Goal: Task Accomplishment & Management: Manage account settings

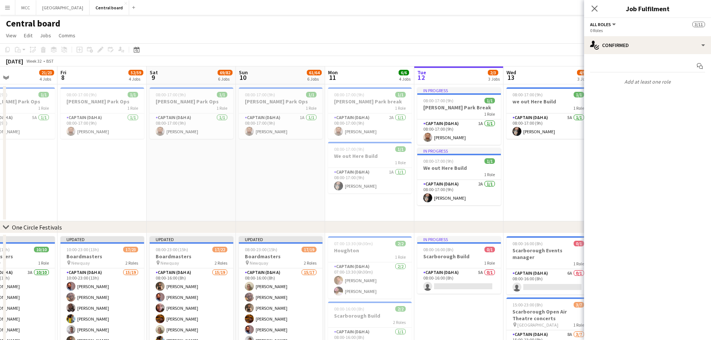
click at [3, 12] on button "Menu" at bounding box center [7, 7] width 15 height 15
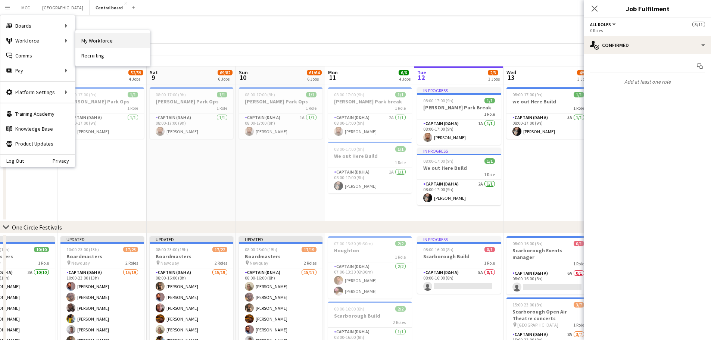
click at [90, 41] on link "My Workforce" at bounding box center [112, 40] width 75 height 15
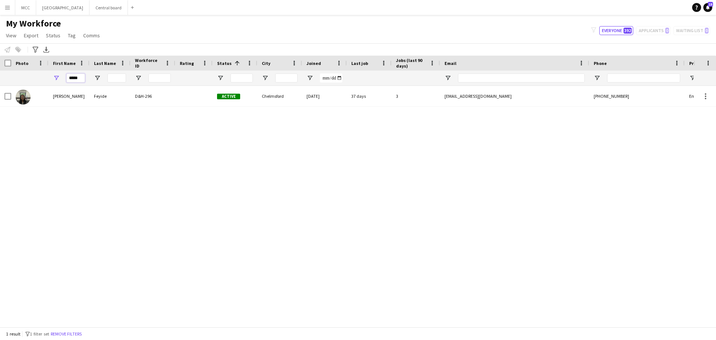
click at [76, 79] on input "*****" at bounding box center [75, 78] width 19 height 9
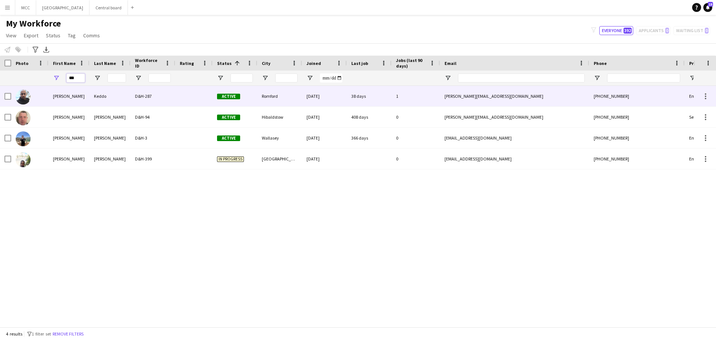
type input "***"
click at [104, 102] on div "Keddo" at bounding box center [110, 96] width 41 height 21
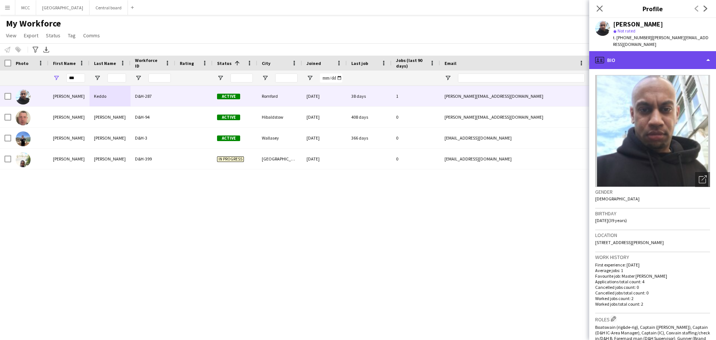
click at [708, 56] on div "profile Bio" at bounding box center [653, 60] width 127 height 18
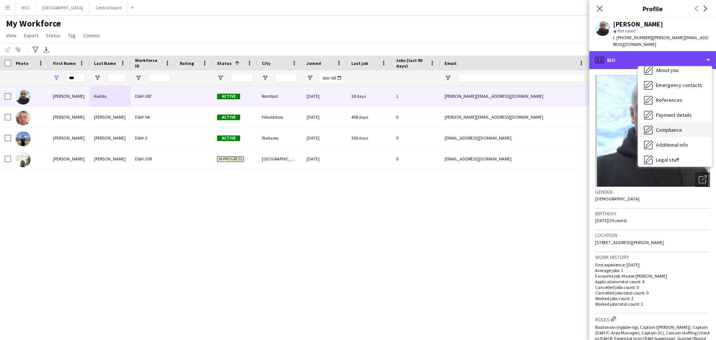
scroll to position [51, 0]
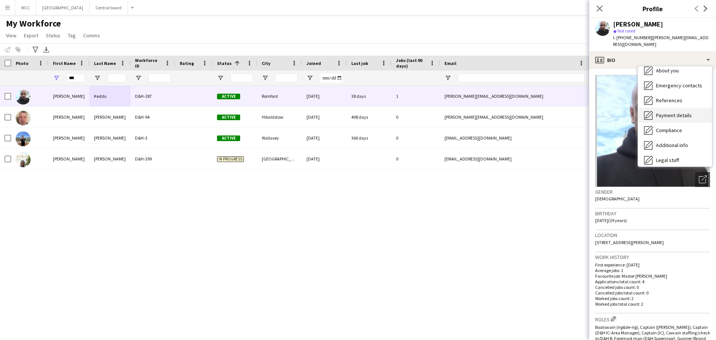
click at [674, 112] on span "Payment details" at bounding box center [674, 115] width 36 height 7
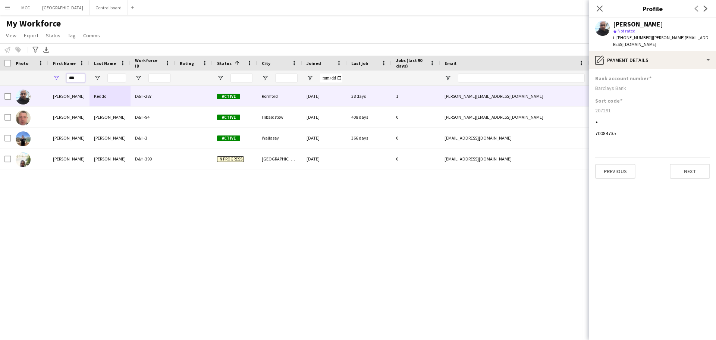
click at [82, 80] on input "***" at bounding box center [75, 78] width 19 height 9
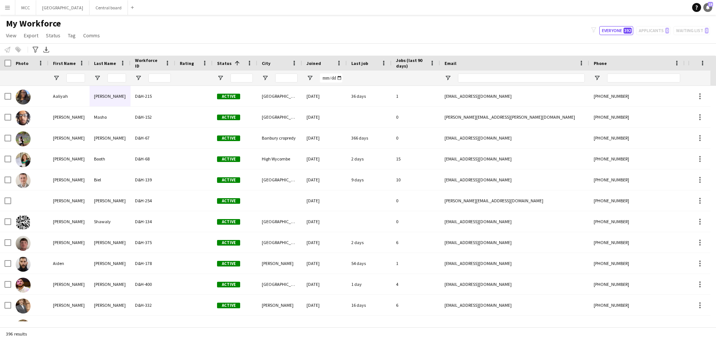
click at [706, 8] on icon "Notifications" at bounding box center [708, 7] width 4 height 4
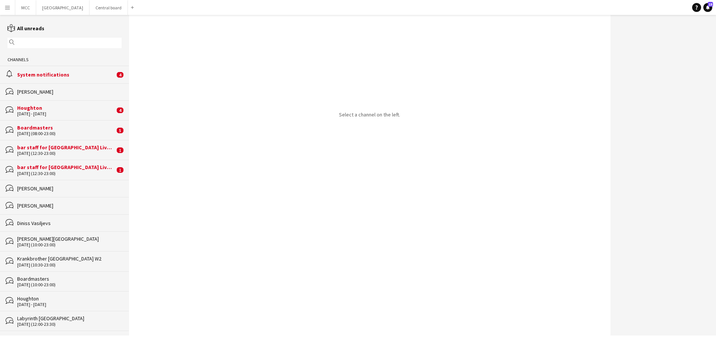
click at [65, 74] on div "System notifications" at bounding box center [66, 74] width 98 height 7
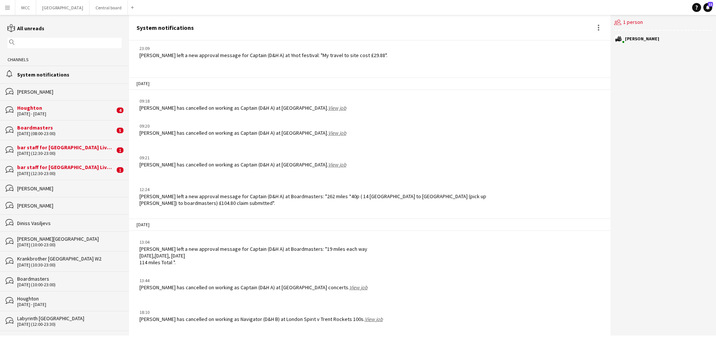
scroll to position [756, 0]
click at [75, 106] on div "Houghton" at bounding box center [66, 107] width 98 height 7
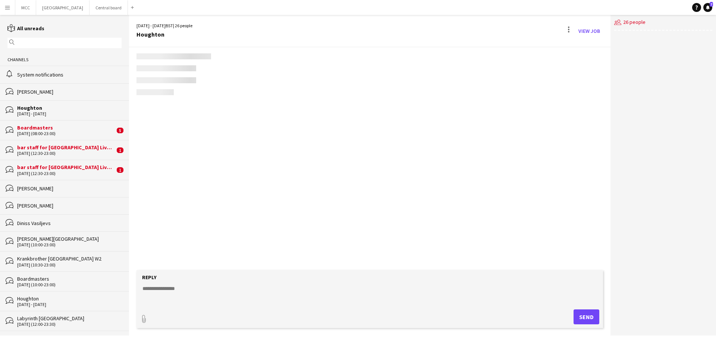
scroll to position [1, 0]
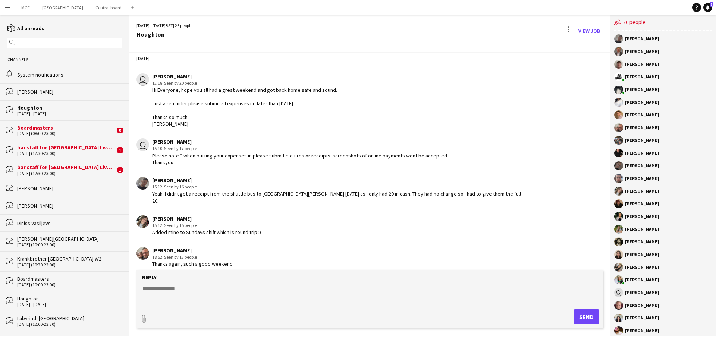
click at [73, 132] on div "[DATE] (08:00-23:00)" at bounding box center [66, 133] width 98 height 5
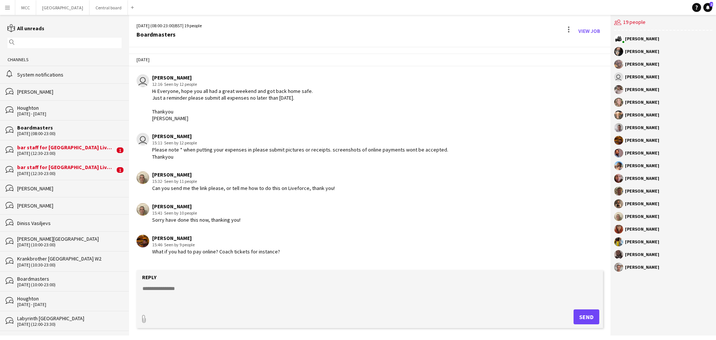
click at [193, 286] on textarea at bounding box center [371, 294] width 459 height 19
click at [207, 293] on textarea at bounding box center [371, 294] width 459 height 19
click at [234, 285] on textarea "**********" at bounding box center [371, 294] width 459 height 19
click at [331, 288] on textarea "**********" at bounding box center [371, 294] width 459 height 19
type textarea "**********"
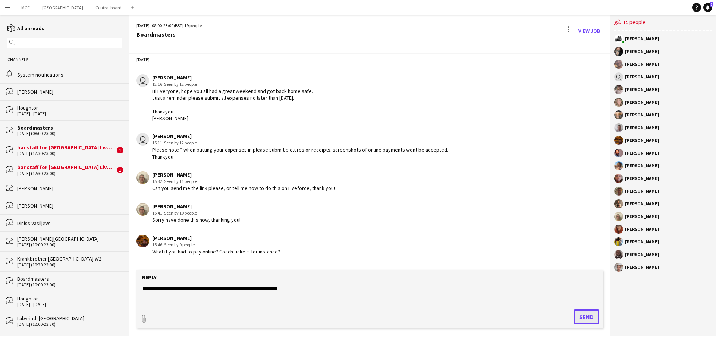
click at [585, 316] on button "Send" at bounding box center [587, 316] width 26 height 15
click at [62, 151] on div "[DATE] (12:30-23:00)" at bounding box center [66, 153] width 98 height 5
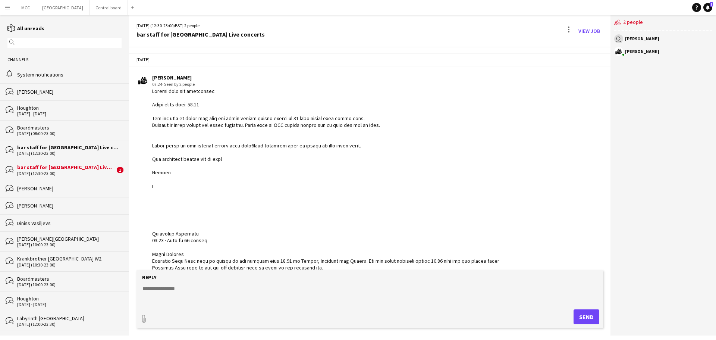
scroll to position [448, 0]
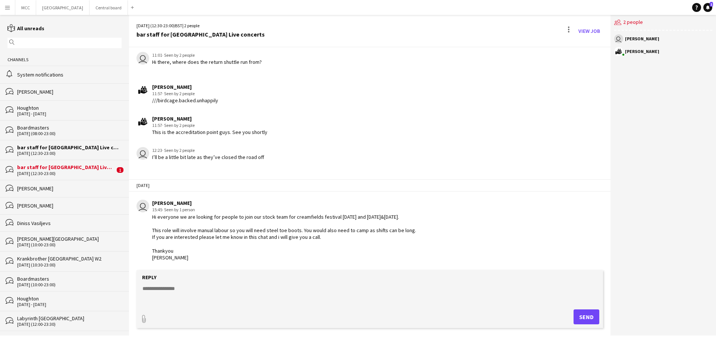
click at [92, 171] on div "[DATE] (12:30-23:00)" at bounding box center [66, 173] width 98 height 5
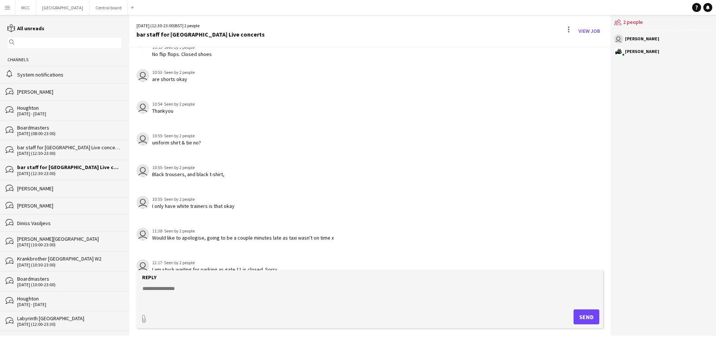
scroll to position [659, 0]
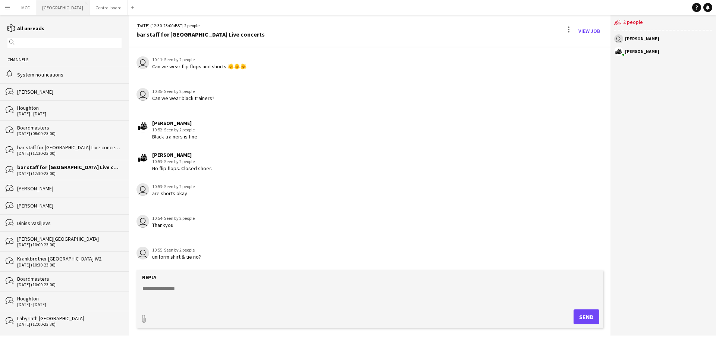
click at [90, 11] on button "Chelmsford City Racecourse Close" at bounding box center [62, 7] width 53 height 15
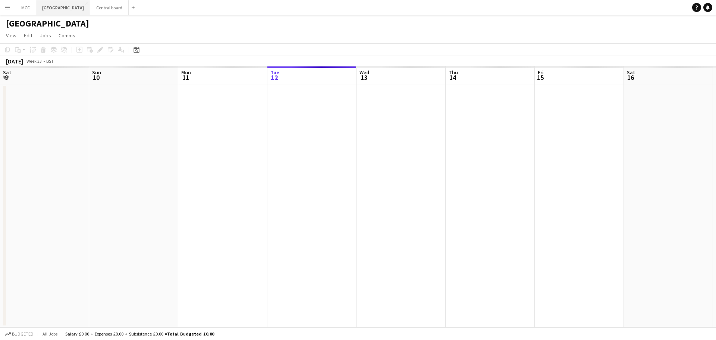
scroll to position [0, 178]
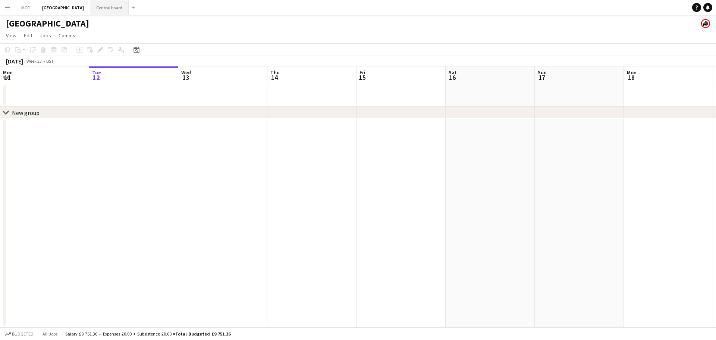
click at [120, 10] on button "Central board Close" at bounding box center [109, 7] width 38 height 15
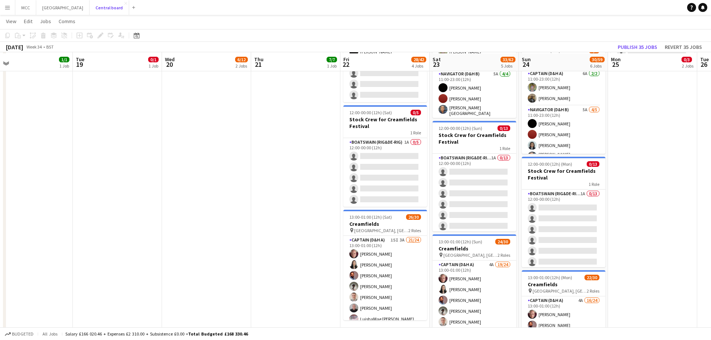
scroll to position [311, 0]
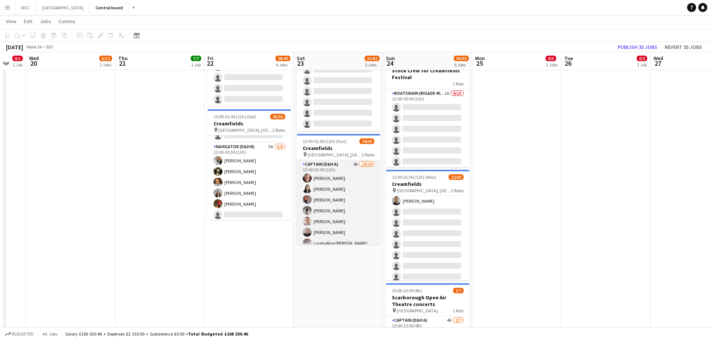
click at [324, 209] on app-card-role "Captain (D&H A) 4A 19/24 13:00-01:00 (12h) Scott Cooper Samantha Hayes Hardeep …" at bounding box center [339, 297] width 84 height 274
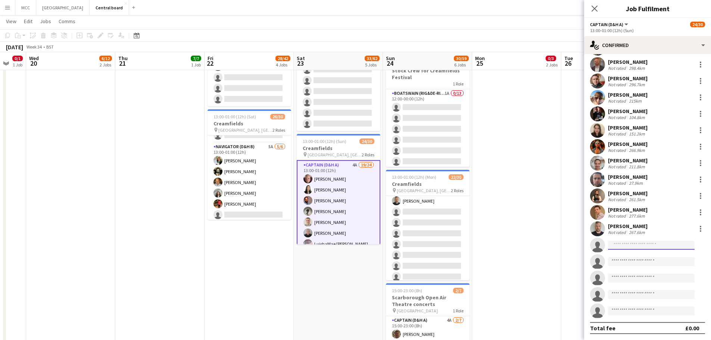
click at [653, 246] on input at bounding box center [651, 245] width 87 height 9
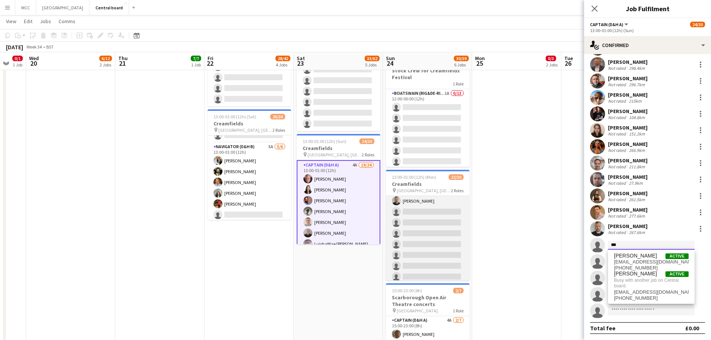
type input "***"
click at [434, 253] on app-card-role "Captain (D&H A) 4A 16/24 13:00-01:00 (12h) Scott Cooper Hardeep Singh Kurt Scer…" at bounding box center [428, 158] width 84 height 274
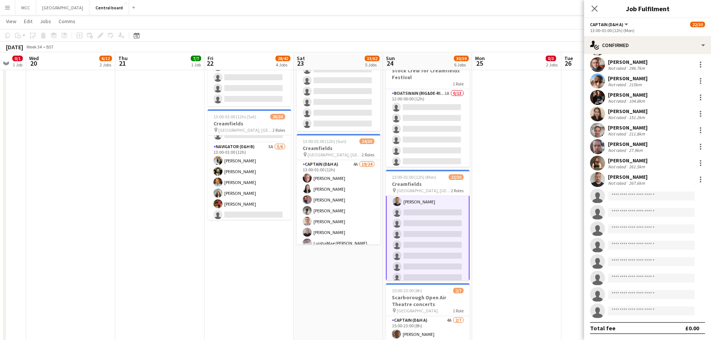
scroll to position [176, 0]
click at [639, 198] on input at bounding box center [651, 195] width 87 height 9
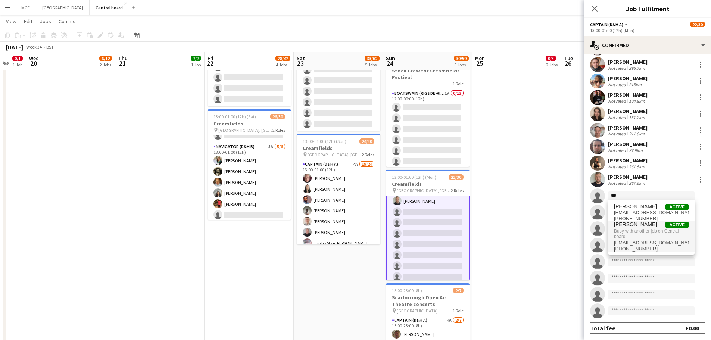
type input "***"
click at [646, 236] on span "Busy with another job on Central board." at bounding box center [651, 234] width 75 height 12
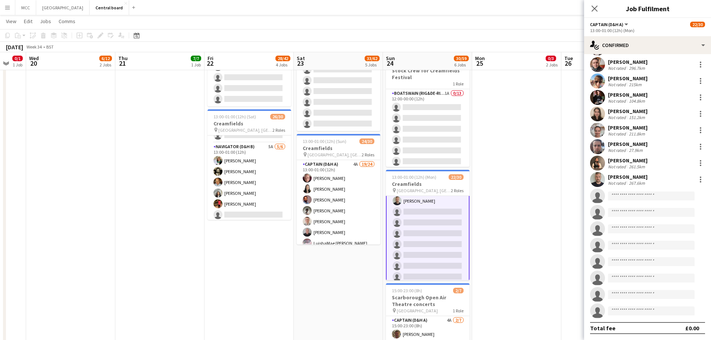
click at [537, 231] on app-date-cell "08:00-17:00 (9h) 0/1 Creamfields Break 1 Role Captain (D&H A) 9A 0/1 08:00-17:0…" at bounding box center [516, 120] width 89 height 592
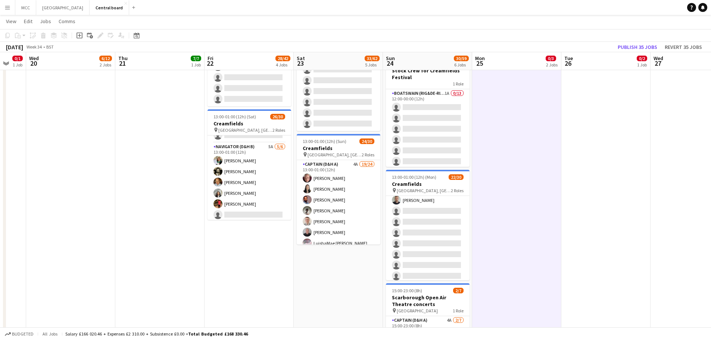
scroll to position [175, 0]
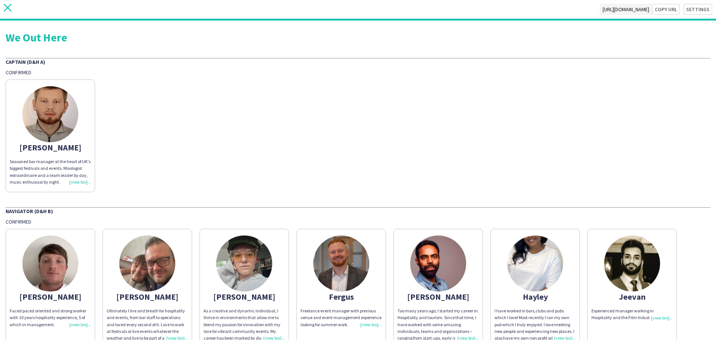
click at [4, 4] on icon "close" at bounding box center [8, 8] width 8 height 8
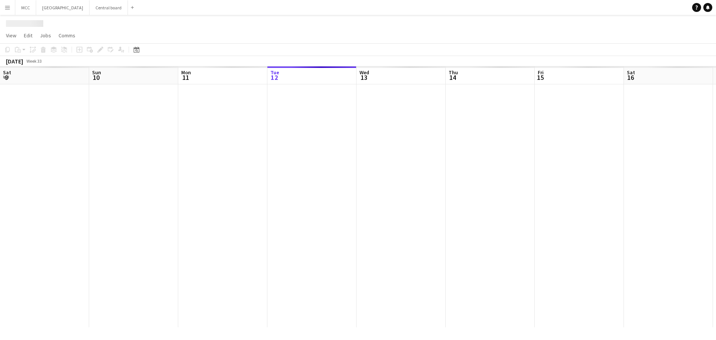
scroll to position [0, 178]
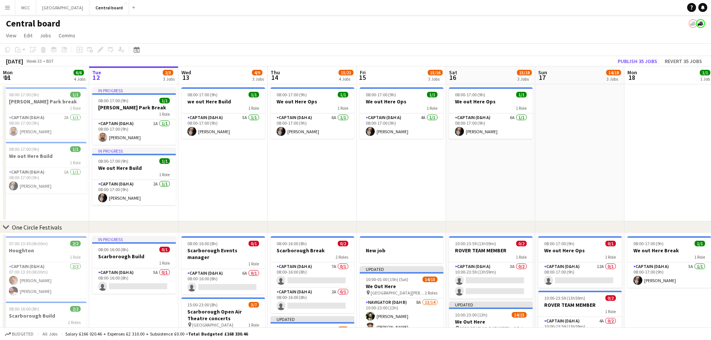
click at [11, 7] on button "Menu" at bounding box center [7, 7] width 15 height 15
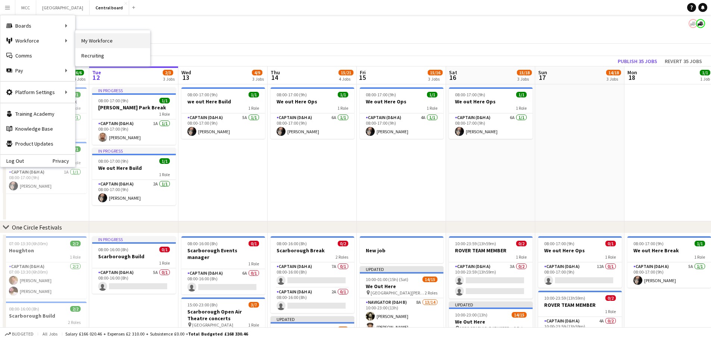
click at [98, 43] on link "My Workforce" at bounding box center [112, 40] width 75 height 15
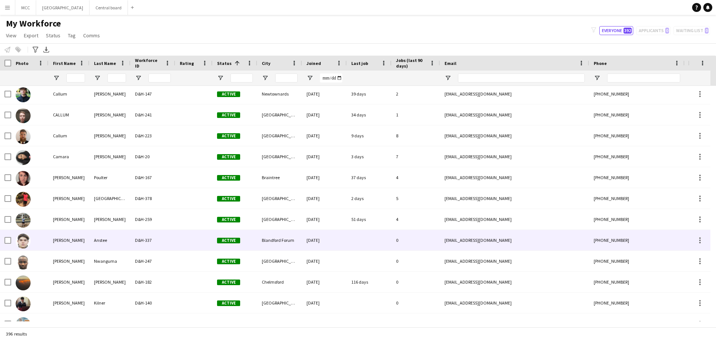
scroll to position [728, 0]
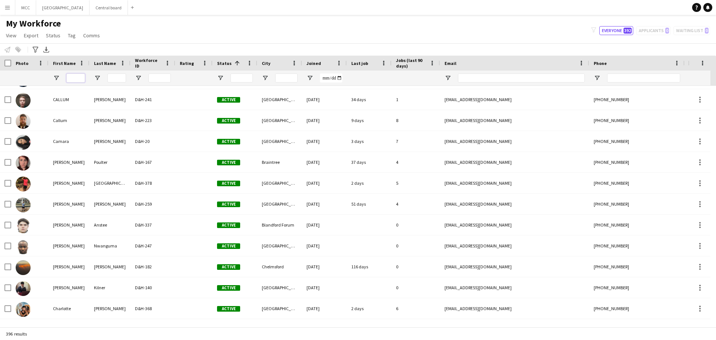
click at [82, 77] on input "First Name Filter Input" at bounding box center [75, 78] width 19 height 9
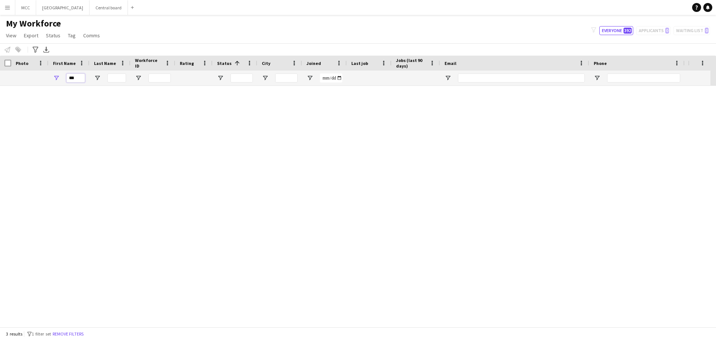
scroll to position [0, 0]
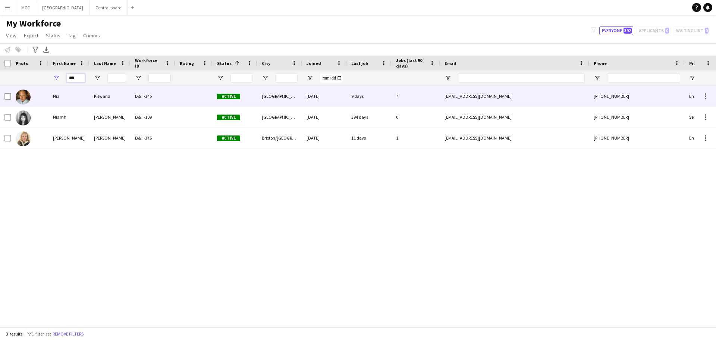
type input "***"
click at [113, 95] on div "Kitwana" at bounding box center [110, 96] width 41 height 21
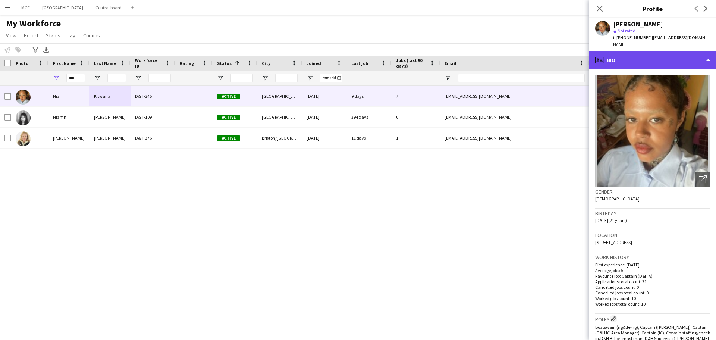
click at [707, 54] on div "profile Bio" at bounding box center [653, 60] width 127 height 18
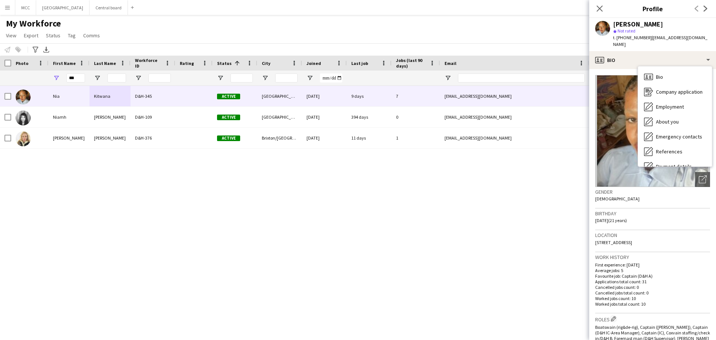
click at [706, 39] on div "Nia Kitwana star Not rated t. +4407391760005 | niyemikitwana@gmail.com" at bounding box center [653, 34] width 127 height 33
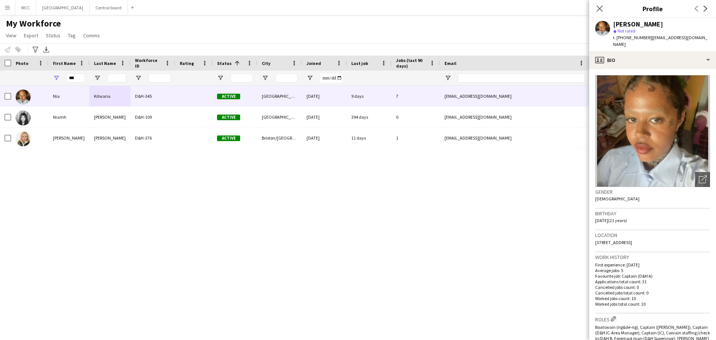
drag, startPoint x: 705, startPoint y: 39, endPoint x: 670, endPoint y: 38, distance: 34.3
click at [670, 38] on div "Nia Kitwana star Not rated t. +4407391760005 | niyemikitwana@gmail.com" at bounding box center [653, 34] width 127 height 33
click at [670, 38] on span "| niyemikitwana@gmail.com" at bounding box center [660, 41] width 94 height 12
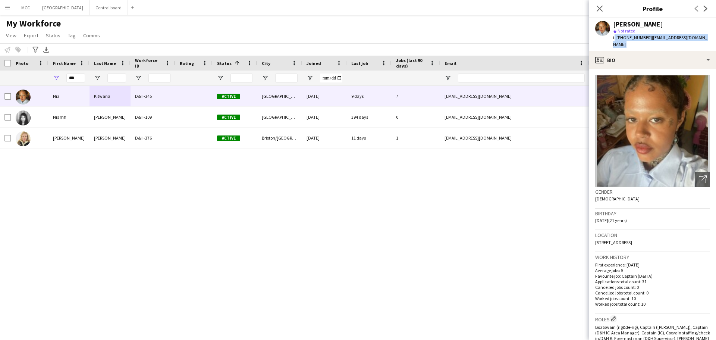
click at [694, 38] on span "| niyemikitwana@gmail.com" at bounding box center [660, 41] width 94 height 12
drag, startPoint x: 703, startPoint y: 38, endPoint x: 652, endPoint y: 41, distance: 52.0
click at [652, 41] on div "Nia Kitwana star Not rated t. +4407391760005 | niyemikitwana@gmail.com" at bounding box center [653, 34] width 127 height 33
copy span "niyemikitwana@gmail.com"
click at [520, 21] on div "My Workforce View Views Default view New view Update view Delete view Edit name…" at bounding box center [358, 30] width 716 height 25
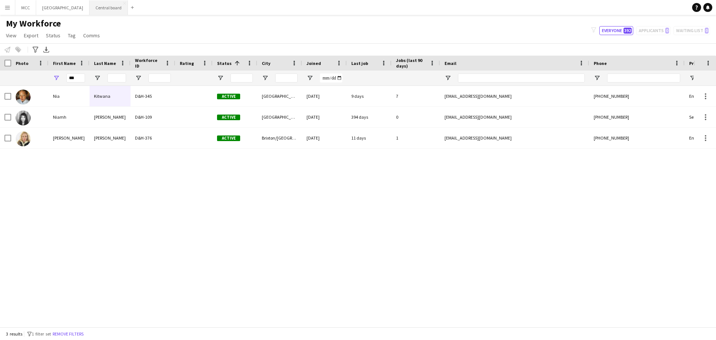
click at [114, 11] on button "Central board Close" at bounding box center [109, 7] width 38 height 15
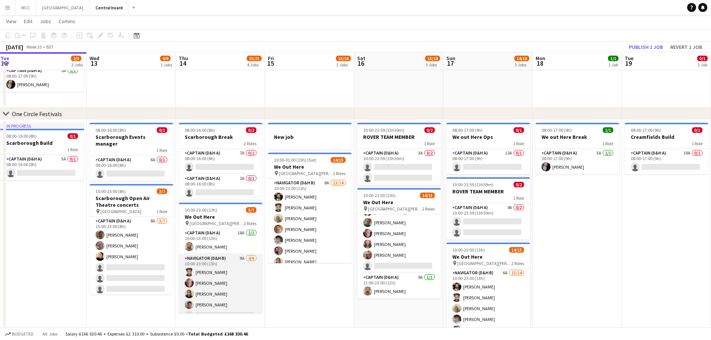
scroll to position [21, 0]
click at [218, 287] on app-card-role "Navigator (D&H B) 9A 4/6 10:00-23:00 (13h) Sven Reid Scott Cooper Kerry Scott A…" at bounding box center [221, 273] width 84 height 79
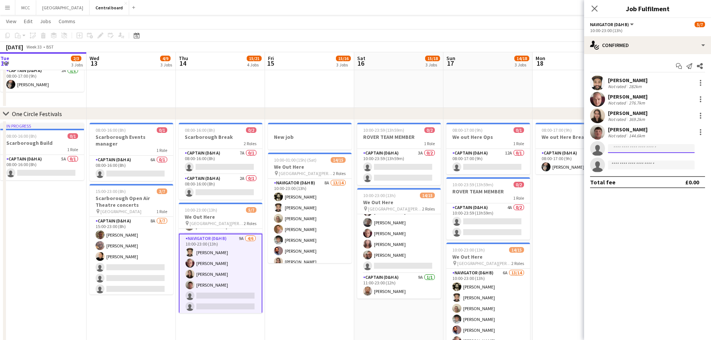
click at [632, 150] on input at bounding box center [651, 148] width 87 height 9
type input "*****"
click at [640, 165] on span "[EMAIL_ADDRESS][DOMAIN_NAME]" at bounding box center [651, 165] width 75 height 6
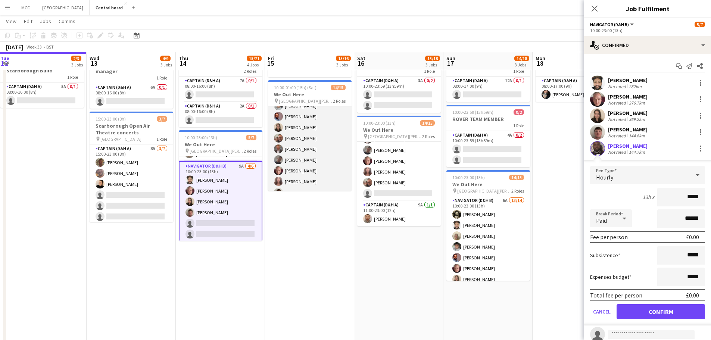
scroll to position [64, 0]
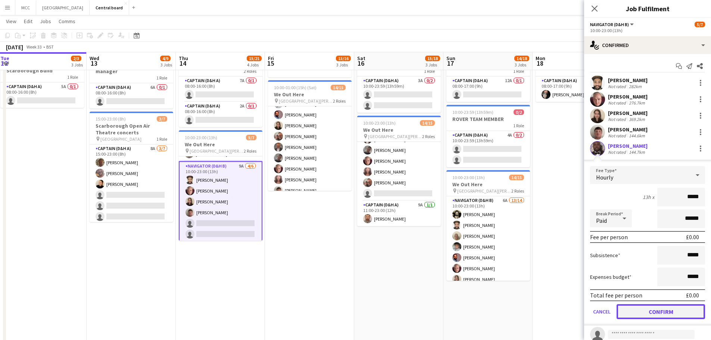
click at [682, 309] on button "Confirm" at bounding box center [660, 311] width 88 height 15
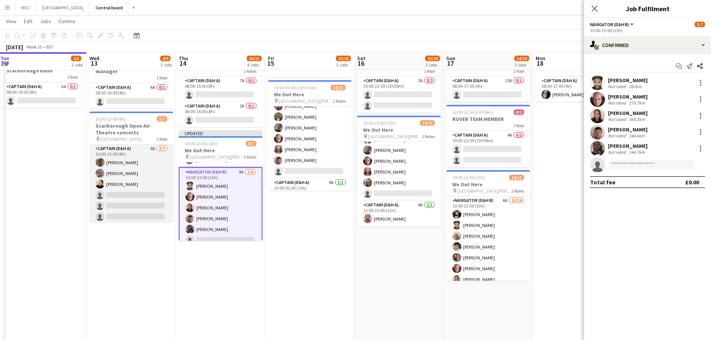
scroll to position [0, 187]
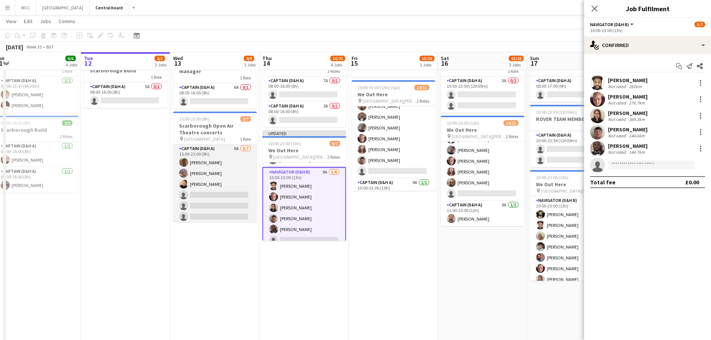
click at [218, 192] on app-card-role "Captain (D&H A) 8A 3/7 15:00-23:00 (8h) Danny Conlin Jack Burn Becky Arundel si…" at bounding box center [215, 189] width 84 height 90
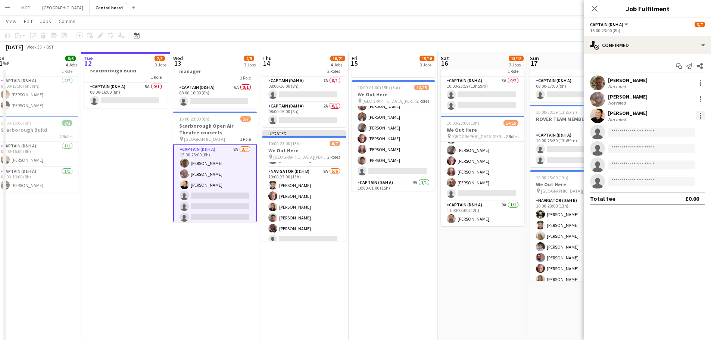
click at [702, 115] on div at bounding box center [700, 115] width 9 height 9
click at [679, 202] on span "Remove" at bounding box center [676, 201] width 46 height 7
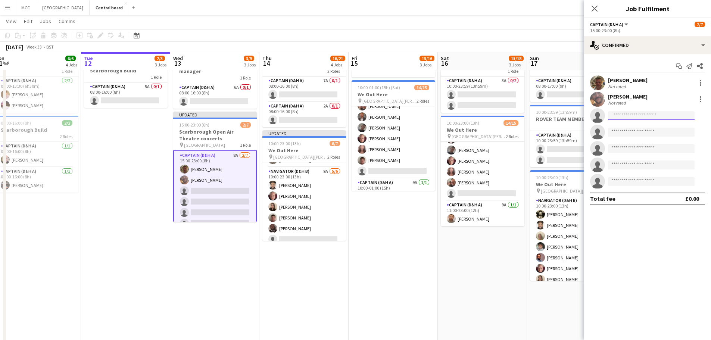
click at [644, 117] on input at bounding box center [651, 115] width 87 height 9
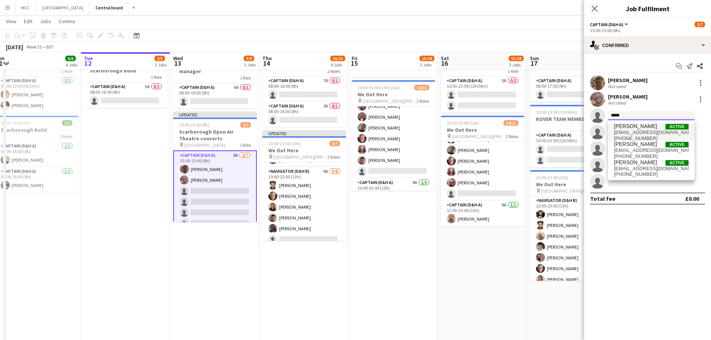
type input "*****"
click at [641, 135] on span "+4407791875507" at bounding box center [651, 138] width 75 height 6
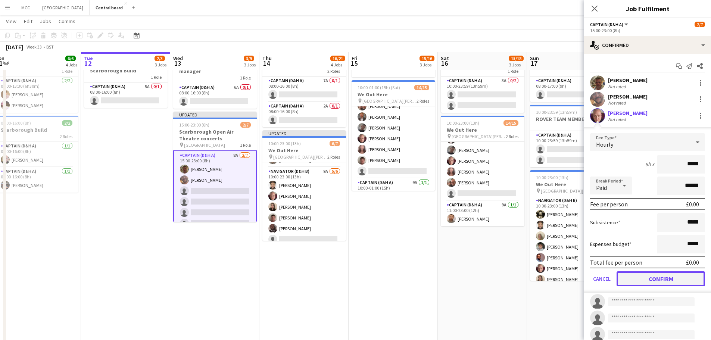
click at [684, 280] on button "Confirm" at bounding box center [660, 278] width 88 height 15
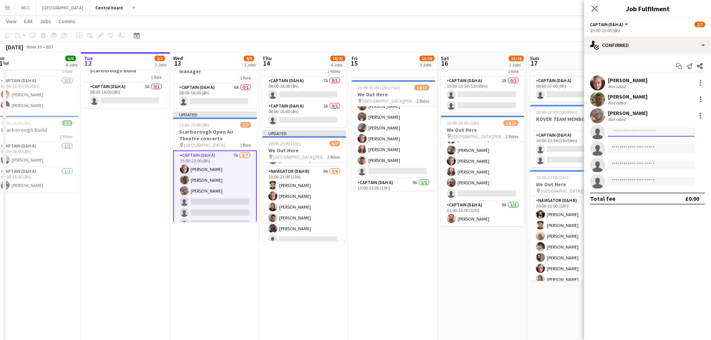
click at [637, 131] on input at bounding box center [651, 132] width 87 height 9
type input "******"
click at [638, 152] on span "+447399538568" at bounding box center [651, 155] width 75 height 6
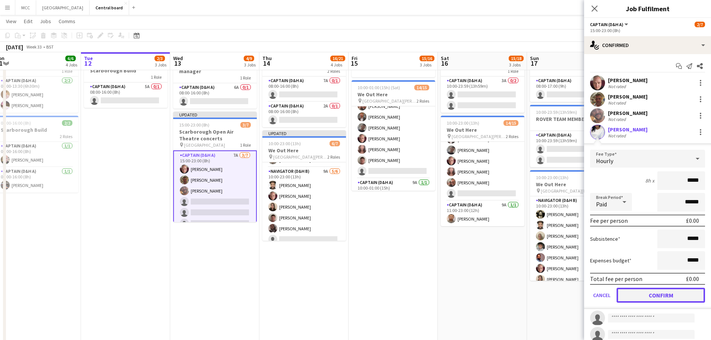
click at [674, 295] on button "Confirm" at bounding box center [660, 295] width 88 height 15
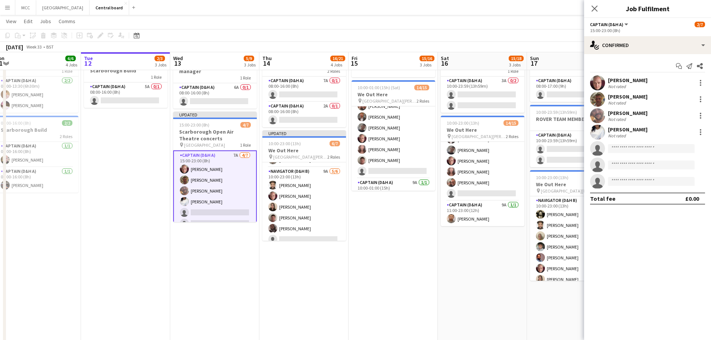
click at [210, 240] on app-date-cell "08:00-16:00 (8h) 0/1 Scarborough Events manager 1 Role Captain (D&H A) 6A 0/1 0…" at bounding box center [214, 338] width 89 height 582
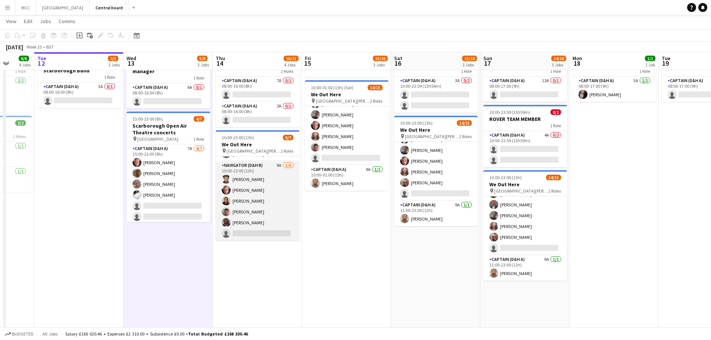
scroll to position [0, 0]
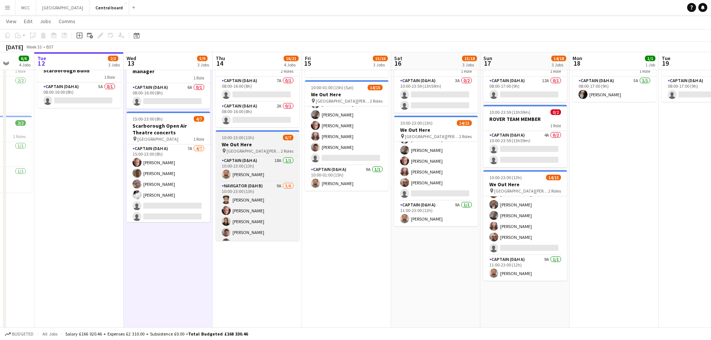
click at [255, 147] on h3 "We Out Here" at bounding box center [258, 144] width 84 height 7
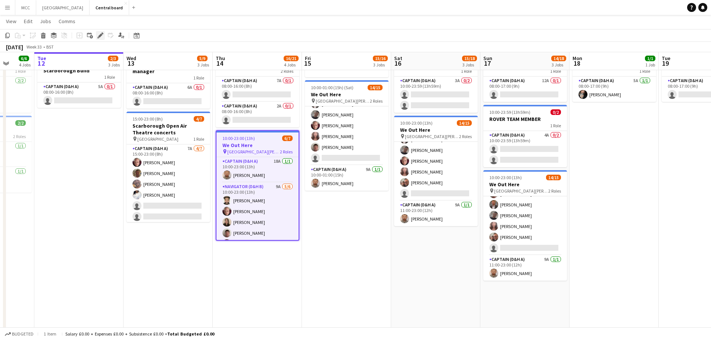
click at [101, 35] on icon at bounding box center [100, 36] width 4 height 4
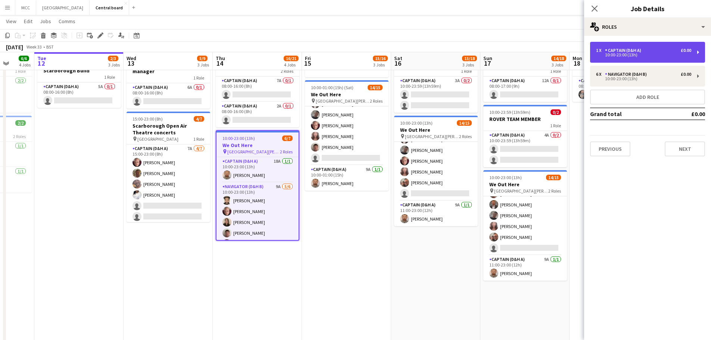
click at [690, 50] on div "£0.00" at bounding box center [686, 50] width 10 height 5
click at [697, 53] on div "1 x Captain (D&H A) £0.00 10:00-23:00 (13h)" at bounding box center [647, 52] width 115 height 21
click at [601, 50] on div "1 x" at bounding box center [600, 50] width 9 height 5
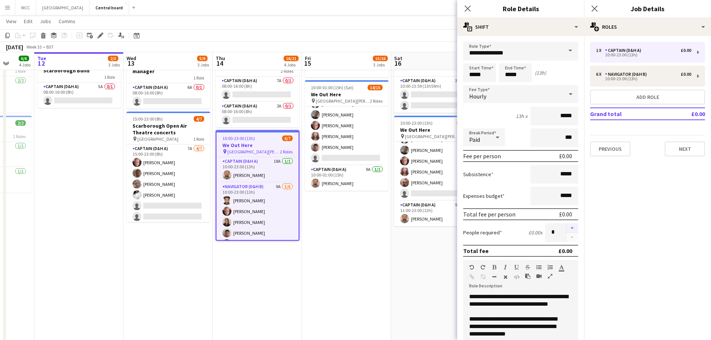
click at [566, 229] on button "button" at bounding box center [572, 228] width 12 height 10
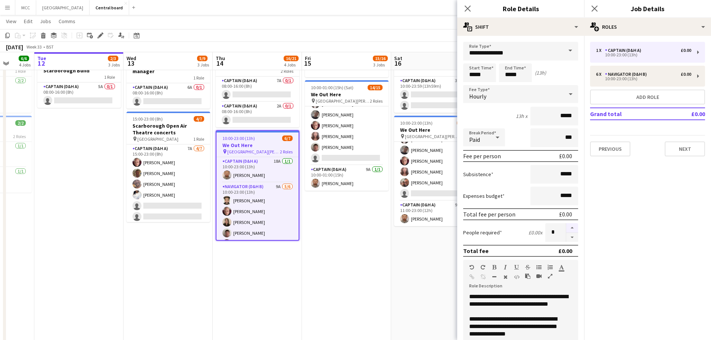
click at [566, 229] on button "button" at bounding box center [572, 228] width 12 height 10
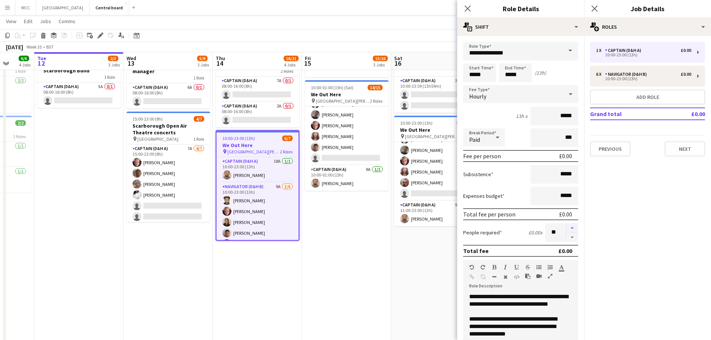
click at [566, 229] on button "button" at bounding box center [572, 228] width 12 height 10
type input "**"
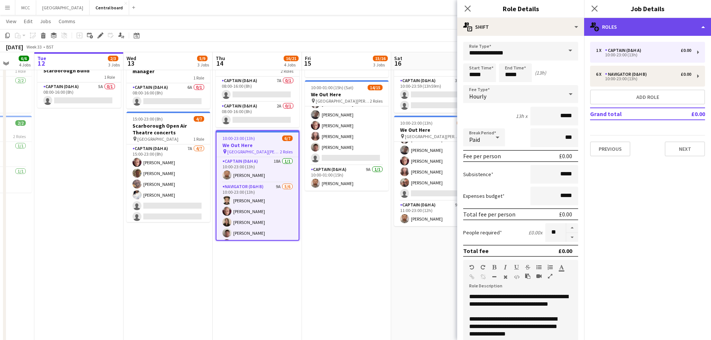
click at [701, 28] on div "multiple-users-add Roles" at bounding box center [647, 27] width 127 height 18
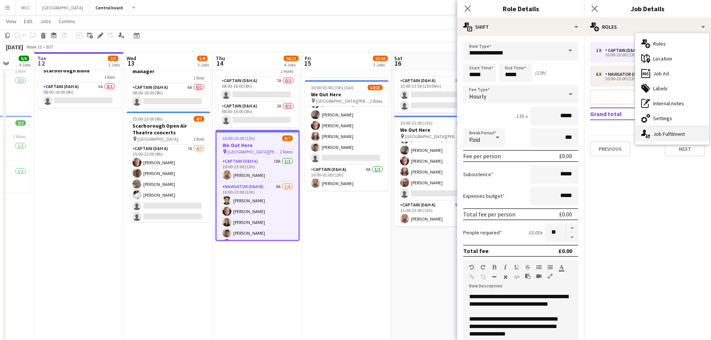
click at [679, 131] on div "single-neutral-actions-up-down Job Fulfilment" at bounding box center [672, 133] width 74 height 15
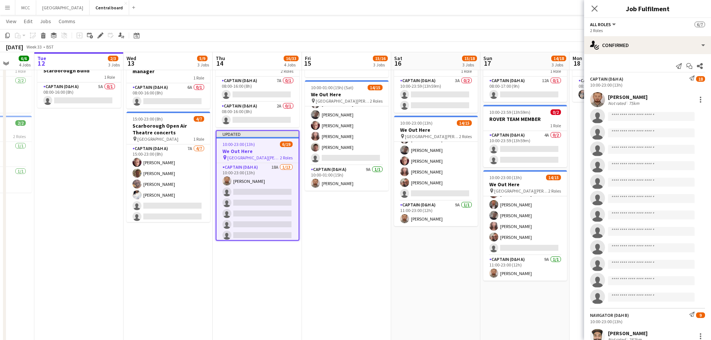
scroll to position [107, 0]
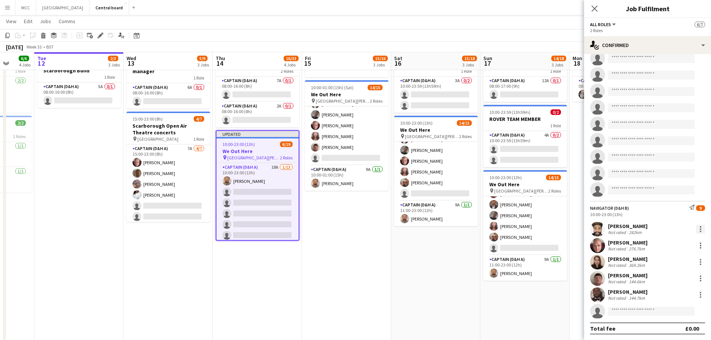
click at [696, 232] on div at bounding box center [700, 229] width 9 height 9
click at [671, 142] on span "Switch crew" at bounding box center [663, 143] width 32 height 6
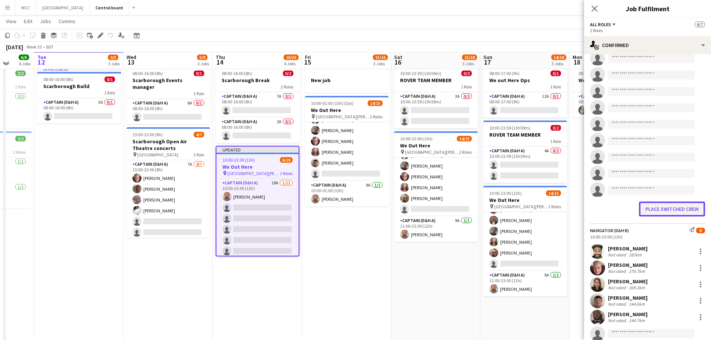
click at [676, 207] on button "Place switched crew" at bounding box center [672, 209] width 66 height 15
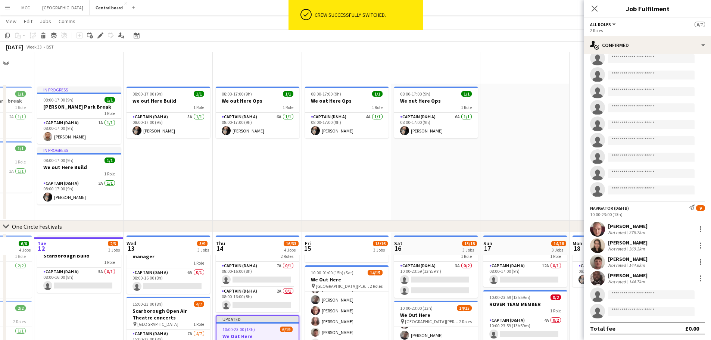
scroll to position [185, 0]
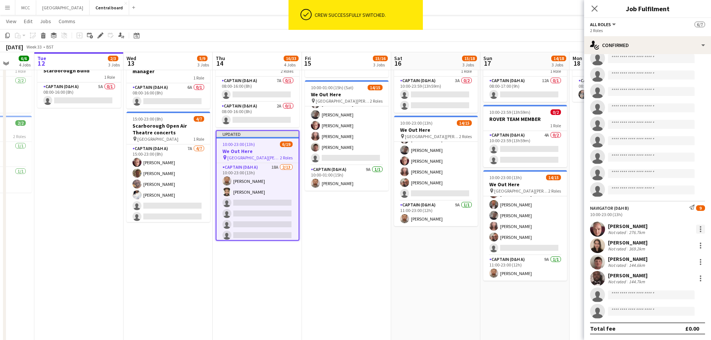
click at [696, 232] on div at bounding box center [700, 229] width 9 height 9
click at [675, 142] on span "Switch crew" at bounding box center [663, 143] width 32 height 6
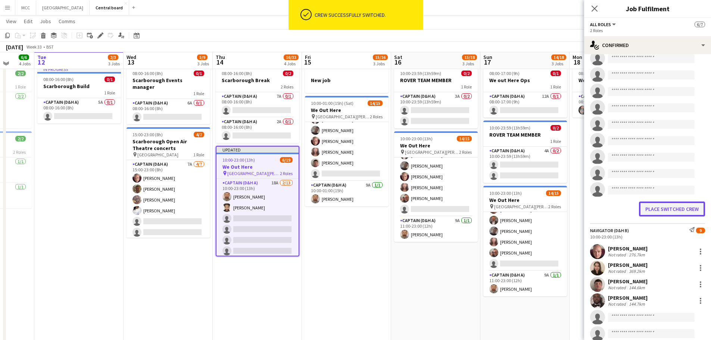
click at [678, 207] on button "Place switched crew" at bounding box center [672, 209] width 66 height 15
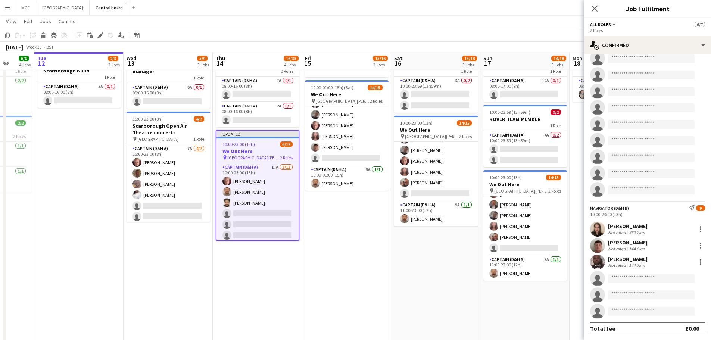
click at [694, 284] on app-invite-slot "single-neutral-actions" at bounding box center [647, 278] width 127 height 15
click at [696, 244] on div at bounding box center [700, 245] width 9 height 9
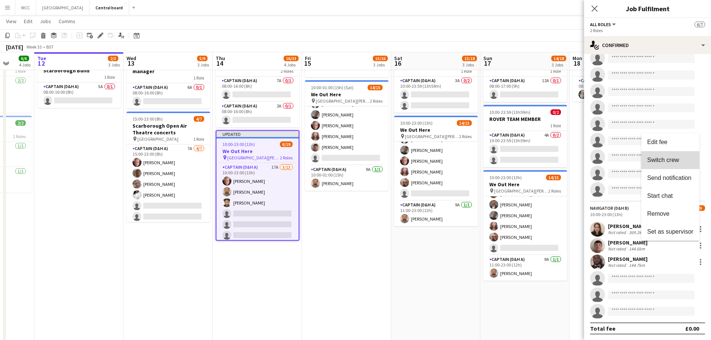
click at [671, 161] on span "Switch crew" at bounding box center [663, 159] width 32 height 6
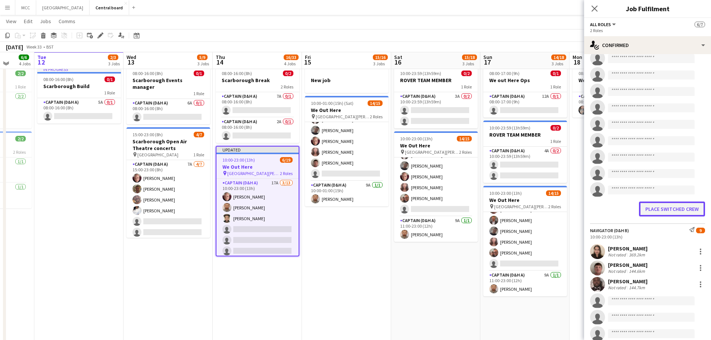
click at [669, 205] on button "Place switched crew" at bounding box center [672, 209] width 66 height 15
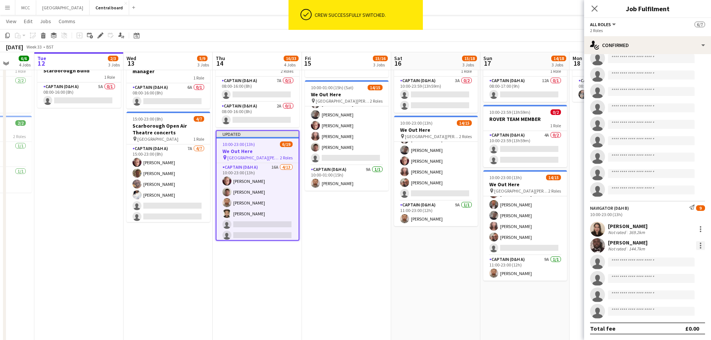
click at [696, 245] on div at bounding box center [700, 245] width 9 height 9
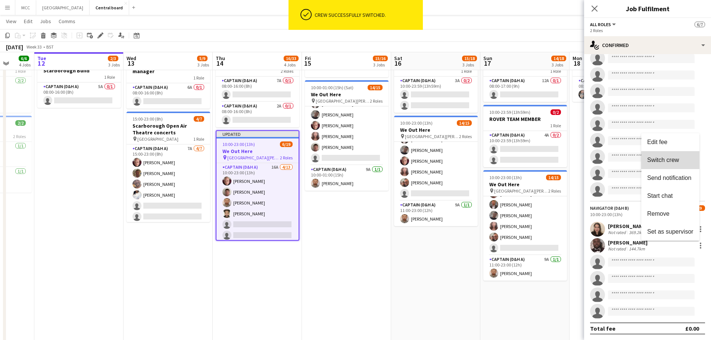
click at [674, 165] on button "Switch crew" at bounding box center [670, 160] width 58 height 18
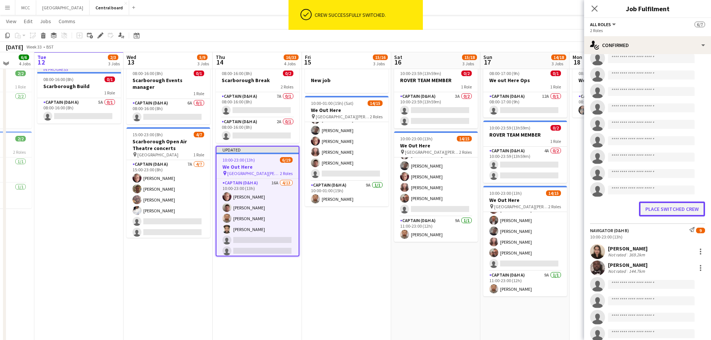
click at [677, 212] on button "Place switched crew" at bounding box center [672, 209] width 66 height 15
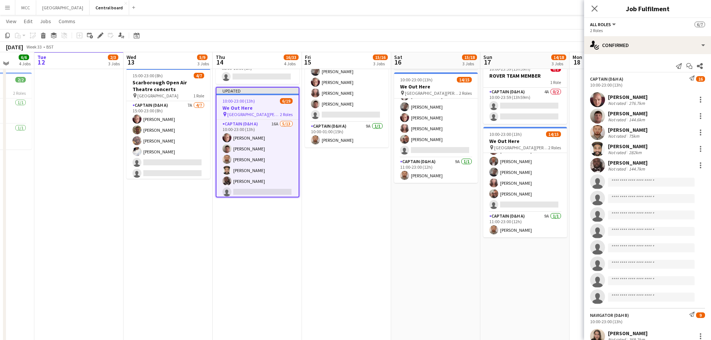
scroll to position [227, 0]
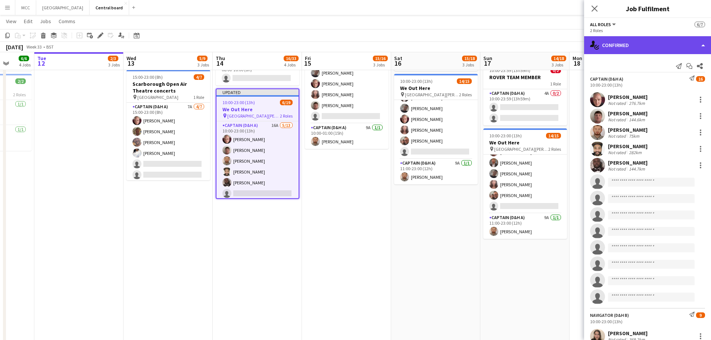
click at [705, 42] on div "single-neutral-actions-check-2 Confirmed" at bounding box center [647, 45] width 127 height 18
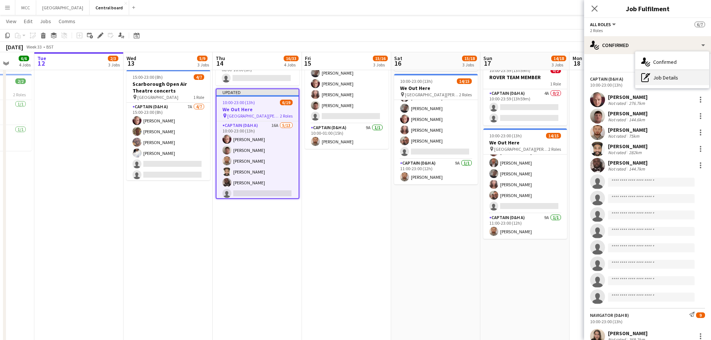
click at [676, 73] on div "pen-write Job Details" at bounding box center [672, 77] width 74 height 15
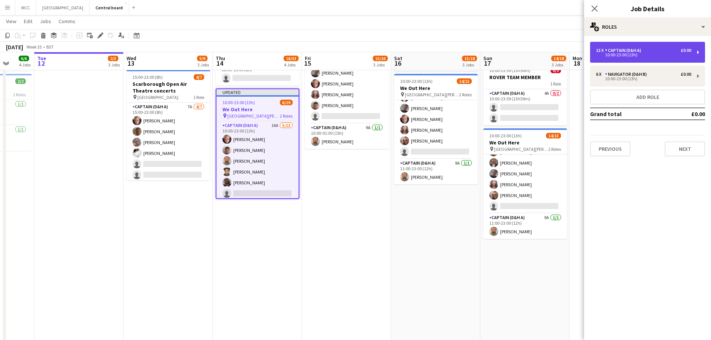
click at [643, 58] on div "13 x Captain (D&H A) £0.00 10:00-23:00 (13h)" at bounding box center [647, 52] width 115 height 21
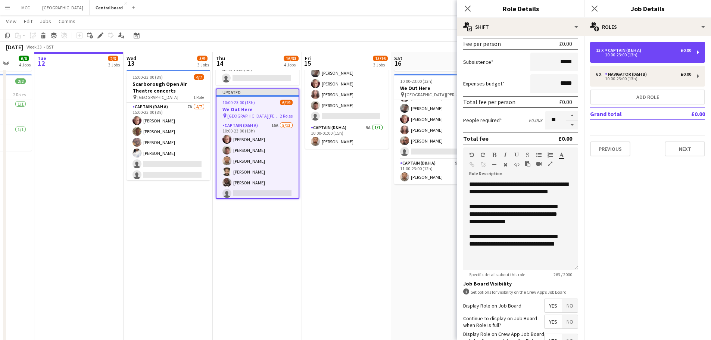
scroll to position [116, 0]
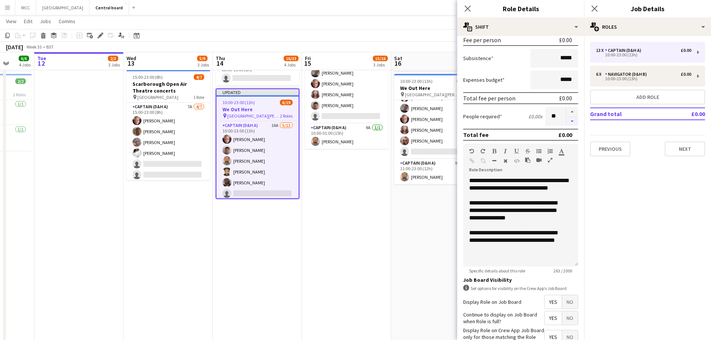
click at [566, 117] on button "button" at bounding box center [572, 121] width 12 height 9
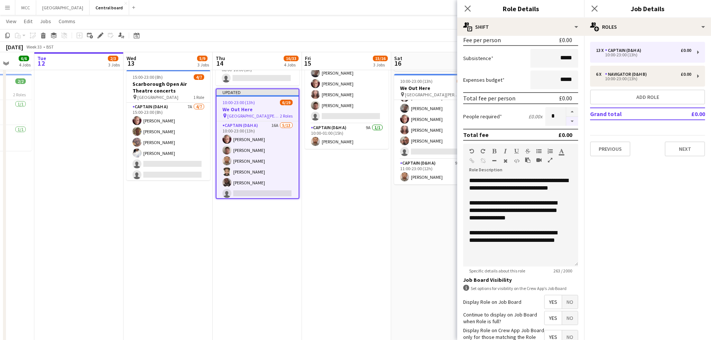
click at [566, 117] on button "button" at bounding box center [572, 121] width 12 height 9
type input "*"
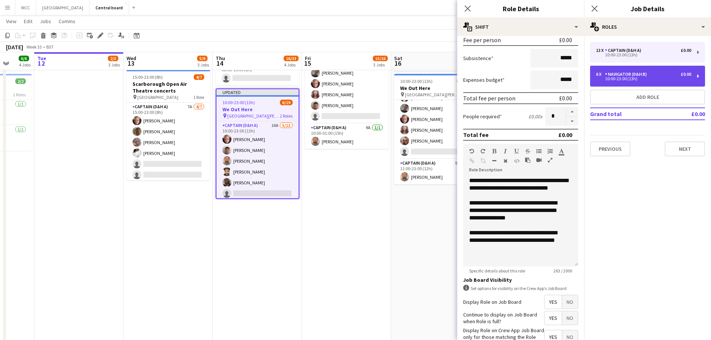
click at [669, 83] on div "6 x Navigator (D&H B) £0.00 10:00-23:00 (13h)" at bounding box center [647, 76] width 115 height 21
type input "**********"
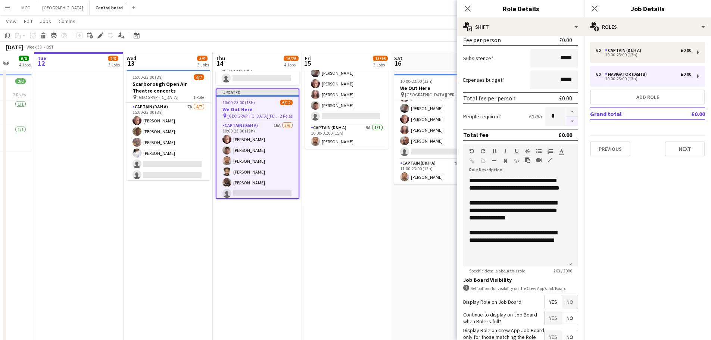
click at [566, 122] on button "button" at bounding box center [572, 121] width 12 height 9
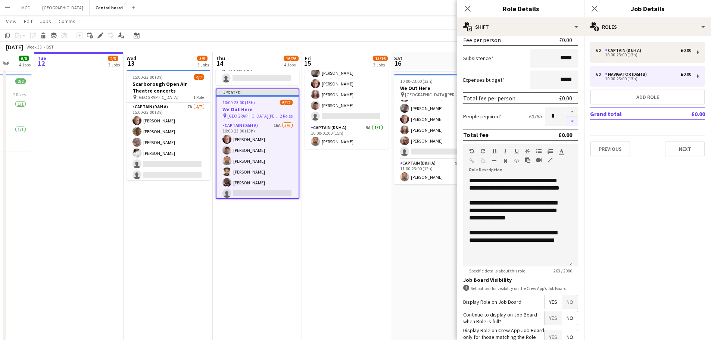
type input "*"
click at [566, 122] on div at bounding box center [572, 116] width 12 height 19
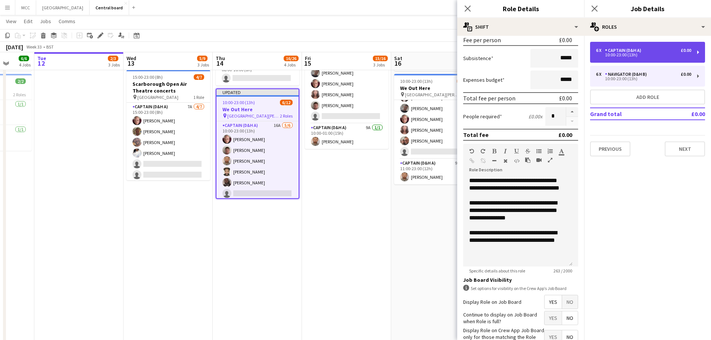
click at [661, 53] on div "10:00-23:00 (13h)" at bounding box center [643, 55] width 95 height 4
type input "**********"
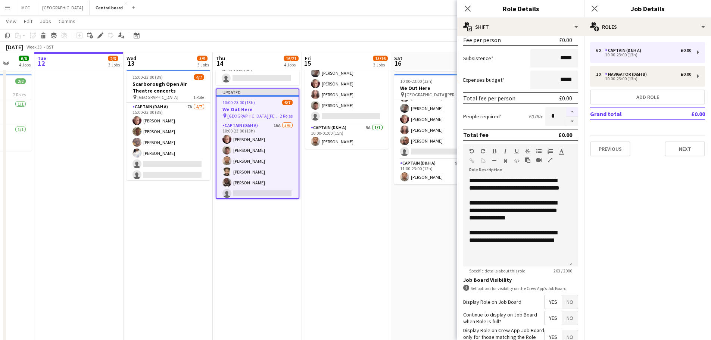
click at [566, 112] on button "button" at bounding box center [572, 112] width 12 height 10
type input "*"
click at [391, 236] on app-date-cell "10:00-23:59 (13h59m) 0/2 ROVER TEAM MEMBER 1 Role Captain (D&H A) 3A 0/2 10:00-…" at bounding box center [435, 297] width 89 height 582
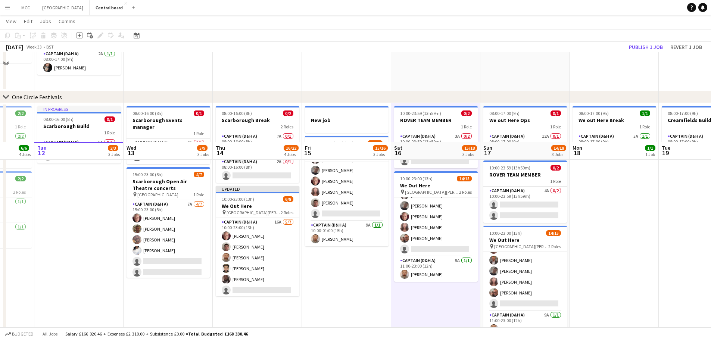
scroll to position [115, 0]
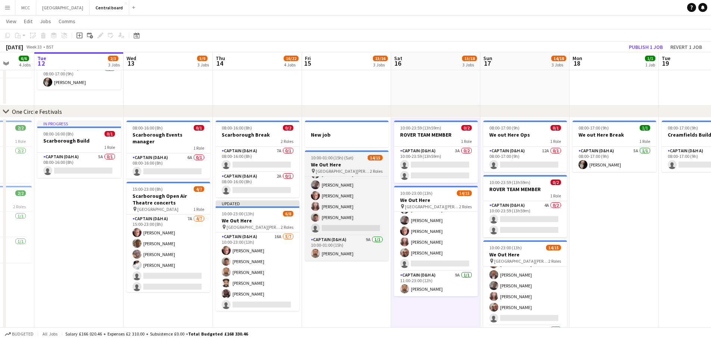
click at [362, 163] on h3 "We Out Here" at bounding box center [347, 164] width 84 height 7
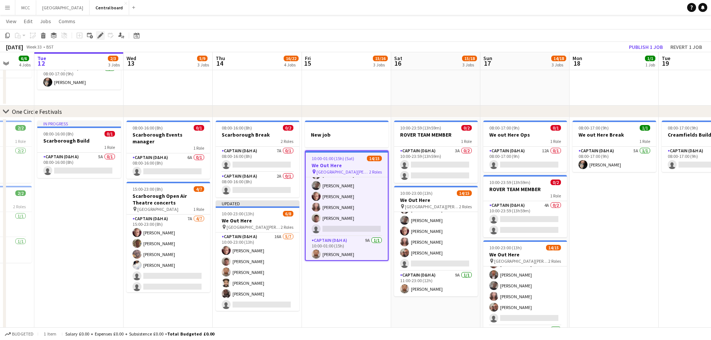
click at [101, 34] on icon at bounding box center [100, 36] width 4 height 4
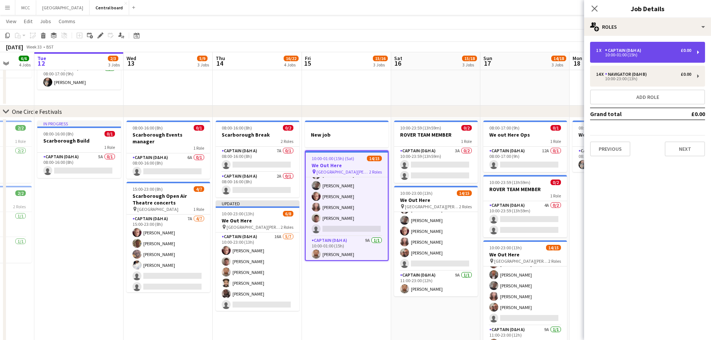
click at [633, 59] on div "1 x Captain (D&H A) £0.00 10:00-01:00 (15h)" at bounding box center [647, 52] width 115 height 21
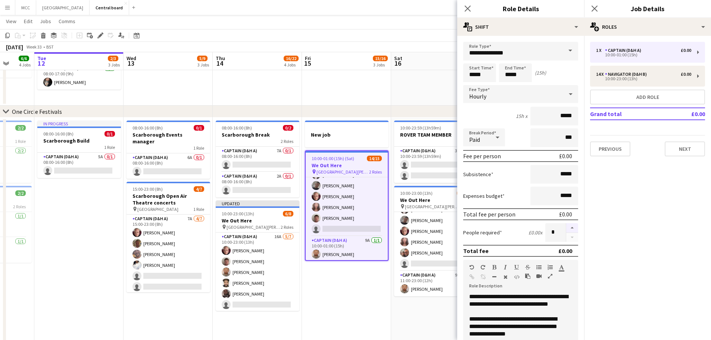
click at [566, 227] on button "button" at bounding box center [572, 228] width 12 height 10
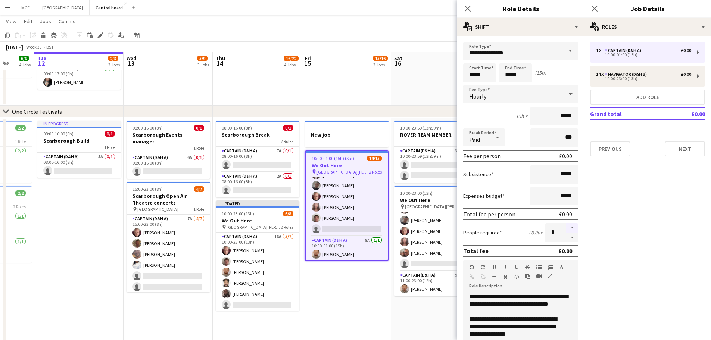
click at [566, 227] on button "button" at bounding box center [572, 228] width 12 height 10
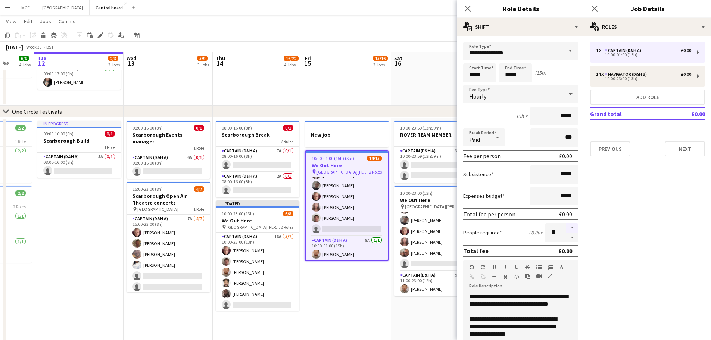
click at [566, 227] on button "button" at bounding box center [572, 228] width 12 height 10
click at [566, 226] on button "button" at bounding box center [572, 228] width 12 height 10
type input "**"
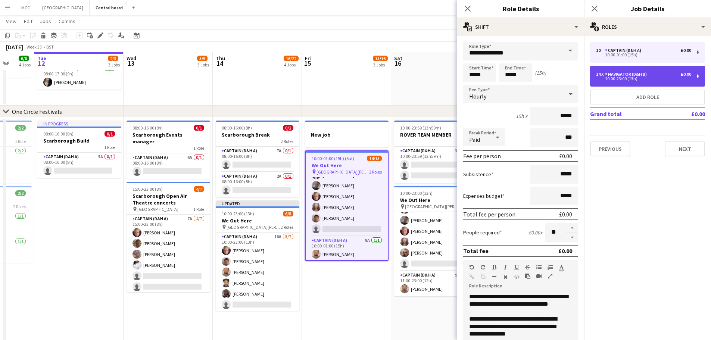
click at [624, 76] on div "Navigator (D&H B)" at bounding box center [627, 74] width 45 height 5
type input "**********"
type input "*****"
type input "**"
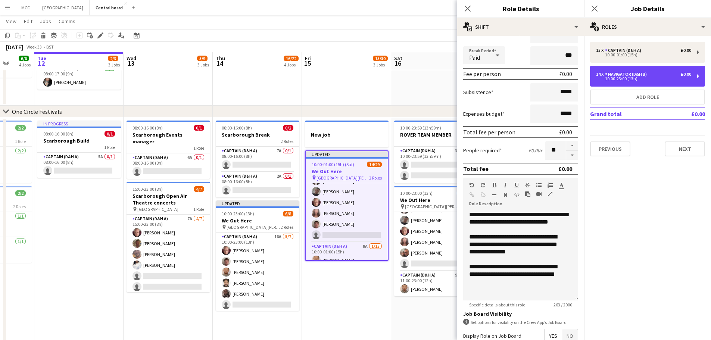
scroll to position [166, 0]
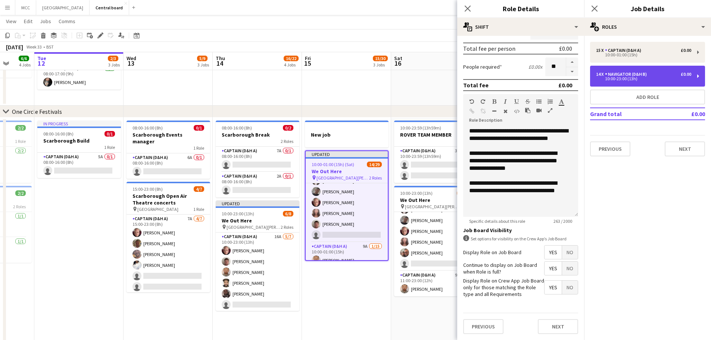
click at [599, 77] on div "10:00-23:00 (13h)" at bounding box center [643, 79] width 95 height 4
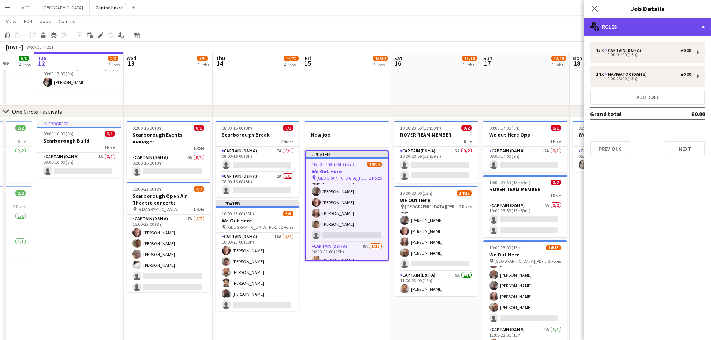
click at [695, 27] on div "multiple-users-add Roles" at bounding box center [647, 27] width 127 height 18
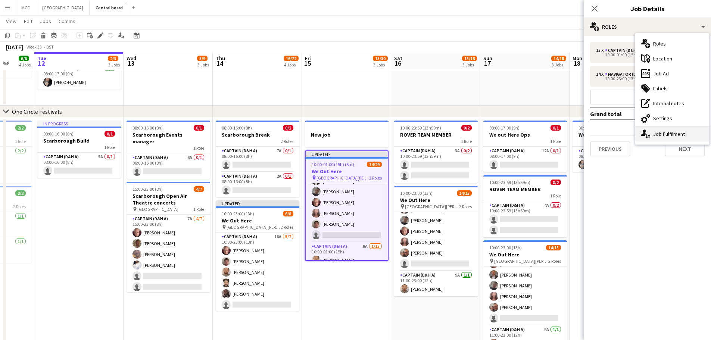
click at [682, 133] on div "single-neutral-actions-up-down Job Fulfilment" at bounding box center [672, 133] width 74 height 15
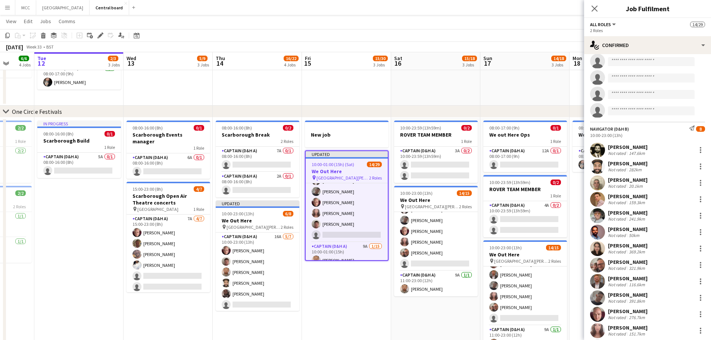
scroll to position [219, 0]
click at [696, 168] on div at bounding box center [700, 166] width 9 height 9
click at [681, 194] on span "Switch crew" at bounding box center [670, 197] width 46 height 7
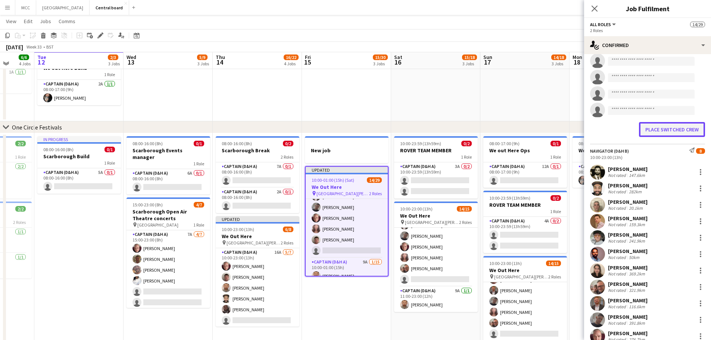
click at [666, 128] on button "Place switched crew" at bounding box center [672, 129] width 66 height 15
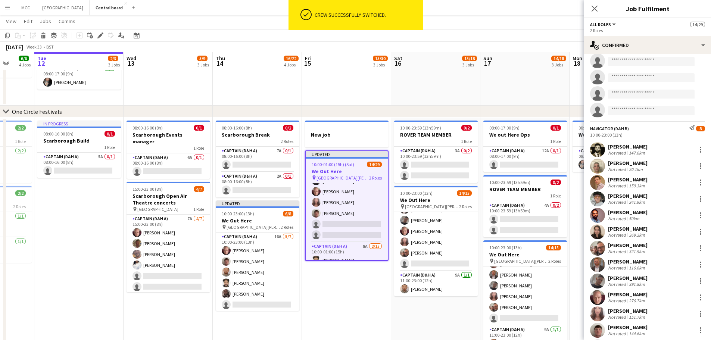
scroll to position [115, 0]
click at [696, 167] on div at bounding box center [700, 166] width 9 height 9
click at [667, 198] on span "Switch crew" at bounding box center [663, 197] width 32 height 6
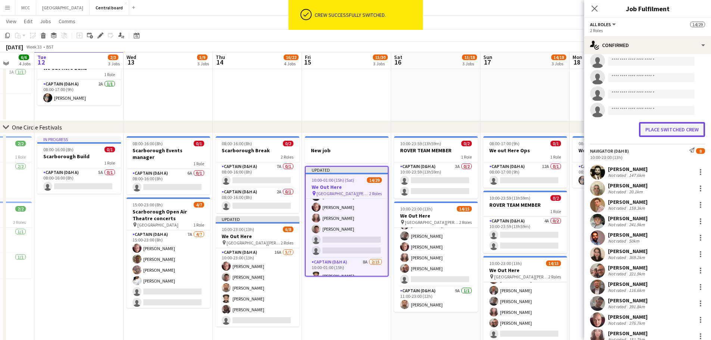
click at [677, 129] on button "Place switched crew" at bounding box center [672, 129] width 66 height 15
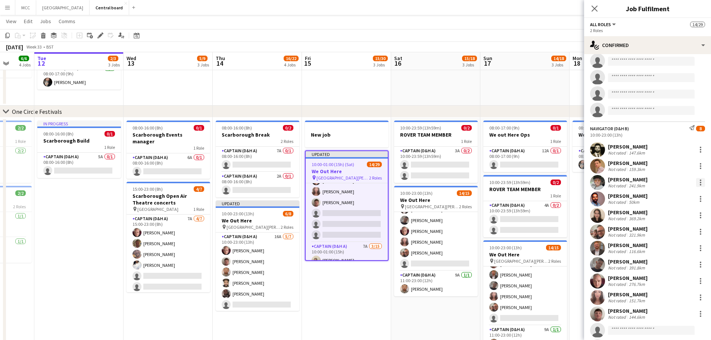
click at [696, 180] on div at bounding box center [700, 182] width 9 height 9
click at [692, 180] on div at bounding box center [355, 170] width 711 height 340
click at [700, 200] on div "Hardeep Singh Not rated 50km" at bounding box center [647, 198] width 127 height 15
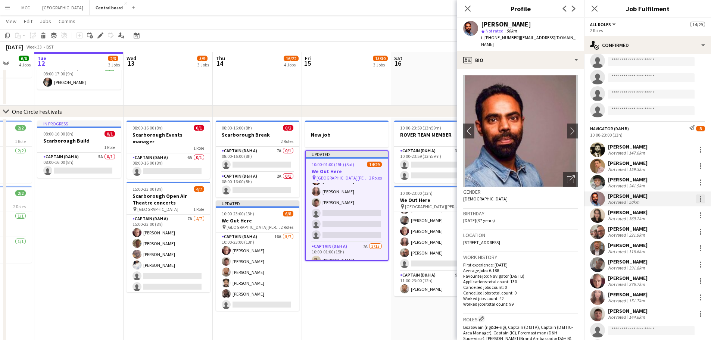
click at [696, 199] on div at bounding box center [700, 198] width 9 height 9
click at [671, 231] on span "Switch crew" at bounding box center [663, 230] width 32 height 6
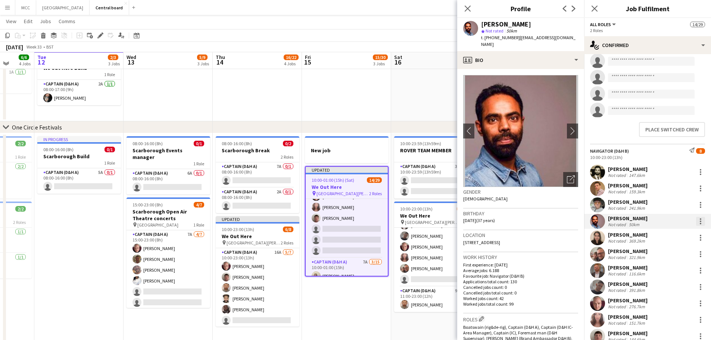
click at [696, 224] on div at bounding box center [700, 221] width 9 height 9
click at [677, 130] on div at bounding box center [355, 170] width 711 height 340
click at [700, 254] on div at bounding box center [700, 253] width 1 height 1
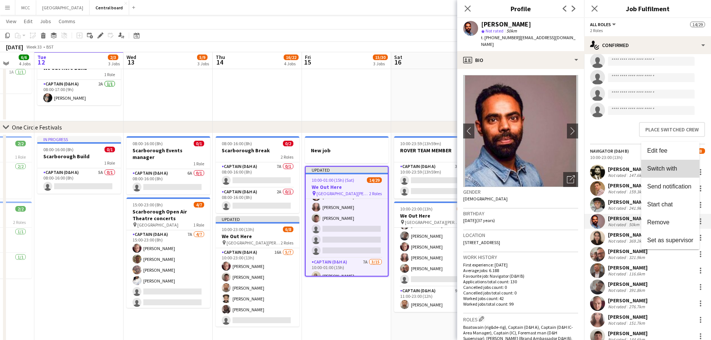
click at [672, 173] on button "Switch with" at bounding box center [670, 169] width 58 height 18
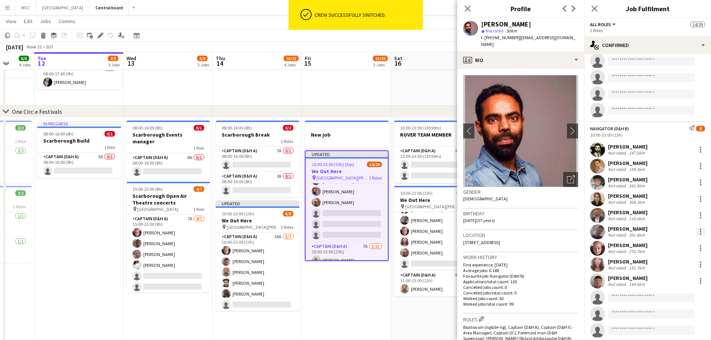
click at [697, 233] on div at bounding box center [700, 231] width 9 height 9
click at [678, 142] on button "Switch crew" at bounding box center [670, 146] width 58 height 18
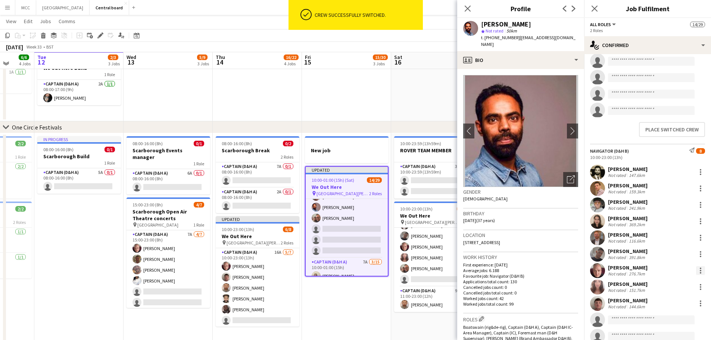
click at [696, 271] on div at bounding box center [700, 270] width 9 height 9
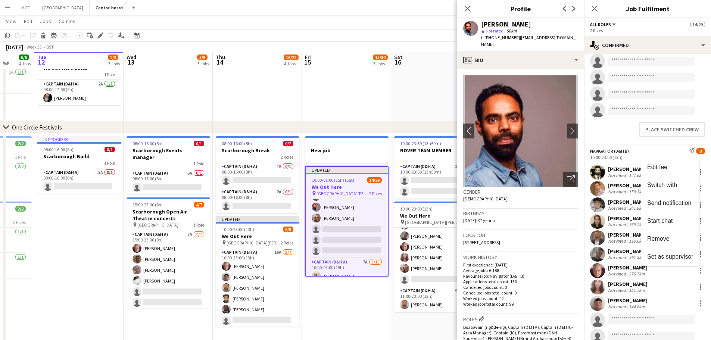
click at [673, 132] on div at bounding box center [355, 170] width 711 height 340
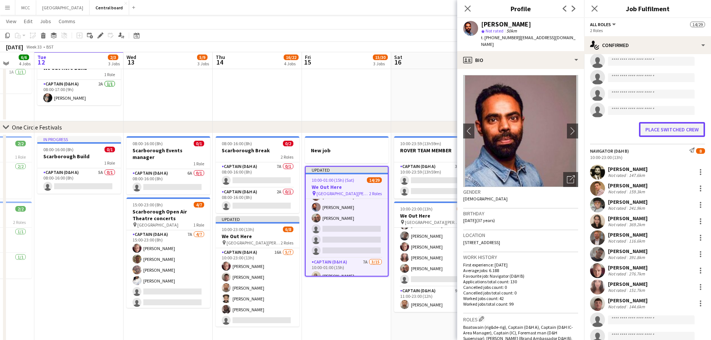
click at [673, 129] on button "Place switched crew" at bounding box center [672, 129] width 66 height 15
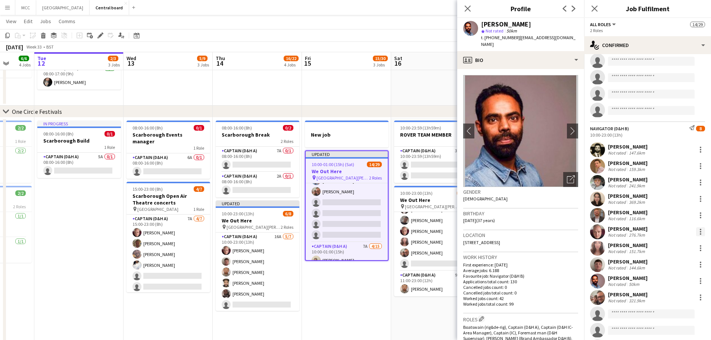
click at [696, 228] on div at bounding box center [700, 231] width 9 height 9
click at [668, 144] on span "Switch crew" at bounding box center [663, 146] width 32 height 6
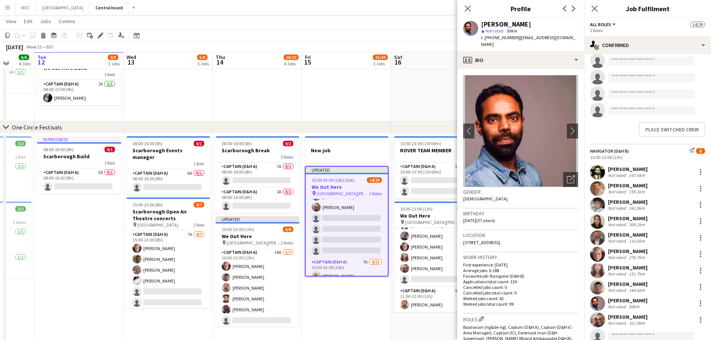
click at [675, 116] on app-invite-slot "single-neutral-actions" at bounding box center [647, 110] width 127 height 15
click at [676, 131] on button "Place switched crew" at bounding box center [672, 129] width 66 height 15
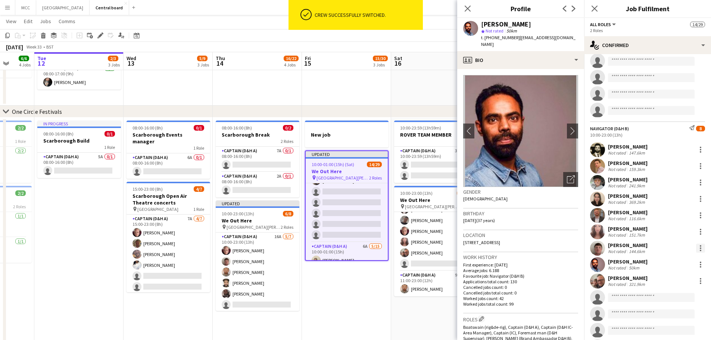
click at [696, 252] on div at bounding box center [700, 248] width 9 height 9
click at [682, 161] on span "Switch crew" at bounding box center [670, 162] width 46 height 7
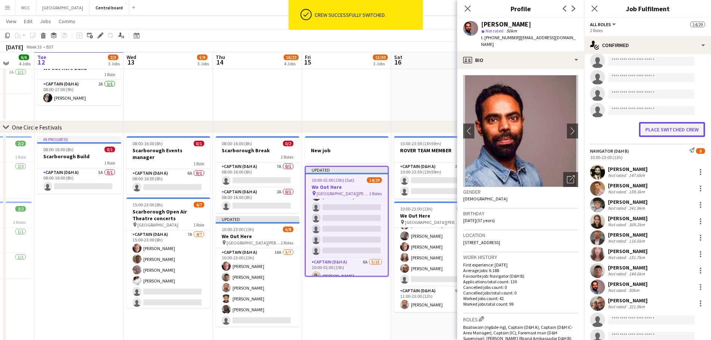
click at [675, 132] on button "Place switched crew" at bounding box center [672, 129] width 66 height 15
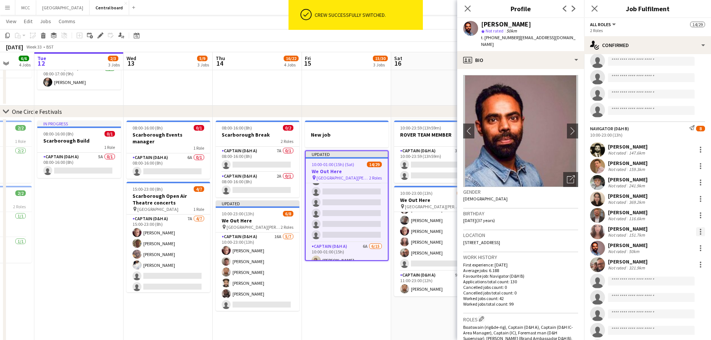
click at [696, 229] on div at bounding box center [700, 231] width 9 height 9
click at [675, 146] on span "Switch crew" at bounding box center [663, 146] width 32 height 6
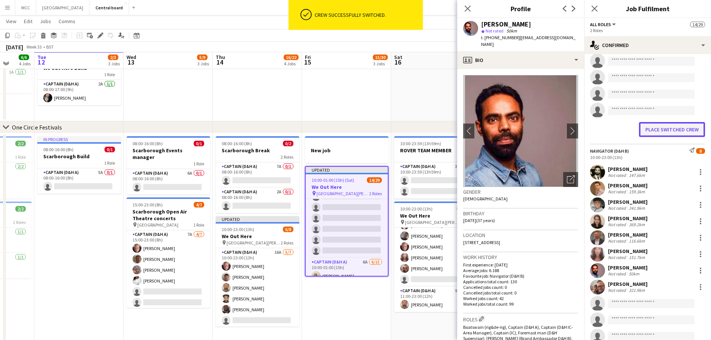
click at [673, 128] on button "Place switched crew" at bounding box center [672, 129] width 66 height 15
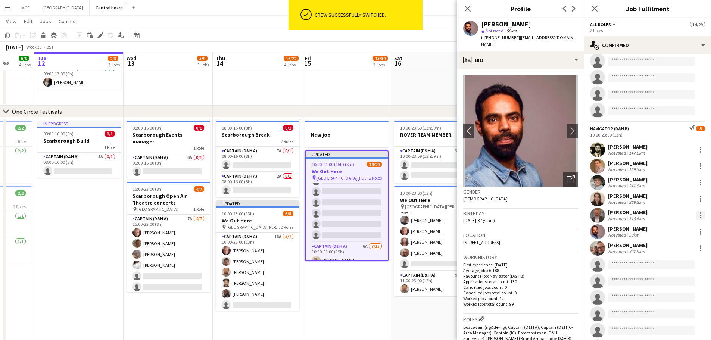
click at [699, 218] on div at bounding box center [700, 215] width 9 height 9
click at [678, 250] on span "Switch crew" at bounding box center [670, 246] width 46 height 7
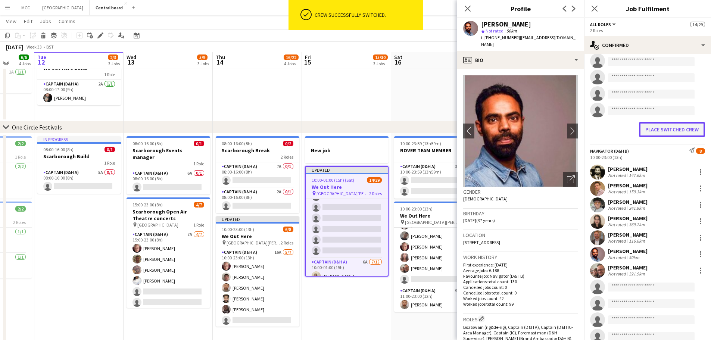
click at [687, 130] on button "Place switched crew" at bounding box center [672, 129] width 66 height 15
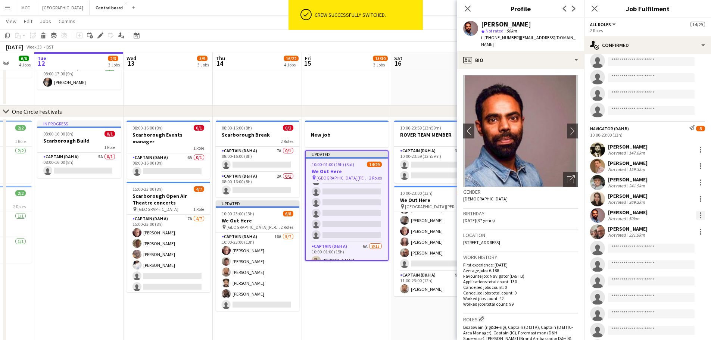
click at [696, 215] on div at bounding box center [700, 215] width 9 height 9
click at [677, 248] on span "Switch crew" at bounding box center [663, 246] width 32 height 6
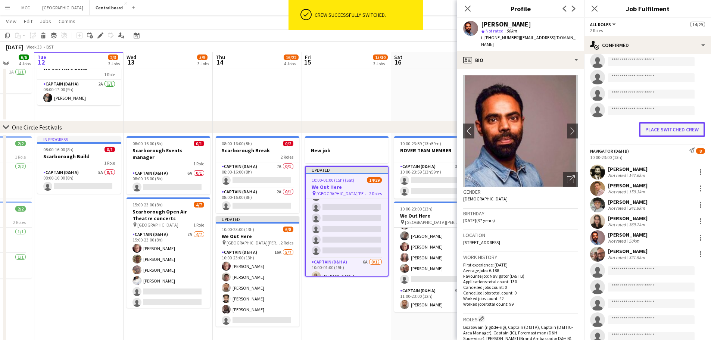
click at [681, 128] on button "Place switched crew" at bounding box center [672, 129] width 66 height 15
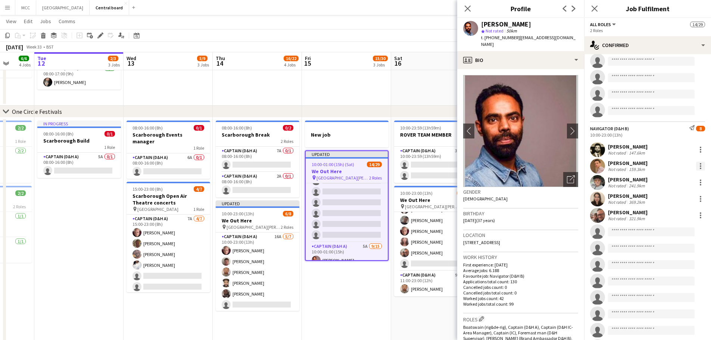
click at [696, 167] on div at bounding box center [700, 166] width 9 height 9
click at [669, 248] on span "Remove" at bounding box center [658, 251] width 22 height 6
click at [700, 199] on div at bounding box center [700, 198] width 1 height 1
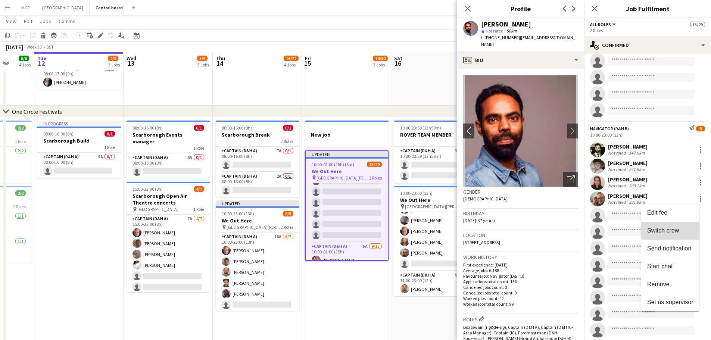
click at [675, 235] on button "Switch crew" at bounding box center [670, 231] width 58 height 18
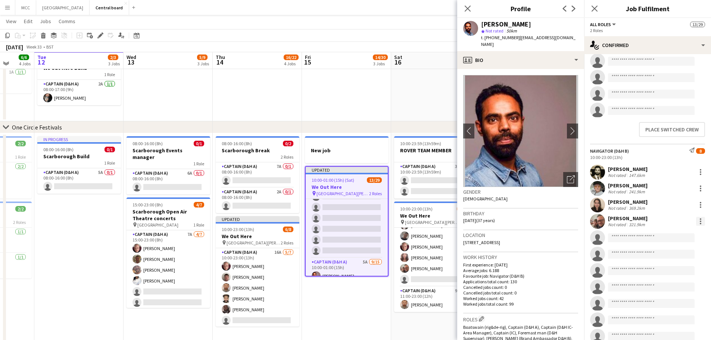
click at [696, 222] on div at bounding box center [700, 221] width 9 height 9
click at [678, 130] on div at bounding box center [355, 170] width 711 height 340
click at [669, 128] on button "Place switched crew" at bounding box center [672, 129] width 66 height 15
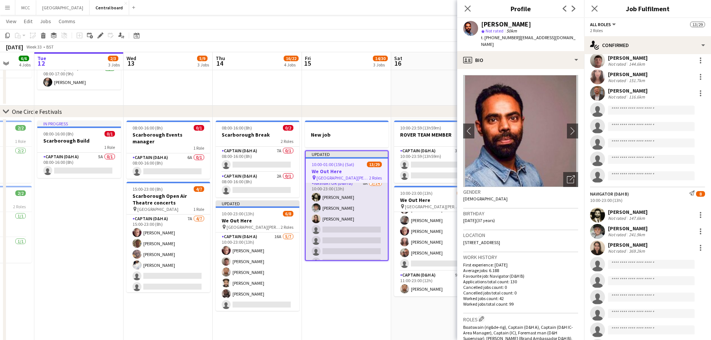
scroll to position [0, 0]
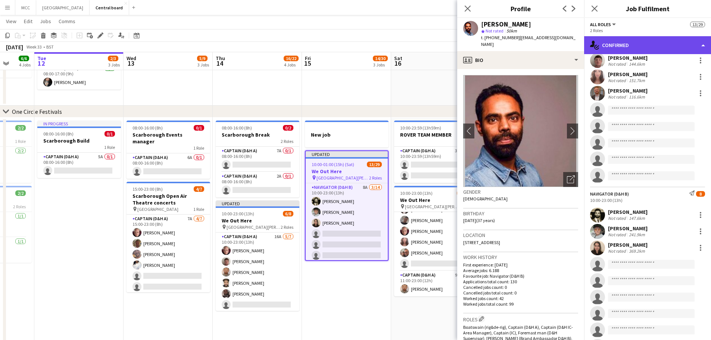
click at [704, 44] on div "single-neutral-actions-check-2 Confirmed" at bounding box center [647, 45] width 127 height 18
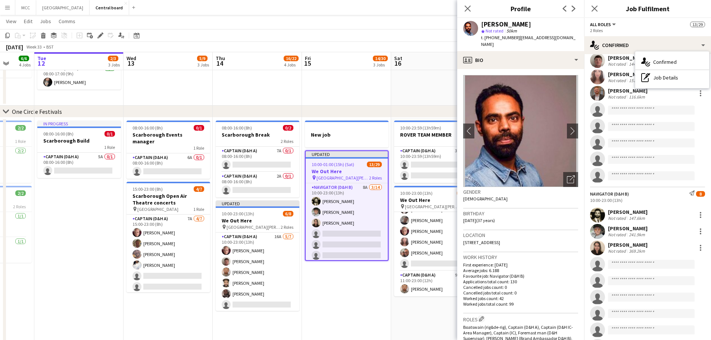
click at [660, 86] on div "single-neutral-actions-check-2 Confirmed pen-write Job Details" at bounding box center [672, 69] width 74 height 37
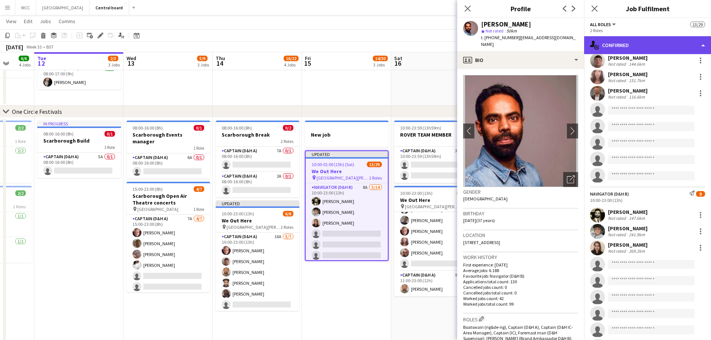
click at [703, 44] on div "single-neutral-actions-check-2 Confirmed" at bounding box center [647, 45] width 127 height 18
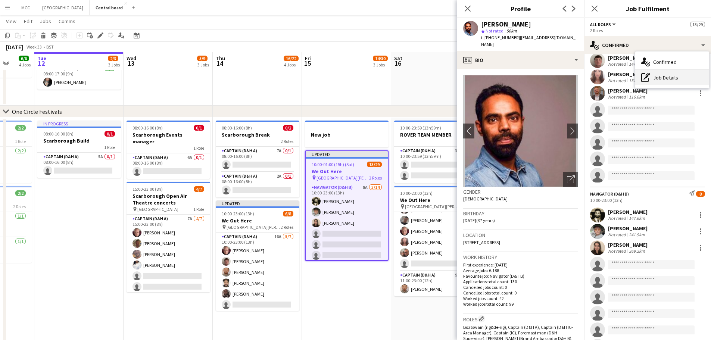
click at [665, 78] on div "pen-write Job Details" at bounding box center [672, 77] width 74 height 15
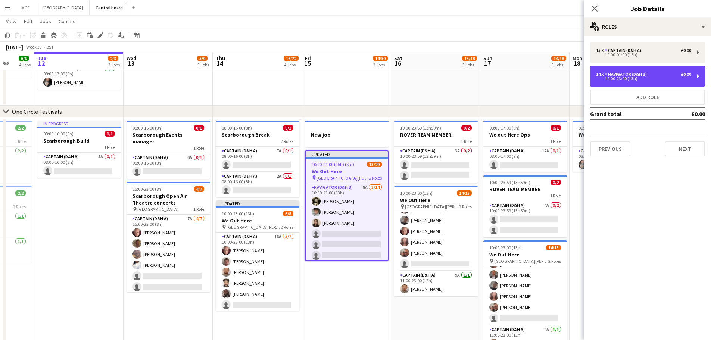
click at [665, 78] on div "10:00-23:00 (13h)" at bounding box center [643, 79] width 95 height 4
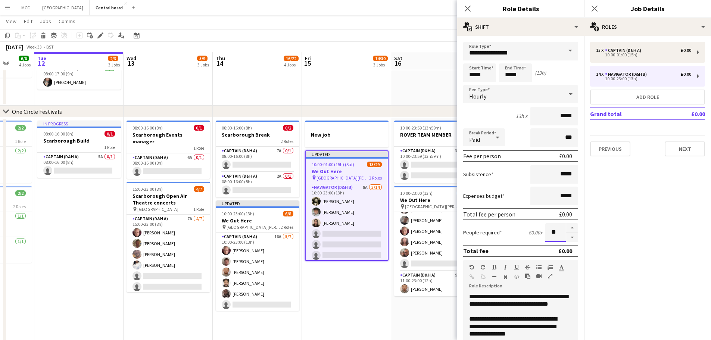
click at [557, 234] on input "**" at bounding box center [555, 232] width 21 height 19
type input "*"
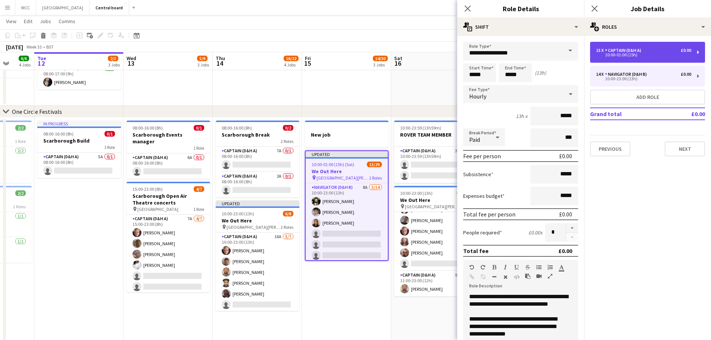
click at [670, 50] on div "15 x Captain (D&H A) £0.00" at bounding box center [643, 50] width 95 height 5
type input "**********"
type input "*****"
type input "**"
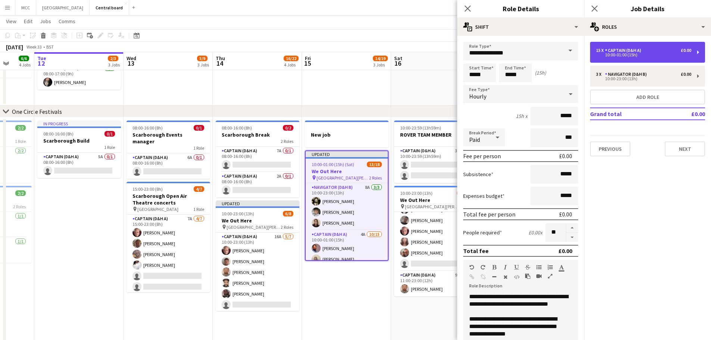
click at [626, 50] on div "Captain (D&H A)" at bounding box center [624, 50] width 39 height 5
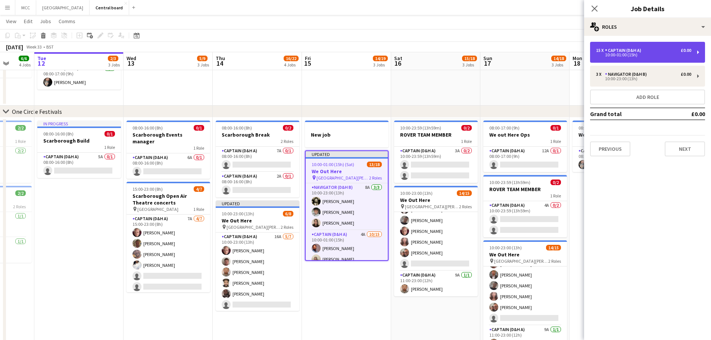
click at [626, 50] on div "Captain (D&H A)" at bounding box center [624, 50] width 39 height 5
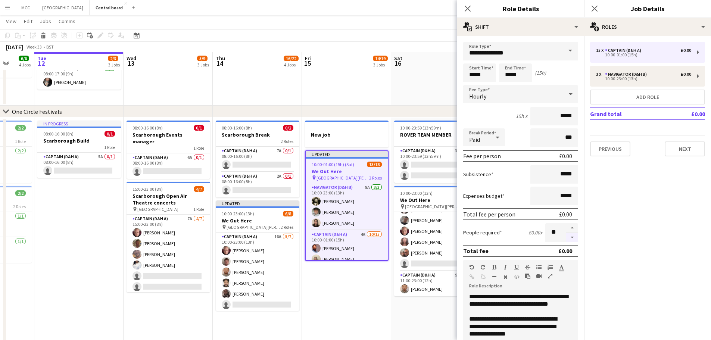
click at [566, 238] on button "button" at bounding box center [572, 237] width 12 height 9
type input "**"
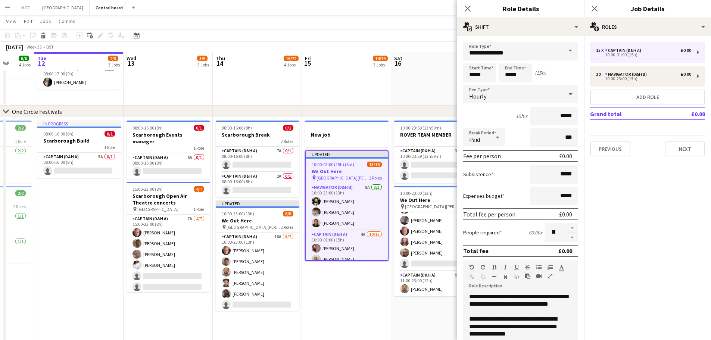
click at [394, 87] on app-date-cell "08:00-17:00 (9h) 1/1 We out Here Ops 1 Role Captain (D&H A) 6A 1/1 08:00-17:00 …" at bounding box center [435, 37] width 89 height 137
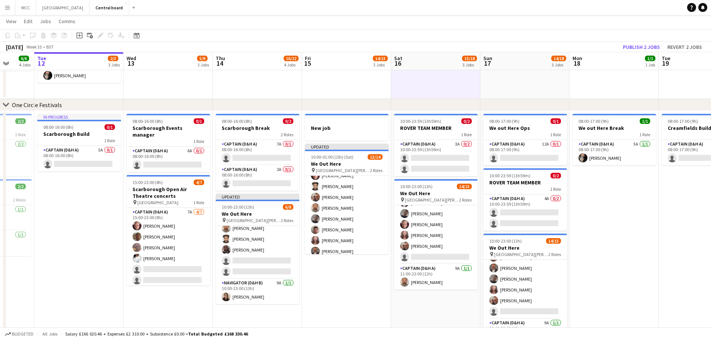
scroll to position [11, 0]
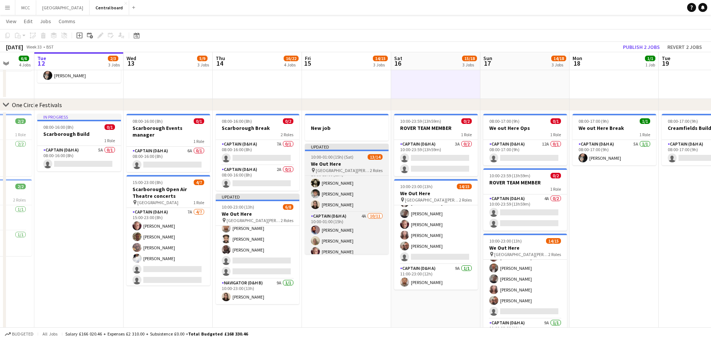
click at [358, 161] on h3 "We Out Here" at bounding box center [347, 163] width 84 height 7
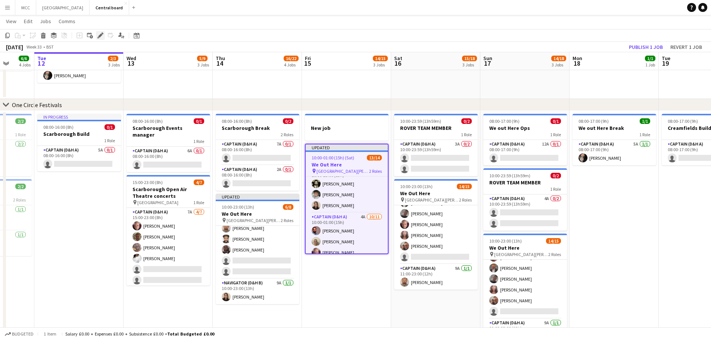
click at [101, 37] on icon "Edit" at bounding box center [100, 35] width 6 height 6
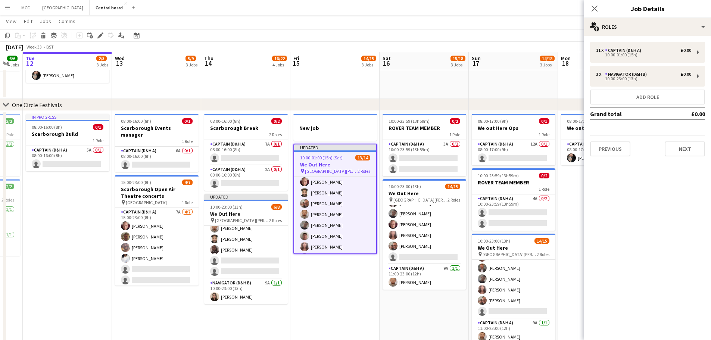
scroll to position [104, 0]
click at [329, 162] on h3 "We Out Here" at bounding box center [335, 164] width 82 height 7
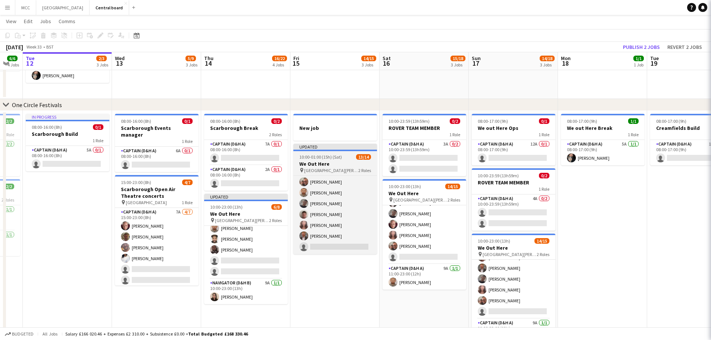
scroll to position [102, 0]
click at [331, 151] on app-job-card "Updated 10:00-01:00 (15h) (Sat) 13/14 We Out Here pin St Giles House Wimborne 2…" at bounding box center [335, 199] width 84 height 110
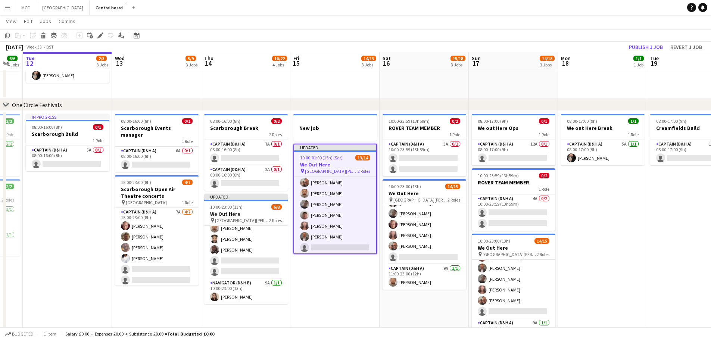
scroll to position [104, 0]
click at [96, 31] on div "Edit" at bounding box center [100, 35] width 9 height 9
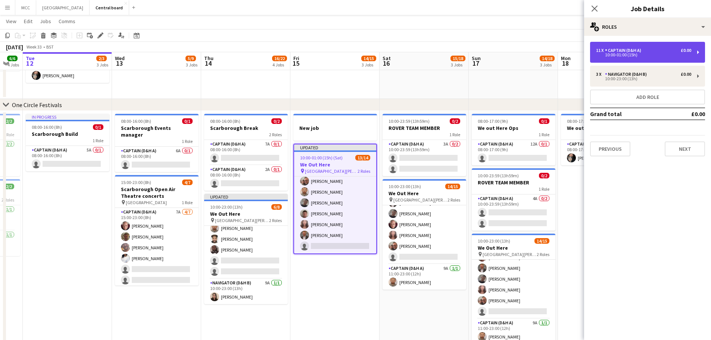
click at [633, 56] on div "10:00-01:00 (15h)" at bounding box center [643, 55] width 95 height 4
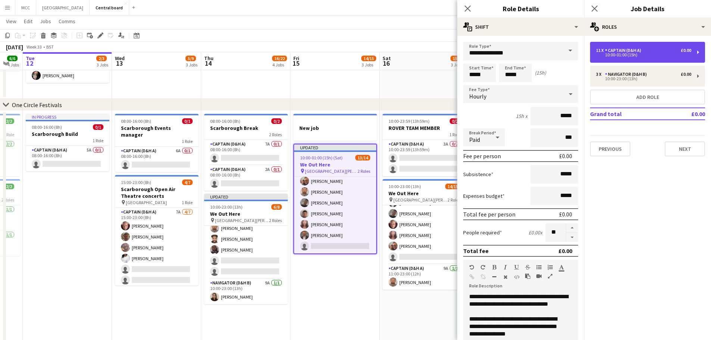
click at [602, 55] on div "10:00-01:00 (15h)" at bounding box center [643, 55] width 95 height 4
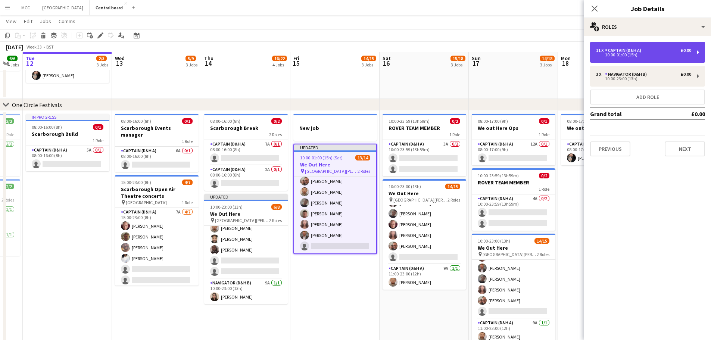
click at [602, 55] on div "10:00-01:00 (15h)" at bounding box center [643, 55] width 95 height 4
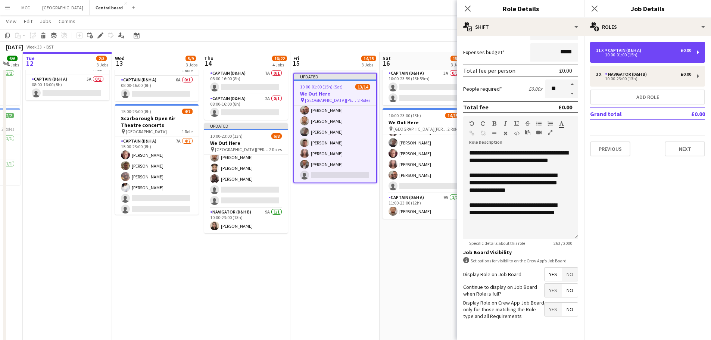
scroll to position [166, 0]
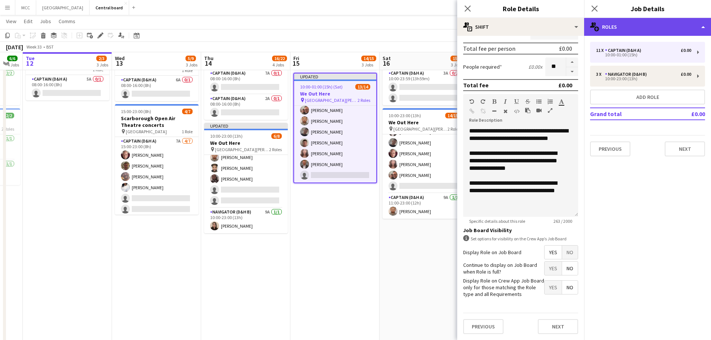
click at [706, 25] on div "multiple-users-add Roles" at bounding box center [647, 27] width 127 height 18
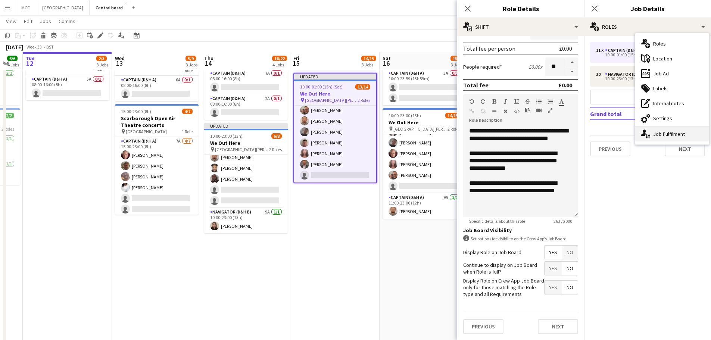
click at [681, 138] on div "single-neutral-actions-up-down Job Fulfilment" at bounding box center [672, 133] width 74 height 15
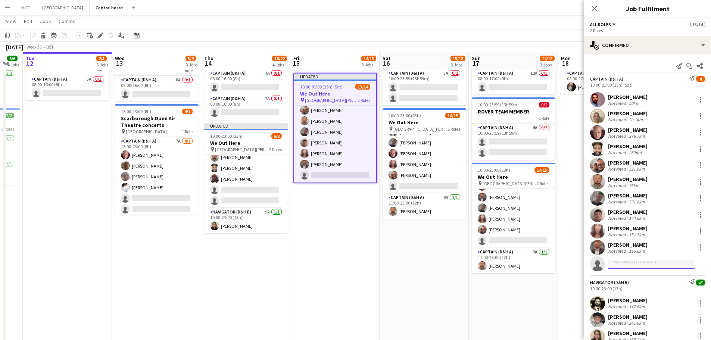
click at [634, 264] on input at bounding box center [651, 264] width 87 height 9
type input "*****"
click at [635, 284] on span "+447886746432" at bounding box center [651, 287] width 75 height 6
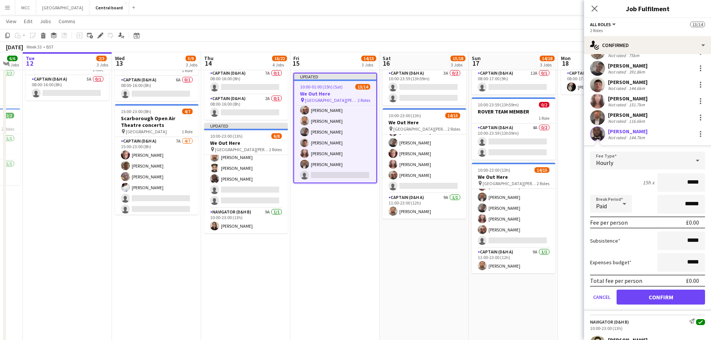
scroll to position [131, 0]
click at [670, 293] on button "Confirm" at bounding box center [660, 296] width 88 height 15
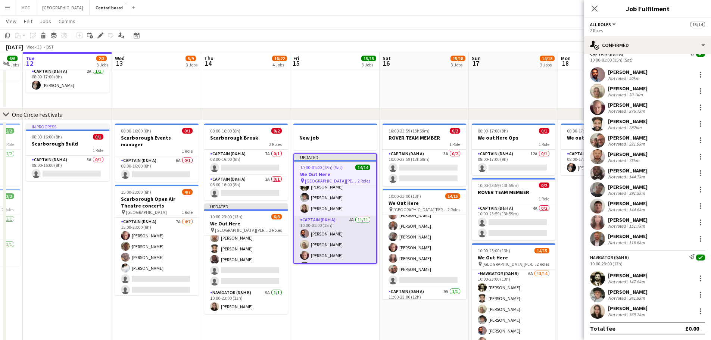
scroll to position [0, 0]
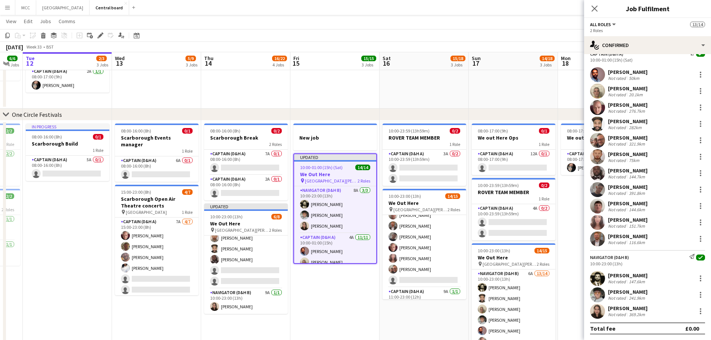
click at [339, 175] on h3 "We Out Here" at bounding box center [335, 174] width 82 height 7
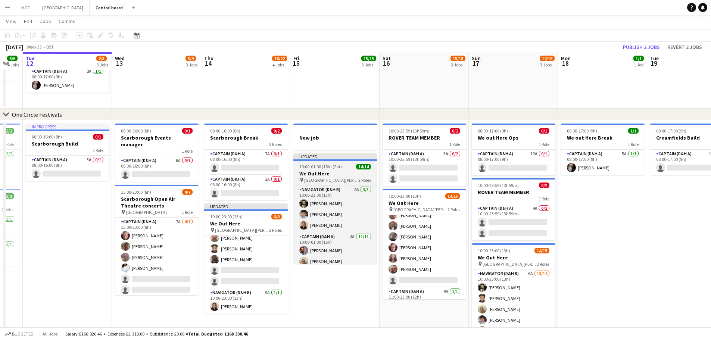
click at [336, 172] on h3 "We Out Here" at bounding box center [335, 173] width 84 height 7
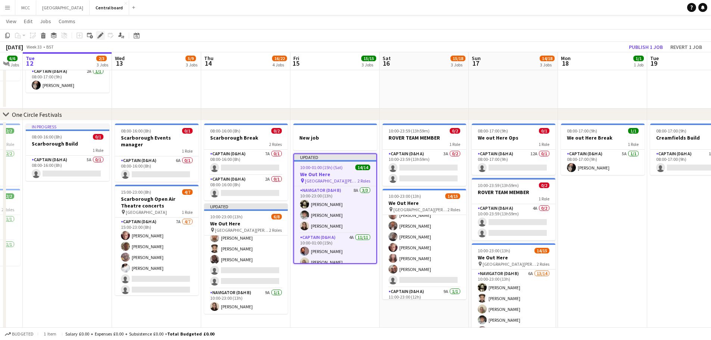
click at [98, 33] on icon "Edit" at bounding box center [100, 35] width 6 height 6
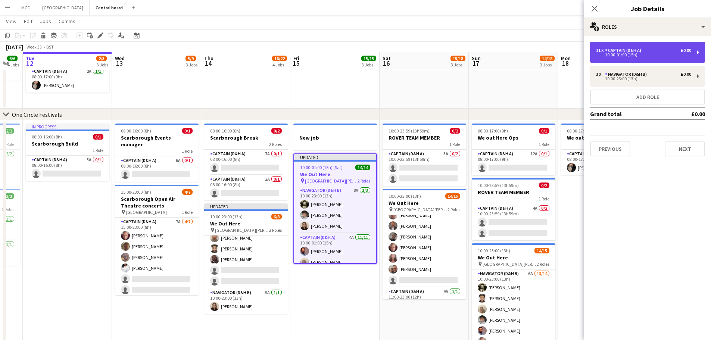
click at [657, 53] on div "10:00-01:00 (15h)" at bounding box center [643, 55] width 95 height 4
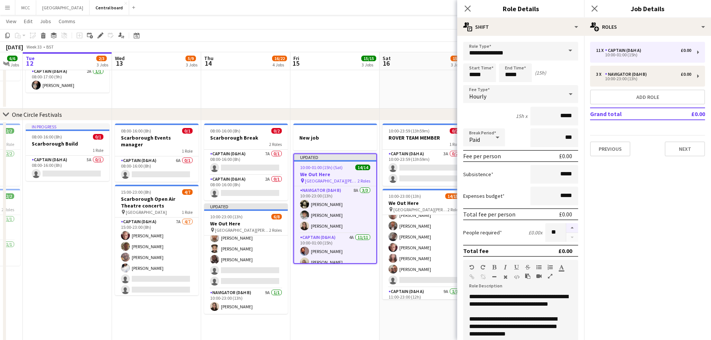
click at [566, 228] on button "button" at bounding box center [572, 228] width 12 height 10
type input "**"
click at [413, 104] on app-date-cell "08:00-17:00 (9h) 1/1 We out Here Ops 1 Role Captain (D&H A) 6A 1/1 08:00-17:00 …" at bounding box center [423, 40] width 89 height 137
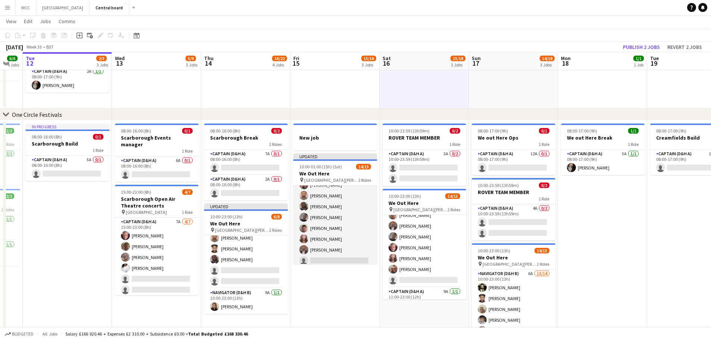
scroll to position [113, 0]
click at [335, 234] on app-card-role "Captain (D&H A) 4A 11/12 10:00-01:00 (15h) Hardeep Singh Nathan Gray Scott Coop…" at bounding box center [335, 191] width 84 height 144
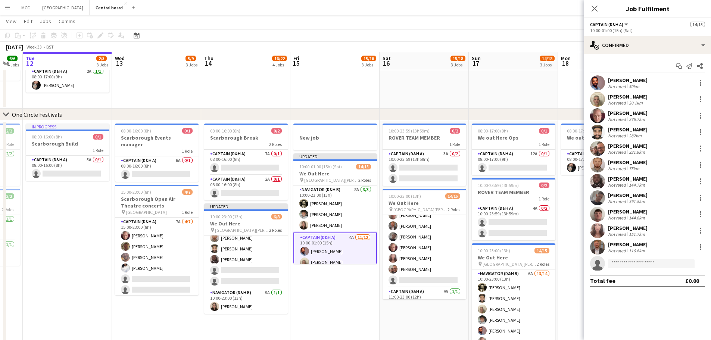
scroll to position [115, 0]
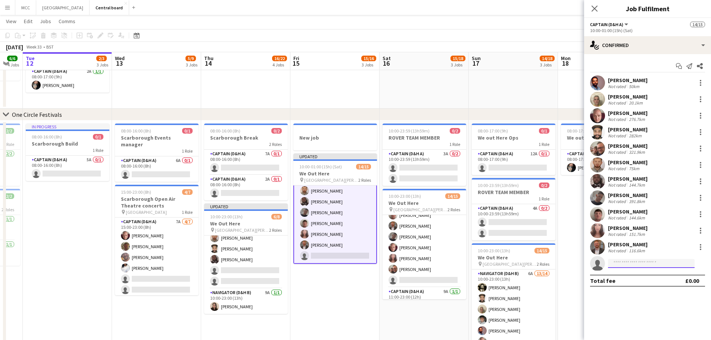
click at [634, 263] on input at bounding box center [651, 263] width 87 height 9
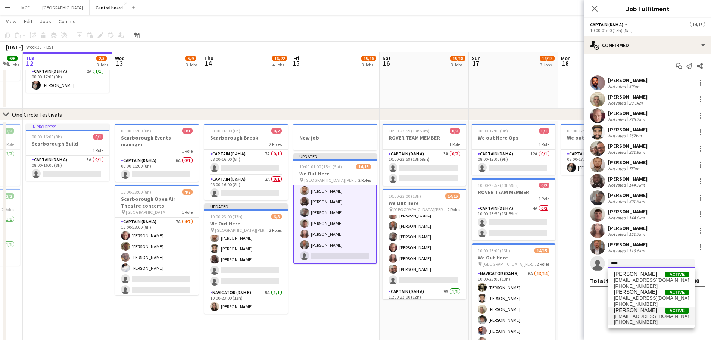
type input "****"
click at [651, 315] on span "jacknorton93@outlook.com" at bounding box center [651, 316] width 75 height 6
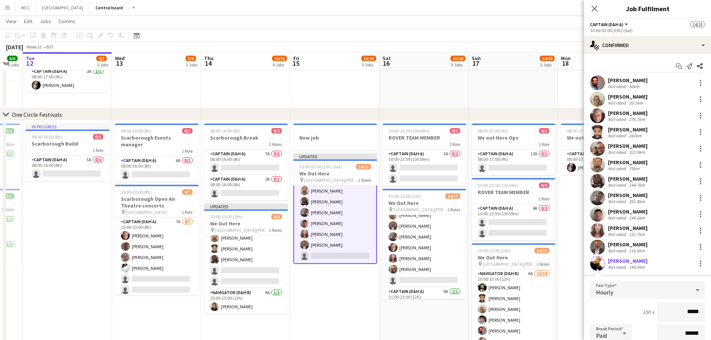
scroll to position [122, 0]
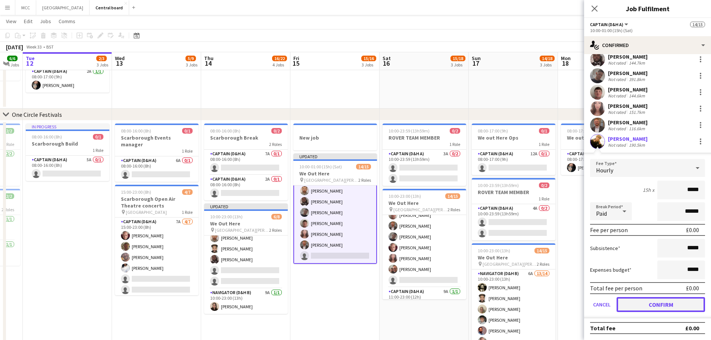
click at [670, 308] on button "Confirm" at bounding box center [660, 304] width 88 height 15
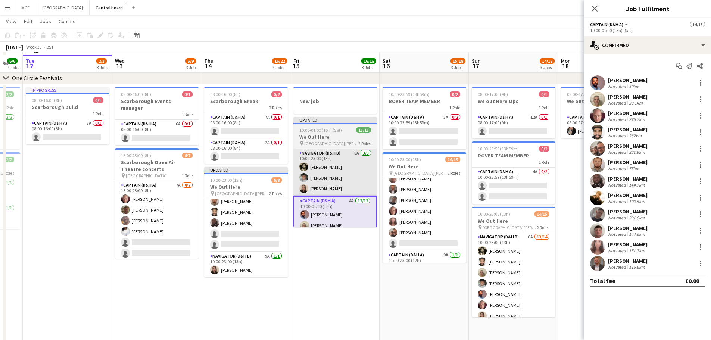
scroll to position [151, 0]
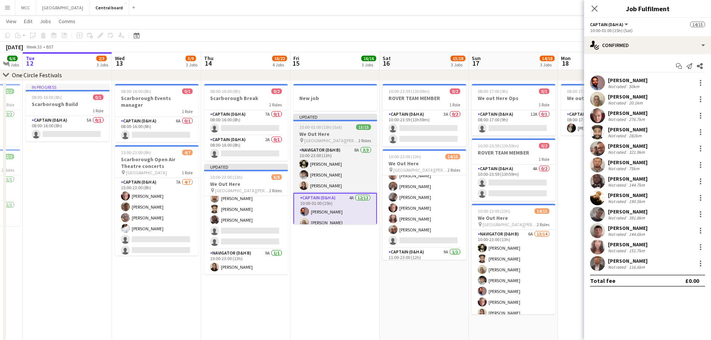
click at [350, 138] on span "[GEOGRAPHIC_DATA][PERSON_NAME] [GEOGRAPHIC_DATA]" at bounding box center [331, 141] width 54 height 6
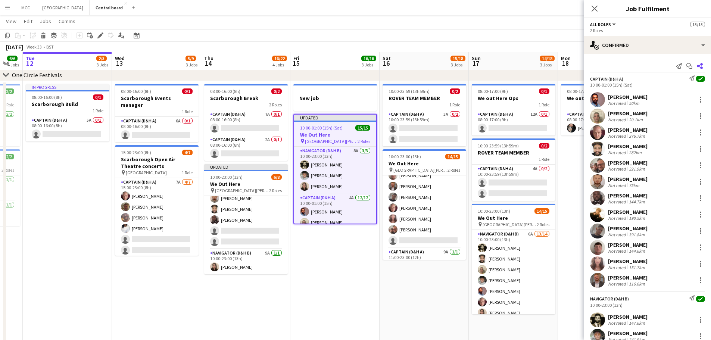
click at [697, 67] on icon at bounding box center [700, 66] width 6 height 6
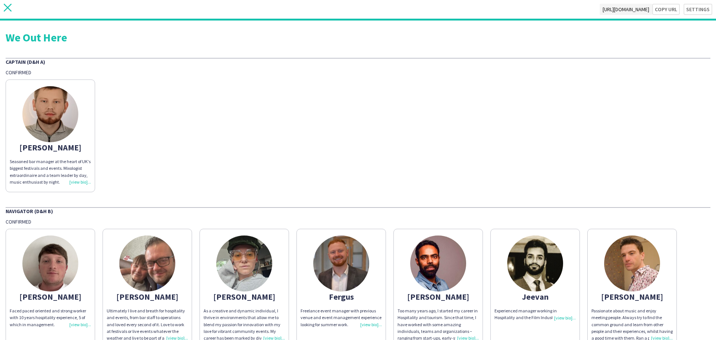
click at [10, 5] on icon at bounding box center [8, 8] width 8 height 8
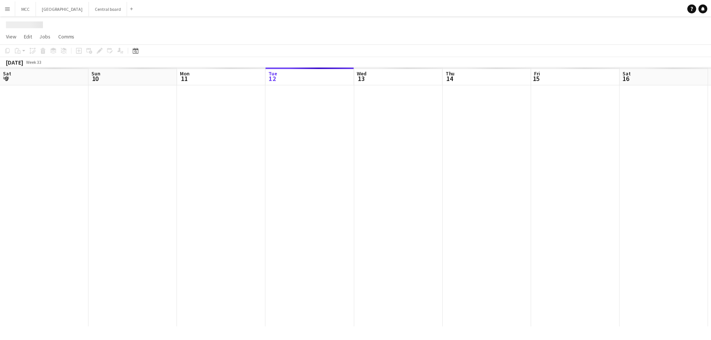
scroll to position [0, 178]
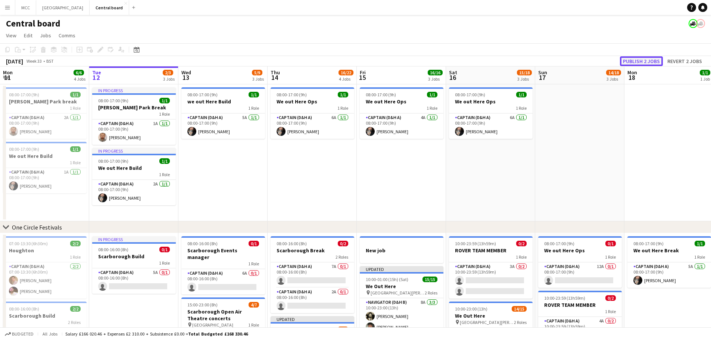
click at [644, 60] on button "Publish 2 jobs" at bounding box center [641, 61] width 43 height 10
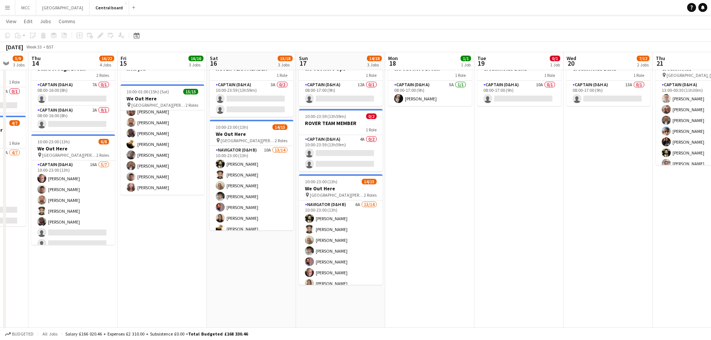
scroll to position [179, 0]
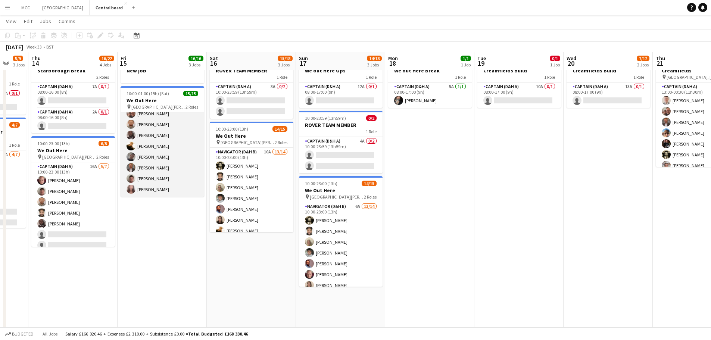
click at [169, 176] on app-card-role "Captain (D&H A) 4A 12/12 10:00-01:00 (15h) Hardeep Singh Nathan Gray Scott Coop…" at bounding box center [163, 124] width 84 height 144
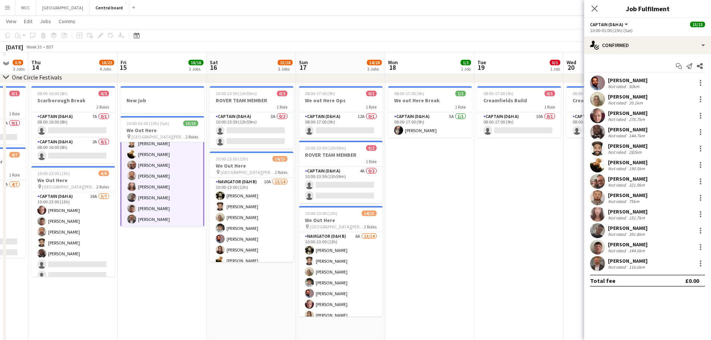
scroll to position [153, 0]
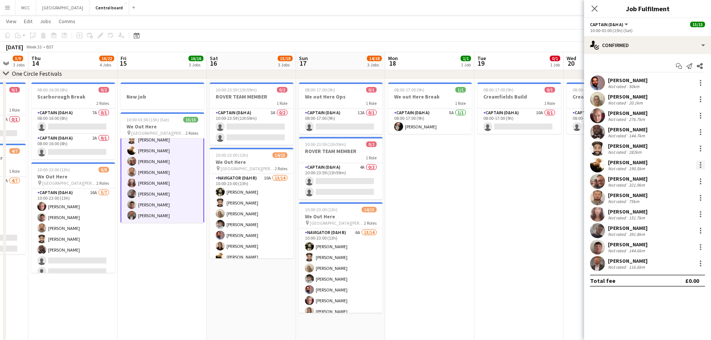
click at [701, 164] on div at bounding box center [700, 164] width 1 height 1
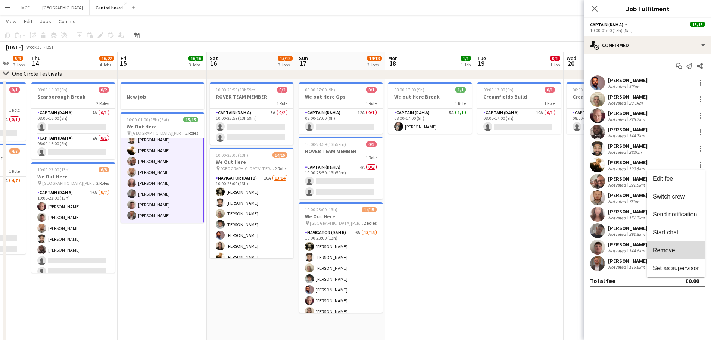
click at [674, 251] on span "Remove" at bounding box center [664, 250] width 22 height 6
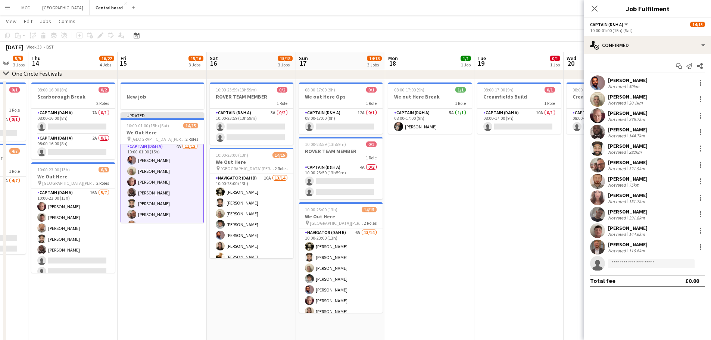
scroll to position [0, 0]
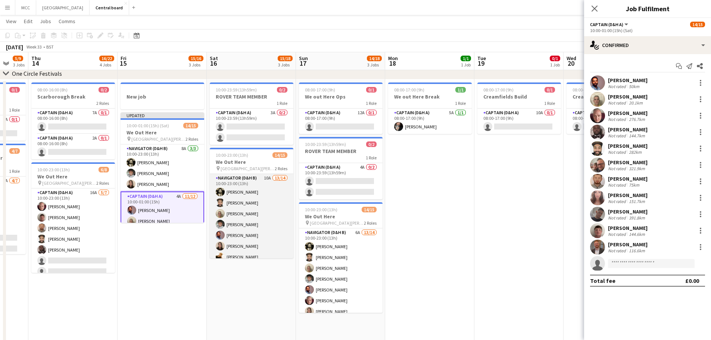
click at [260, 224] on app-card-role "Navigator (D&H B) 10A 13/14 10:00-23:00 (13h) Jeevan Lakhay Sven Reid Nathan Gr…" at bounding box center [252, 257] width 84 height 166
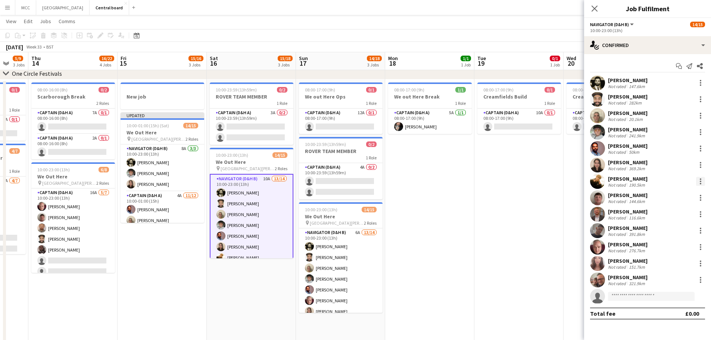
click at [700, 181] on div at bounding box center [700, 181] width 1 height 1
click at [670, 265] on span "Remove" at bounding box center [664, 266] width 22 height 6
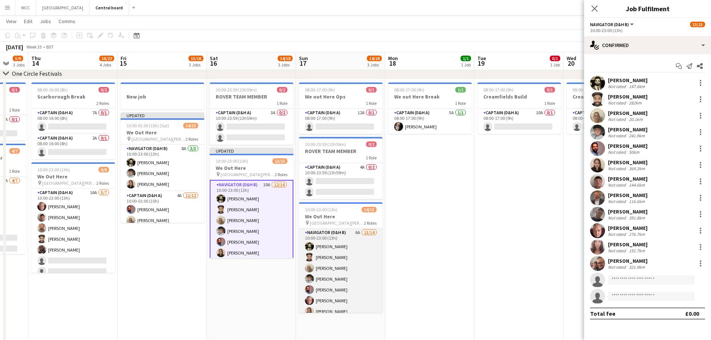
click at [330, 270] on app-card-role "Navigator (D&H B) 6A 13/14 10:00-23:00 (13h) Jeevan Lakhay Sven Reid Nathan Gra…" at bounding box center [341, 311] width 84 height 166
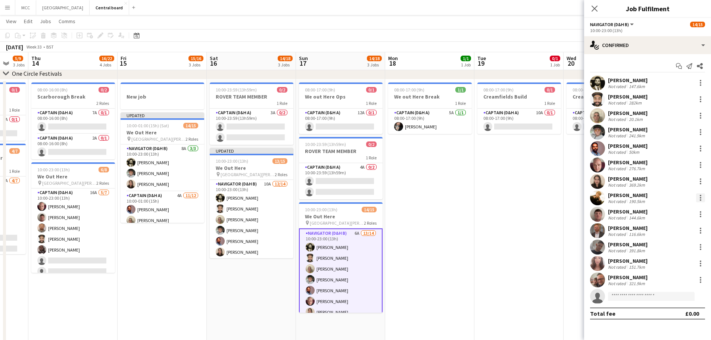
click at [700, 197] on div at bounding box center [700, 197] width 1 height 1
click at [666, 282] on span "Remove" at bounding box center [664, 283] width 22 height 6
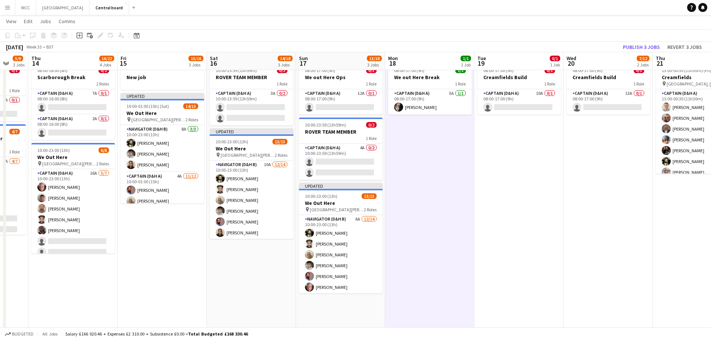
scroll to position [173, 0]
click at [638, 48] on button "Publish 3 jobs" at bounding box center [641, 47] width 43 height 10
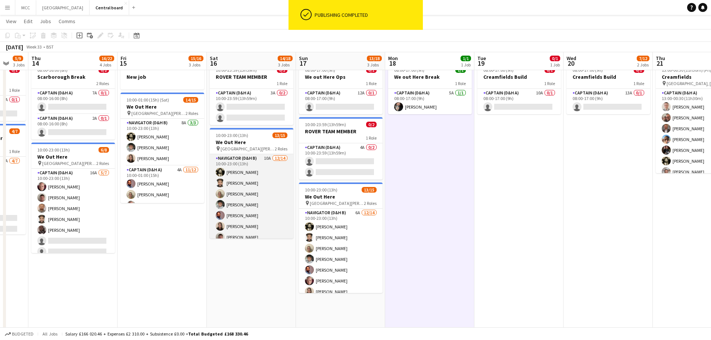
click at [257, 178] on app-card-role "Navigator (D&H B) 10A 12/14 10:00-23:00 (13h) Jeevan Lakhay Sven Reid Nathan Gr…" at bounding box center [252, 237] width 84 height 166
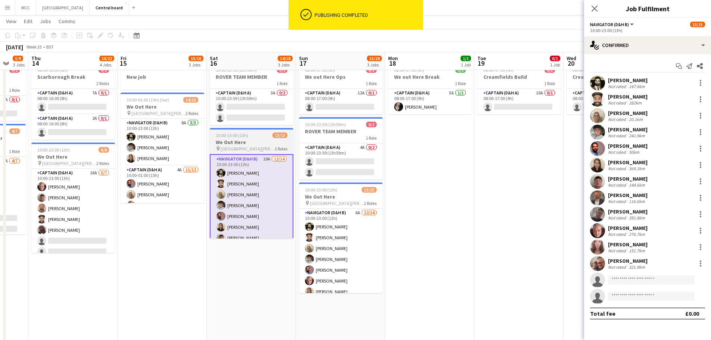
click at [271, 137] on div "10:00-23:00 (13h) 13/15" at bounding box center [252, 135] width 84 height 6
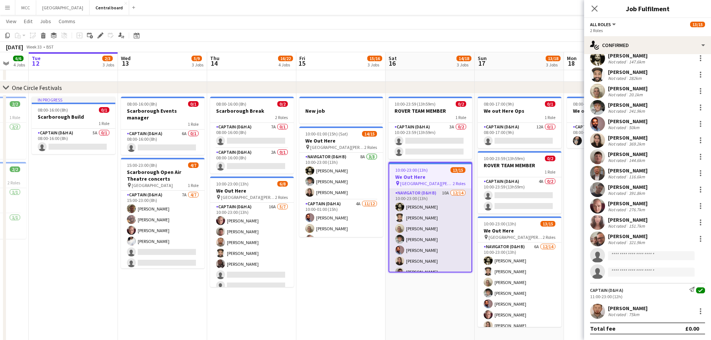
scroll to position [0, 238]
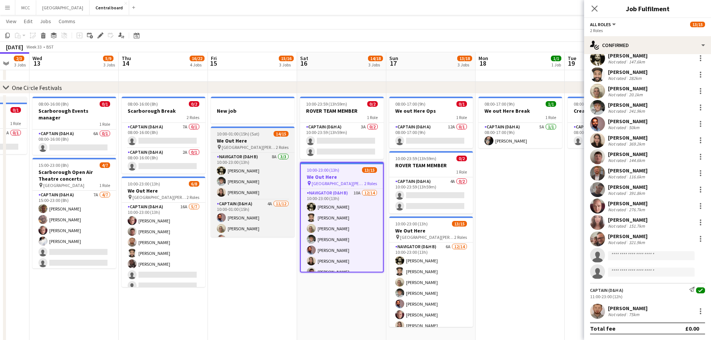
click at [254, 142] on h3 "We Out Here" at bounding box center [253, 140] width 84 height 7
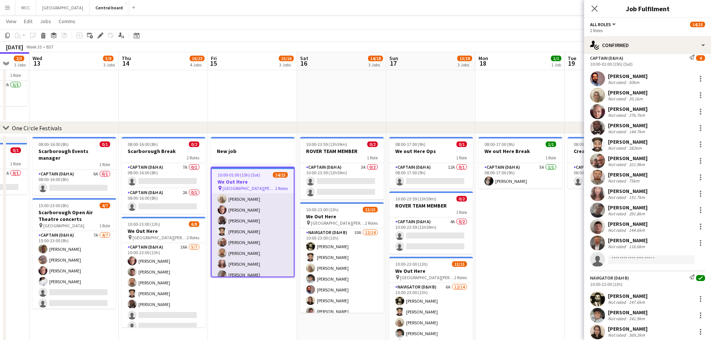
scroll to position [0, 0]
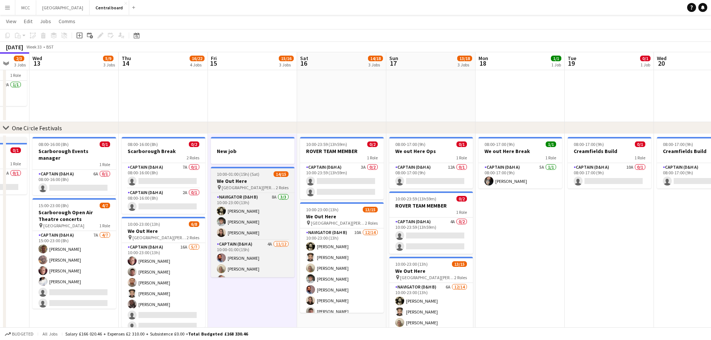
click at [262, 177] on app-job-card "10:00-01:00 (15h) (Sat) 14/15 We Out Here pin St Giles House Wimborne 2 Roles N…" at bounding box center [253, 222] width 84 height 110
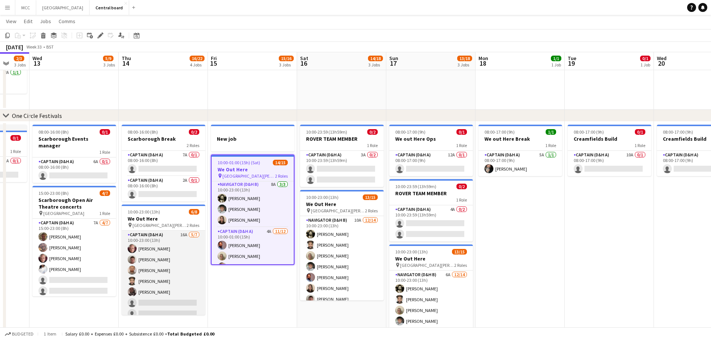
scroll to position [31, 0]
click at [177, 268] on app-card-role "Captain (D&H A) 16A 5/7 10:00-23:00 (13h) Scott Cooper Aidan Scarbrough Konrad …" at bounding box center [164, 244] width 84 height 90
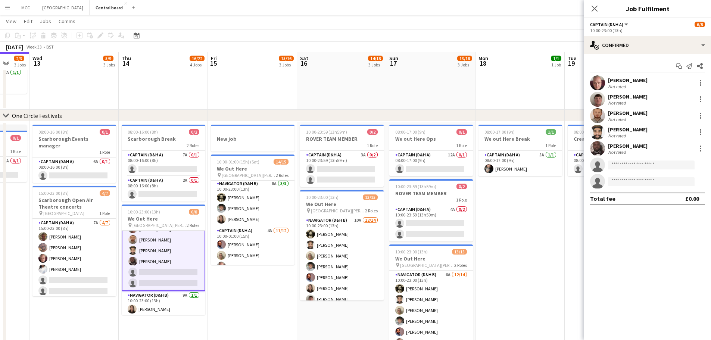
scroll to position [32, 0]
click at [652, 166] on input at bounding box center [651, 164] width 87 height 9
type input "*******"
click at [648, 180] on span "[EMAIL_ADDRESS][DOMAIN_NAME]" at bounding box center [651, 182] width 75 height 6
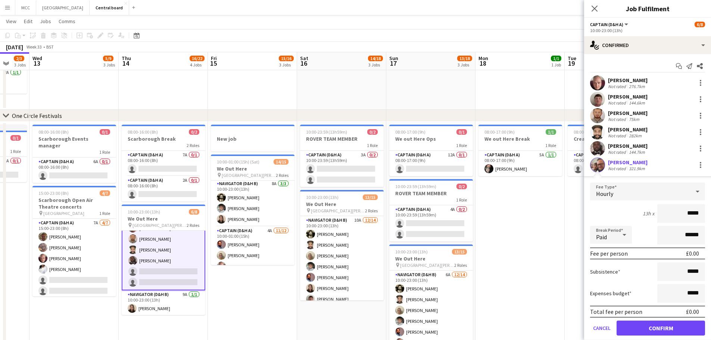
scroll to position [40, 0]
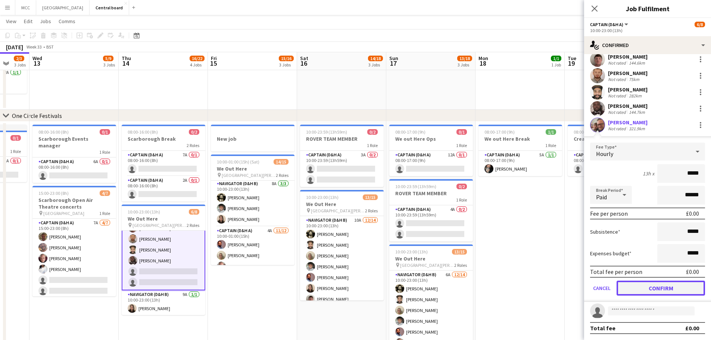
click at [670, 294] on button "Confirm" at bounding box center [660, 288] width 88 height 15
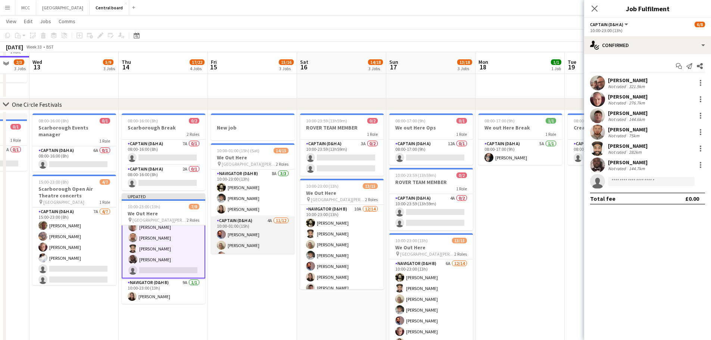
scroll to position [120, 0]
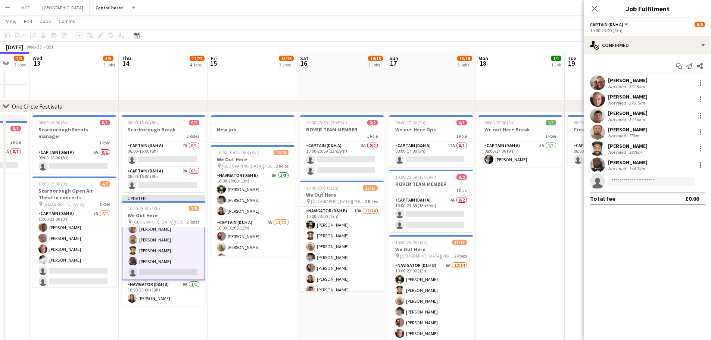
click at [174, 256] on app-card-role "Captain (D&H A) 15A 6/7 10:00-23:00 (13h) Bradley Curcic Scott Cooper Aidan Sca…" at bounding box center [164, 234] width 84 height 92
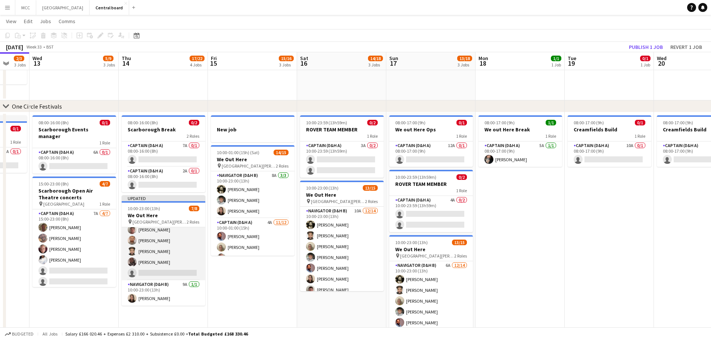
click at [178, 255] on app-card-role "Captain (D&H A) 15A 6/7 10:00-23:00 (13h) Bradley Curcic Scott Cooper Aidan Sca…" at bounding box center [164, 235] width 84 height 90
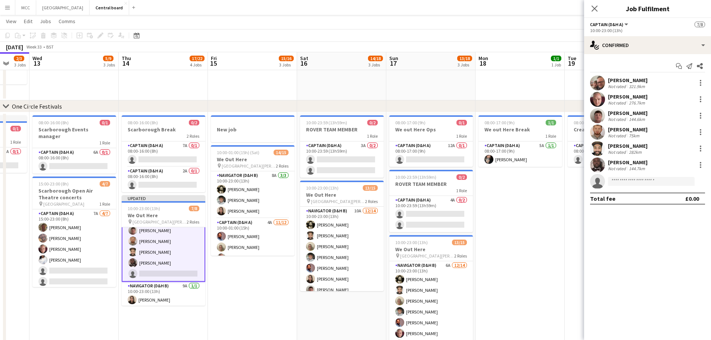
scroll to position [39, 0]
click at [674, 185] on input at bounding box center [651, 181] width 87 height 9
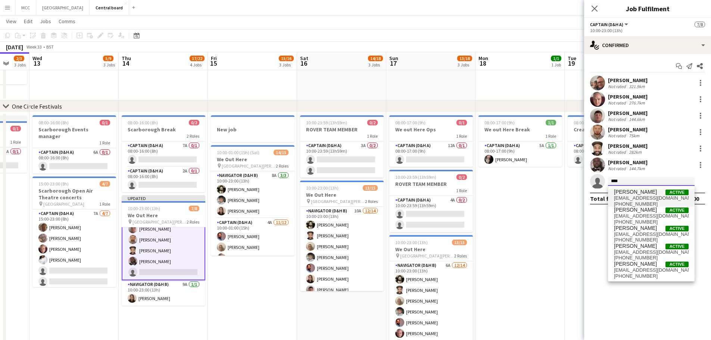
type input "****"
click at [638, 196] on span "[EMAIL_ADDRESS][DOMAIN_NAME]" at bounding box center [651, 198] width 75 height 6
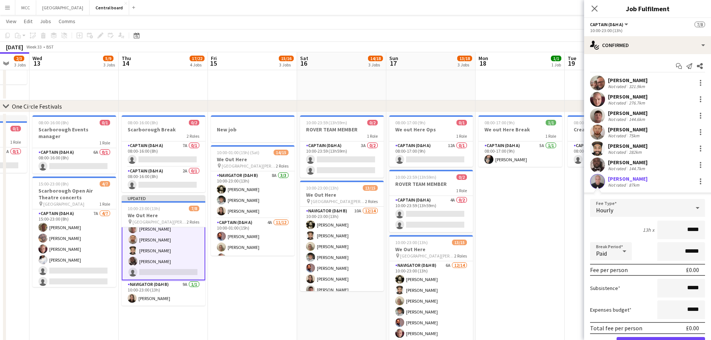
scroll to position [40, 0]
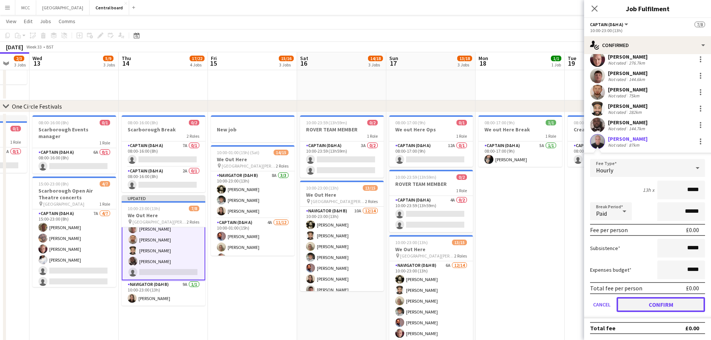
click at [663, 306] on button "Confirm" at bounding box center [660, 304] width 88 height 15
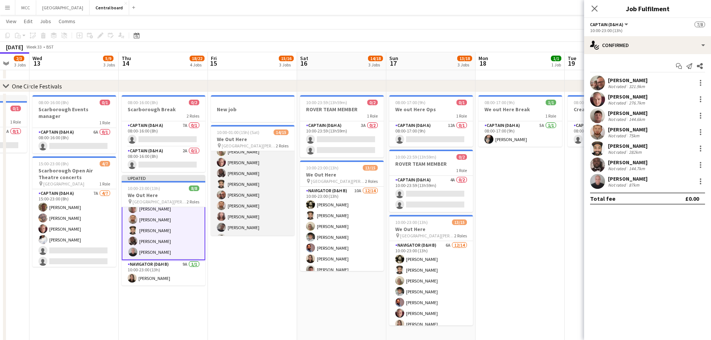
scroll to position [76, 0]
click at [253, 224] on app-card-role "Captain (D&H A) 4A 11/12 10:00-01:00 (15h) Hardeep Singh Nathan Gray Scott Coop…" at bounding box center [253, 194] width 84 height 144
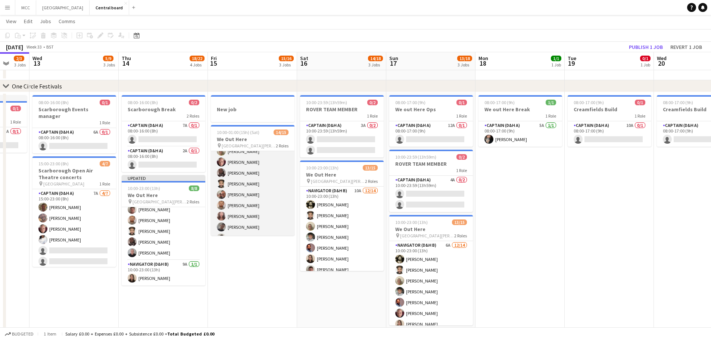
scroll to position [37, 0]
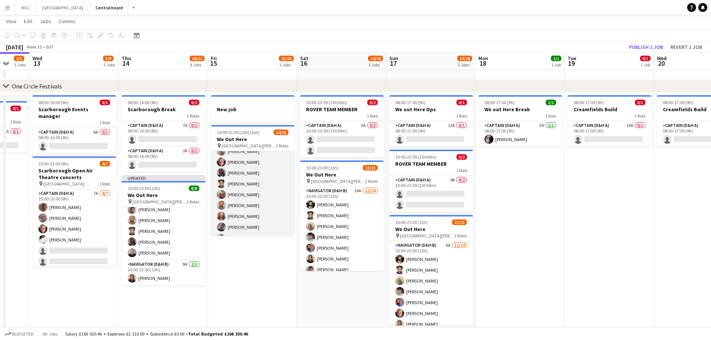
click at [253, 224] on app-card-role "Captain (D&H A) 4A 11/12 10:00-01:00 (15h) Hardeep Singh Nathan Gray Scott Coop…" at bounding box center [253, 194] width 84 height 144
click at [253, 224] on app-card-role "Captain (D&H A) 4A 11/12 10:00-01:00 (15h) Hardeep Singh Nathan Gray Scott Coop…" at bounding box center [253, 163] width 84 height 144
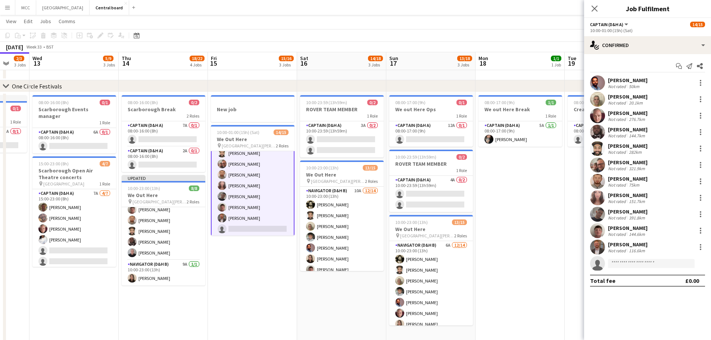
scroll to position [108, 0]
click at [635, 264] on input at bounding box center [651, 263] width 87 height 9
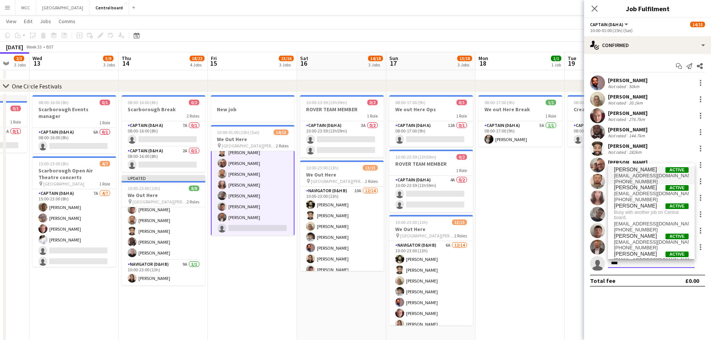
type input "****"
click at [649, 175] on span "[EMAIL_ADDRESS][DOMAIN_NAME]" at bounding box center [651, 176] width 75 height 6
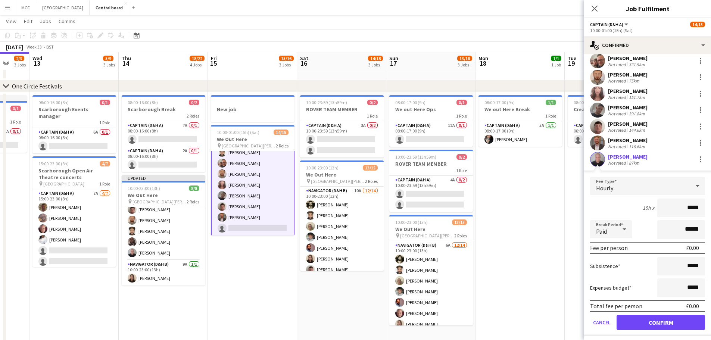
scroll to position [104, 0]
click at [666, 323] on button "Confirm" at bounding box center [660, 322] width 88 height 15
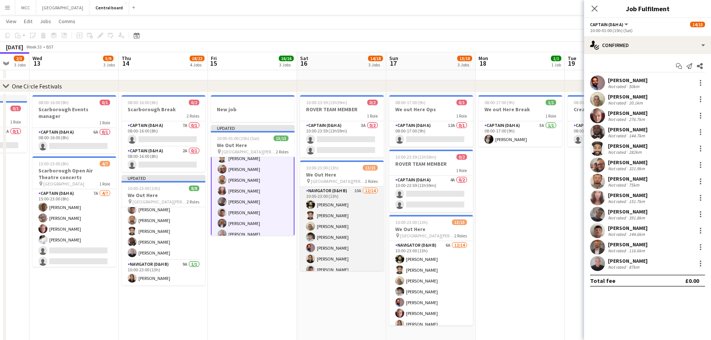
scroll to position [107, 0]
click at [359, 213] on app-card-role "Navigator (D&H B) 10A 12/14 10:00-23:00 (13h) Jeevan Lakhay Sven Reid Nathan Gr…" at bounding box center [342, 162] width 84 height 166
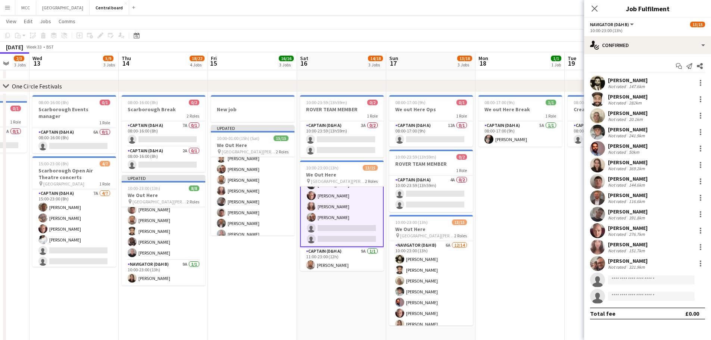
scroll to position [0, 0]
click at [638, 273] on app-invite-slot "single-neutral-actions" at bounding box center [647, 279] width 127 height 15
click at [643, 279] on input at bounding box center [651, 279] width 87 height 9
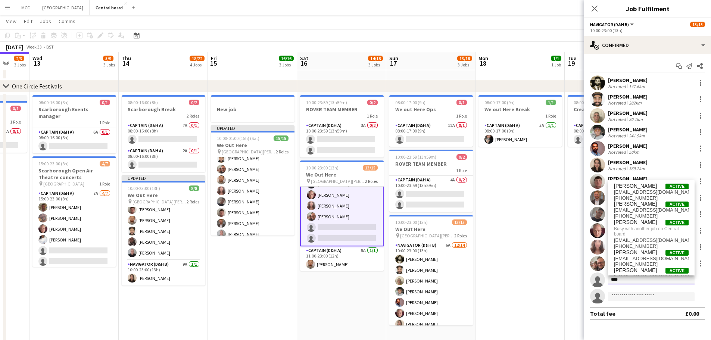
type input "****"
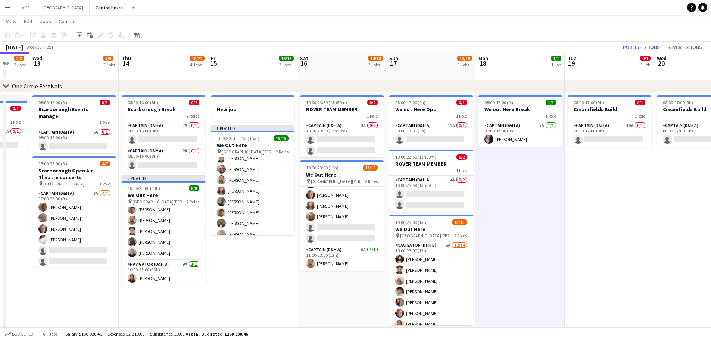
click at [347, 168] on div "10:00-23:00 (13h) 13/15" at bounding box center [342, 168] width 84 height 6
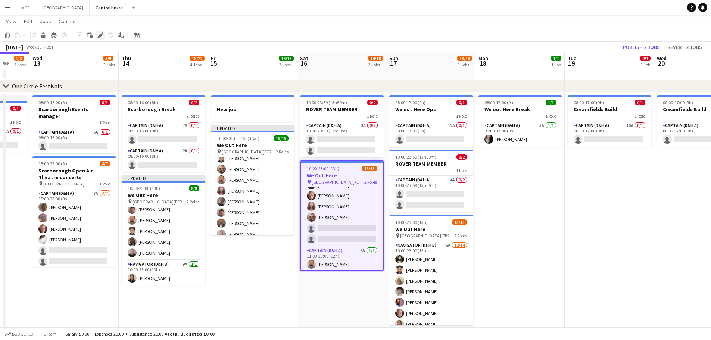
click at [99, 36] on icon "Edit" at bounding box center [100, 35] width 6 height 6
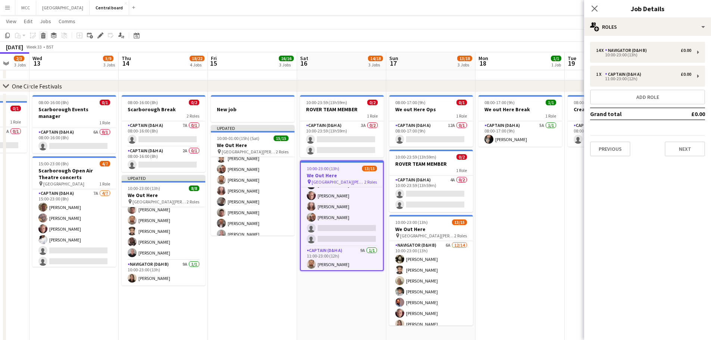
click at [41, 36] on icon "Delete" at bounding box center [43, 35] width 6 height 6
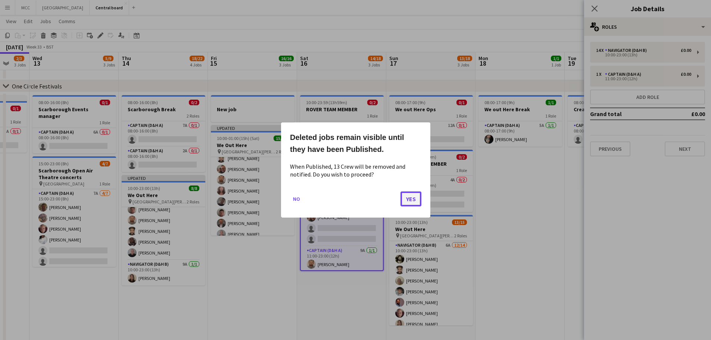
click at [403, 196] on button "Yes" at bounding box center [410, 198] width 21 height 15
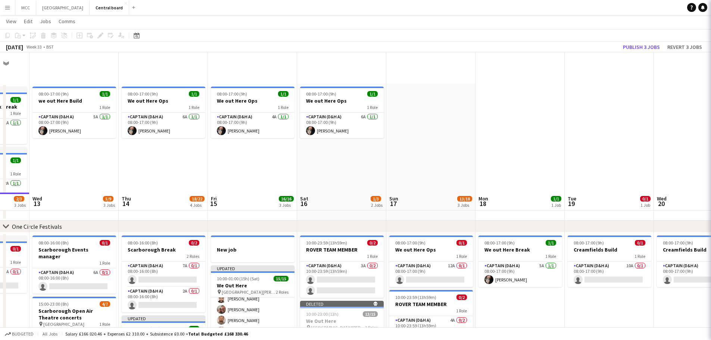
scroll to position [140, 0]
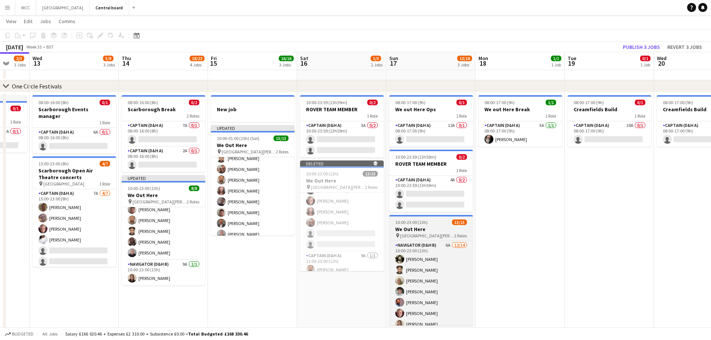
click at [424, 224] on span "10:00-23:00 (13h)" at bounding box center [411, 222] width 32 height 6
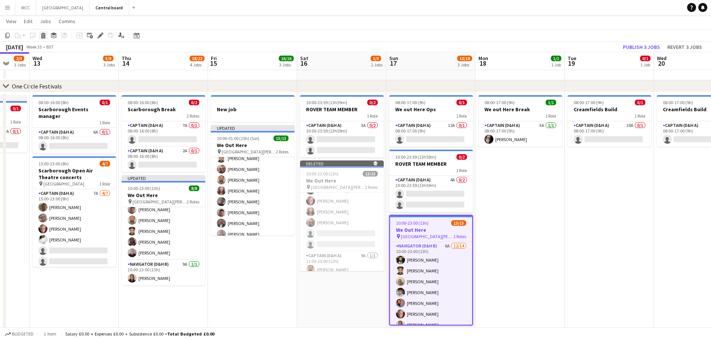
click at [42, 37] on icon at bounding box center [43, 37] width 4 height 4
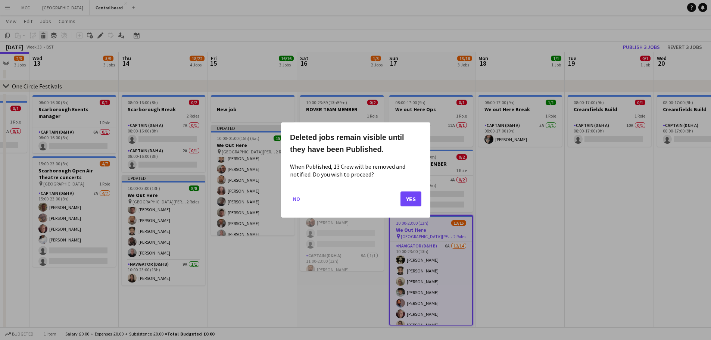
scroll to position [0, 0]
click at [407, 198] on button "Yes" at bounding box center [410, 198] width 21 height 15
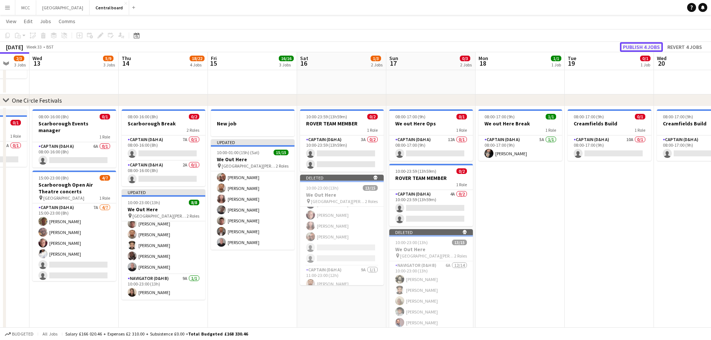
click at [643, 49] on button "Publish 4 jobs" at bounding box center [641, 47] width 43 height 10
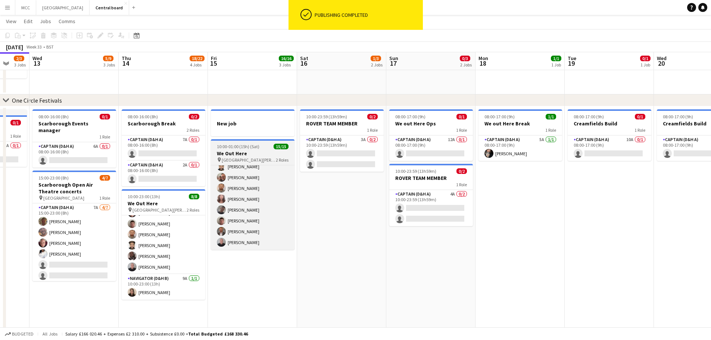
scroll to position [31, 0]
click at [249, 151] on h3 "We Out Here" at bounding box center [253, 153] width 84 height 7
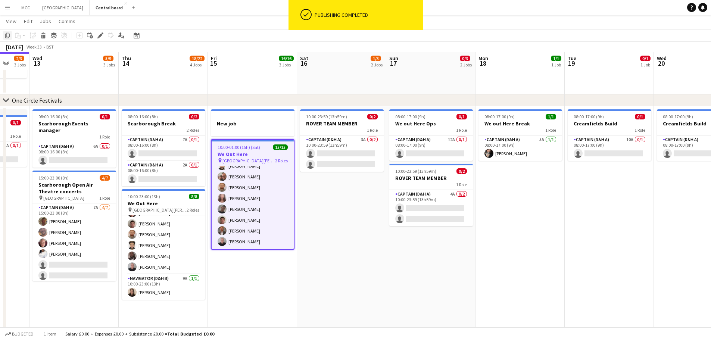
click at [9, 39] on div "Copy" at bounding box center [7, 35] width 9 height 9
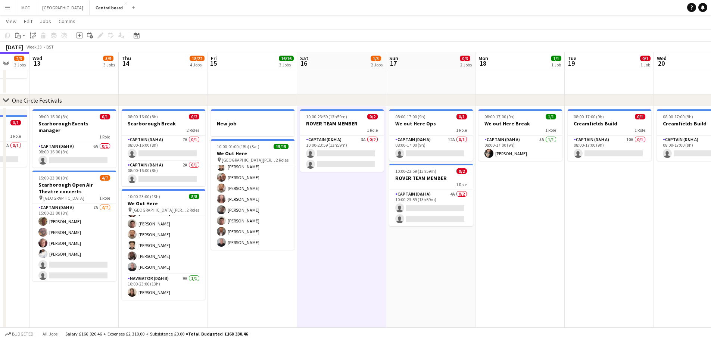
scroll to position [107, 0]
click at [22, 37] on div "Paste" at bounding box center [17, 35] width 9 height 9
click at [31, 61] on link "Paste with crew Ctrl+Shift+V" at bounding box center [55, 62] width 70 height 7
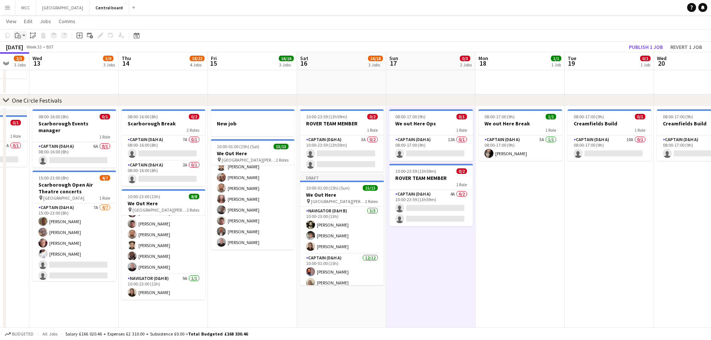
click at [19, 37] on icon at bounding box center [19, 37] width 1 height 0
click at [39, 62] on link "Paste with crew Ctrl+Shift+V" at bounding box center [55, 62] width 70 height 7
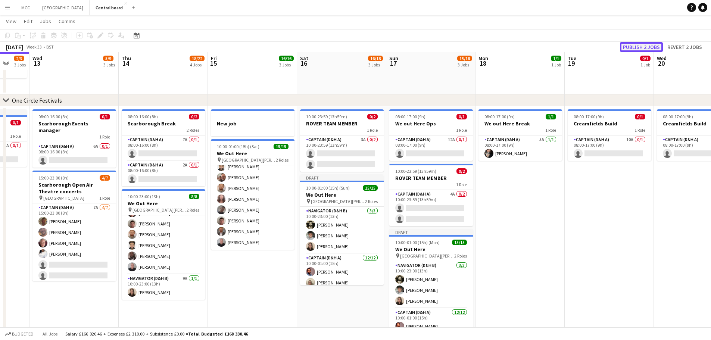
drag, startPoint x: 547, startPoint y: 234, endPoint x: 640, endPoint y: 49, distance: 207.9
click at [640, 49] on button "Publish 2 jobs" at bounding box center [641, 47] width 43 height 10
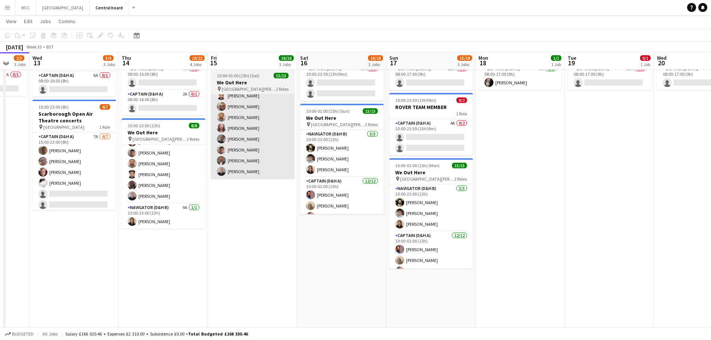
scroll to position [201, 0]
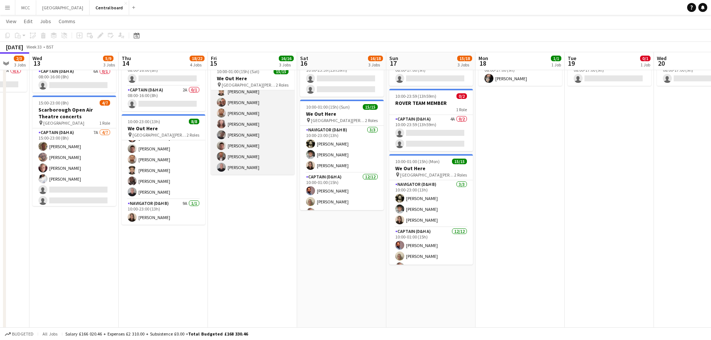
click at [262, 125] on app-card-role "Captain (D&H A) 4A 12/12 10:00-01:00 (15h) Hardeep Singh Nathan Gray Scott Coop…" at bounding box center [253, 102] width 84 height 144
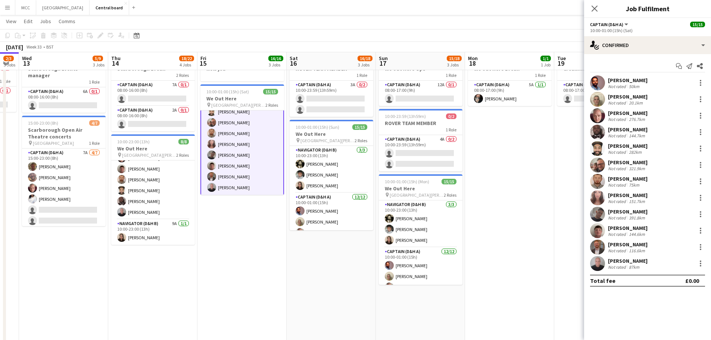
scroll to position [0, 0]
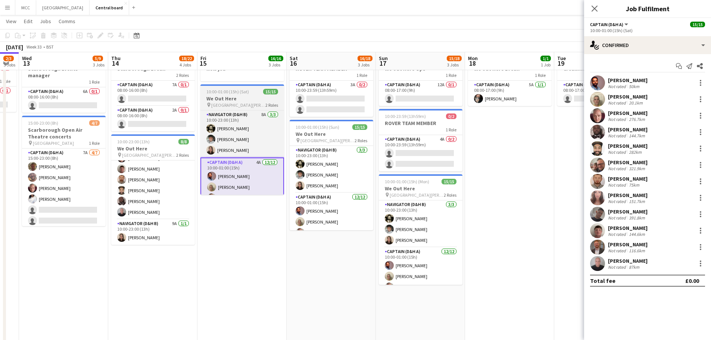
click at [249, 97] on h3 "We Out Here" at bounding box center [242, 98] width 84 height 7
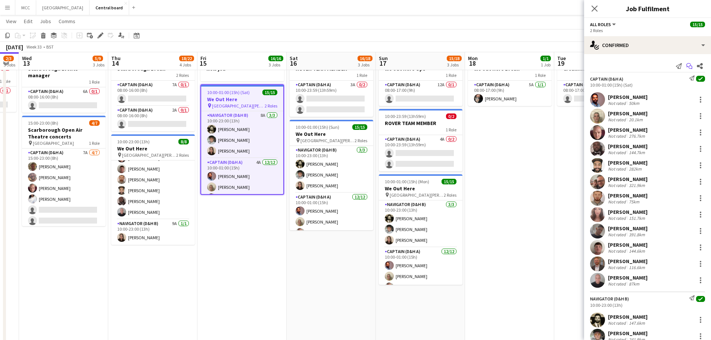
click at [686, 68] on icon "Start chat" at bounding box center [689, 66] width 6 height 6
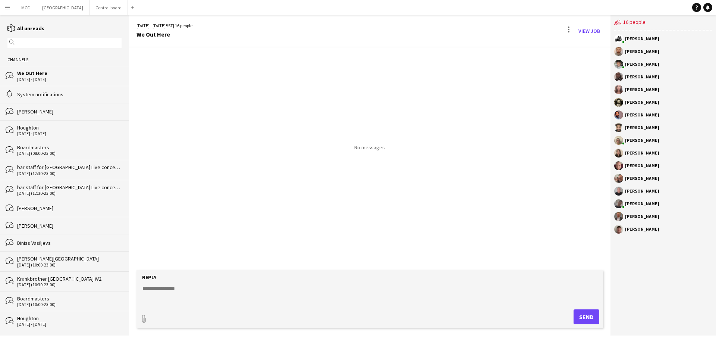
click at [193, 290] on textarea at bounding box center [371, 294] width 459 height 19
type textarea "*"
click at [580, 317] on button "Send" at bounding box center [587, 316] width 26 height 15
type input "**********"
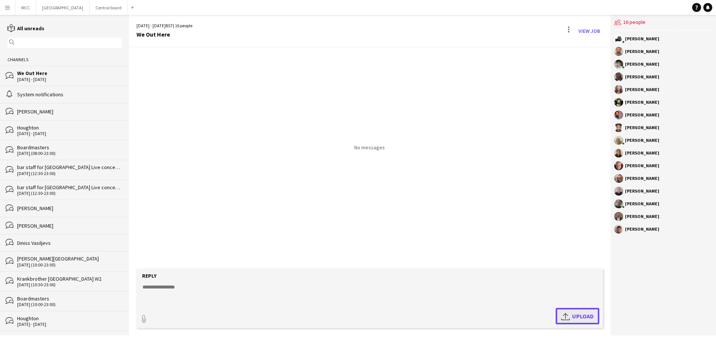
click at [582, 315] on span "Upload Upload" at bounding box center [578, 316] width 32 height 9
click at [315, 292] on textarea at bounding box center [371, 294] width 459 height 19
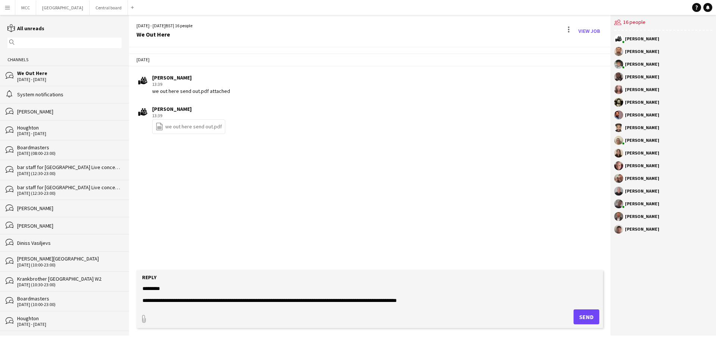
click at [447, 300] on textarea "**********" at bounding box center [371, 294] width 459 height 19
type textarea "**********"
click at [584, 318] on button "Send" at bounding box center [587, 316] width 26 height 15
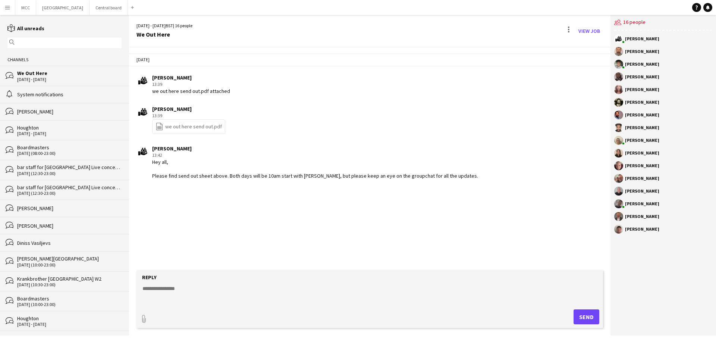
click at [302, 287] on textarea at bounding box center [371, 294] width 459 height 19
click at [433, 294] on textarea "**********" at bounding box center [371, 294] width 459 height 19
type textarea "**********"
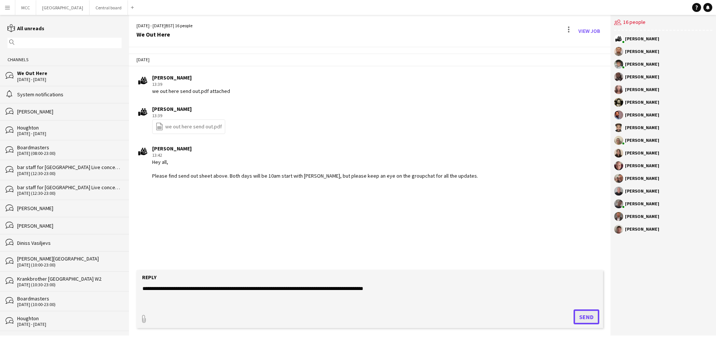
click at [585, 319] on button "Send" at bounding box center [587, 316] width 26 height 15
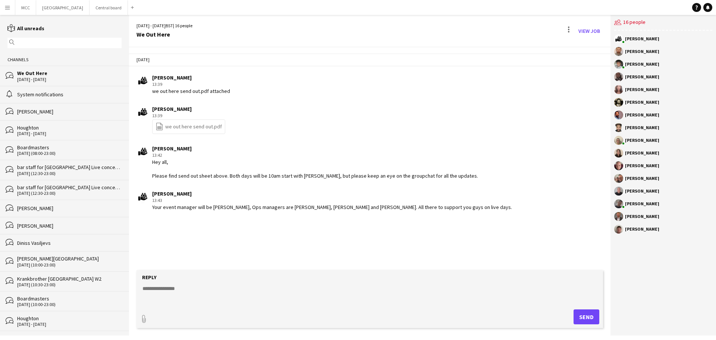
click at [405, 287] on textarea at bounding box center [371, 294] width 459 height 19
type textarea "**********"
click at [588, 321] on button "Send" at bounding box center [587, 316] width 26 height 15
click at [254, 292] on textarea at bounding box center [371, 294] width 459 height 19
type textarea "**********"
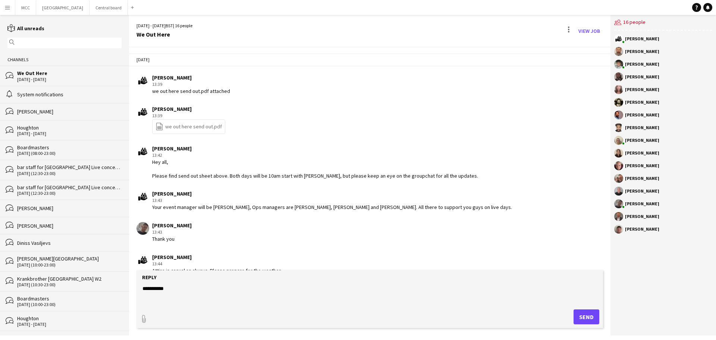
scroll to position [76, 0]
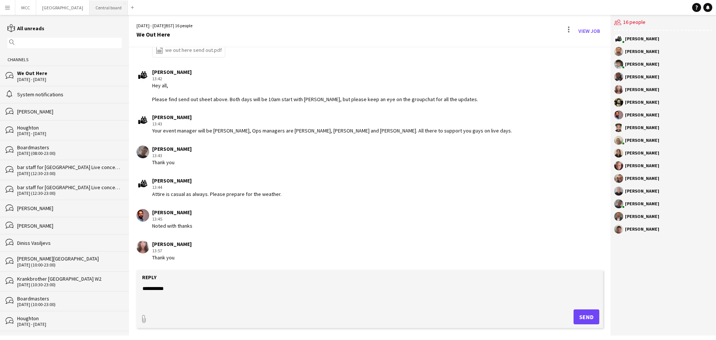
click at [109, 5] on button "Central board Close" at bounding box center [109, 7] width 38 height 15
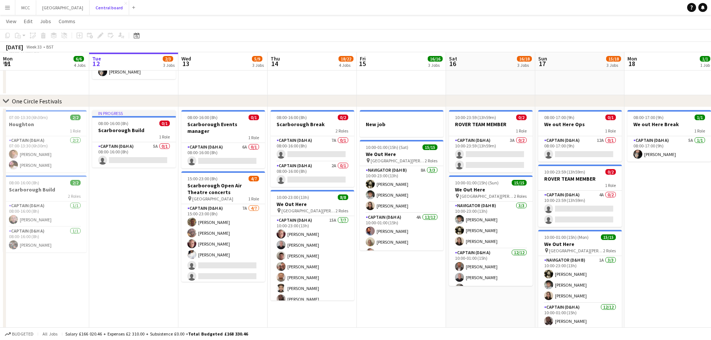
scroll to position [126, 0]
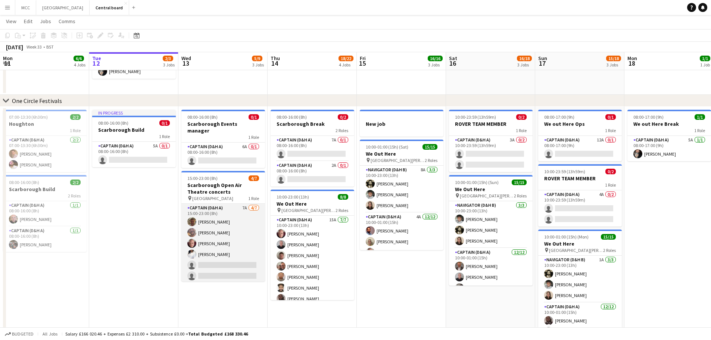
click at [221, 244] on app-card-role "Captain (D&H A) 7A 4/7 15:00-23:00 (8h) Danny Conlin Jack Burn Scott Cooper Hay…" at bounding box center [223, 249] width 84 height 90
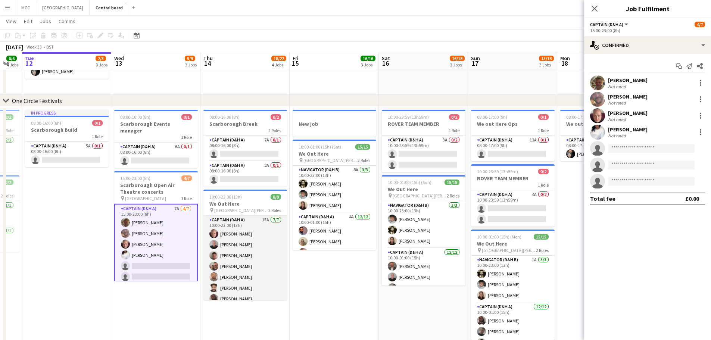
scroll to position [113, 0]
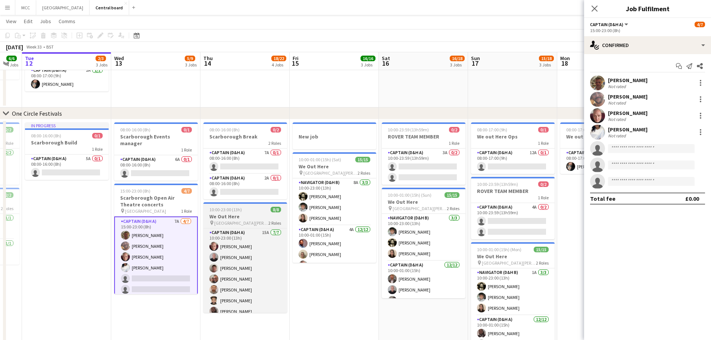
click at [252, 212] on div "10:00-23:00 (13h) 8/8" at bounding box center [245, 210] width 84 height 6
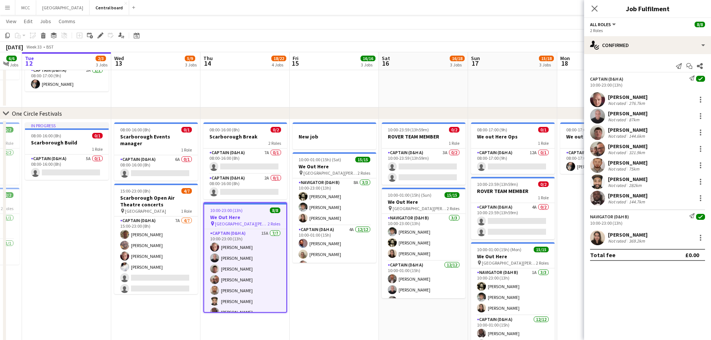
click at [252, 212] on div "10:00-23:00 (13h) 8/8" at bounding box center [245, 210] width 82 height 6
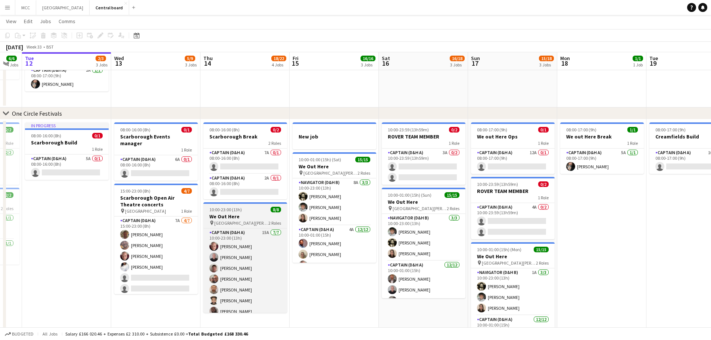
click at [252, 212] on div "10:00-23:00 (13h) 8/8" at bounding box center [245, 210] width 84 height 6
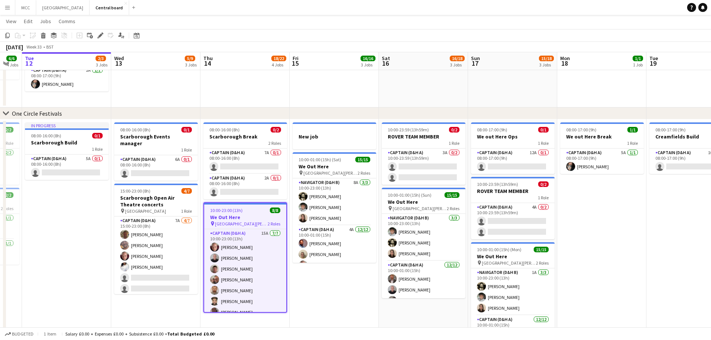
click at [255, 214] on h3 "We Out Here" at bounding box center [245, 217] width 82 height 7
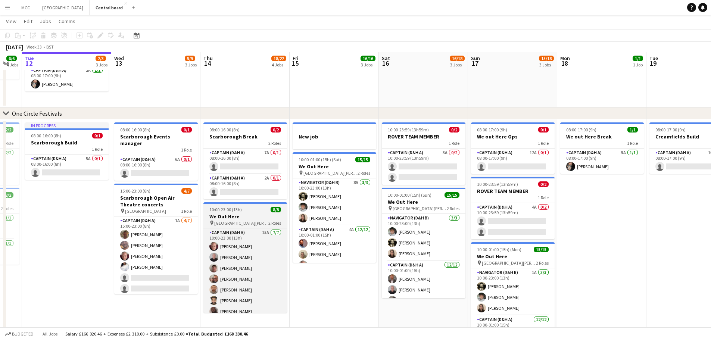
click at [255, 214] on h3 "We Out Here" at bounding box center [245, 216] width 84 height 7
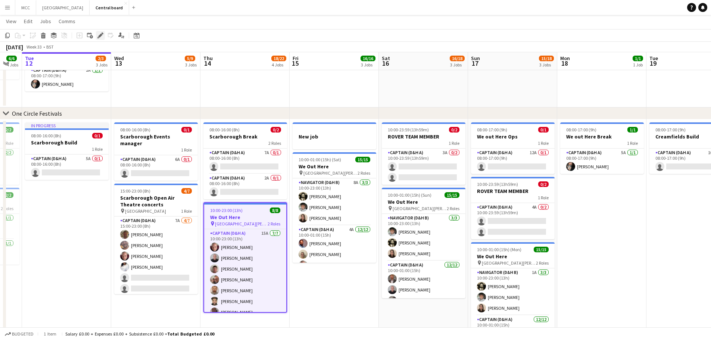
click at [98, 33] on icon "Edit" at bounding box center [100, 35] width 6 height 6
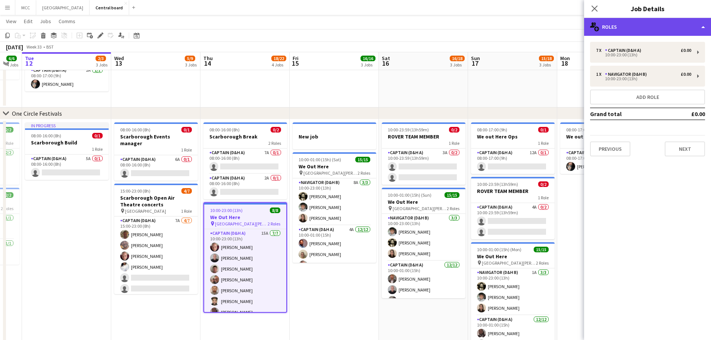
click at [703, 26] on div "multiple-users-add Roles" at bounding box center [647, 27] width 127 height 18
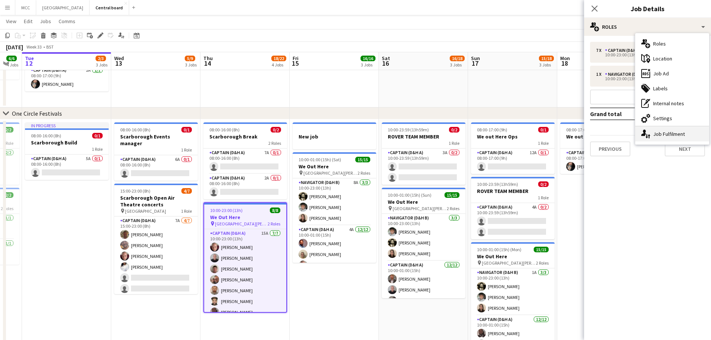
click at [682, 132] on div "single-neutral-actions-up-down Job Fulfilment" at bounding box center [672, 133] width 74 height 15
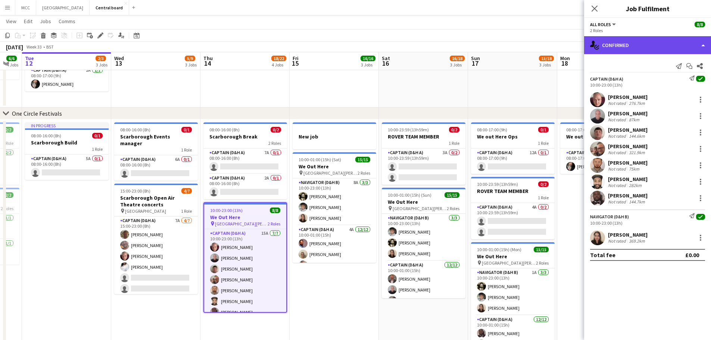
click at [699, 44] on div "single-neutral-actions-check-2 Confirmed" at bounding box center [647, 45] width 127 height 18
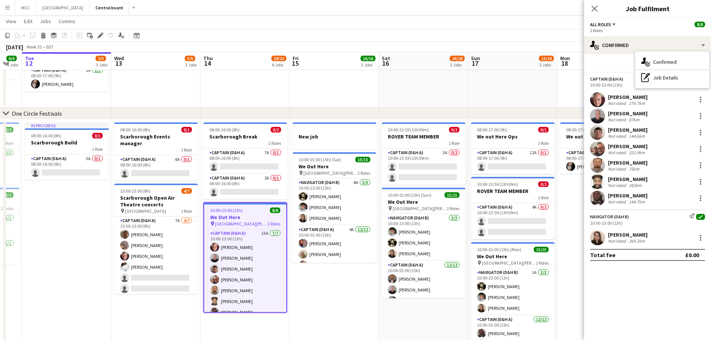
click at [626, 65] on div "Send notification Start chat Share" at bounding box center [647, 66] width 115 height 12
click at [702, 67] on icon at bounding box center [700, 66] width 6 height 6
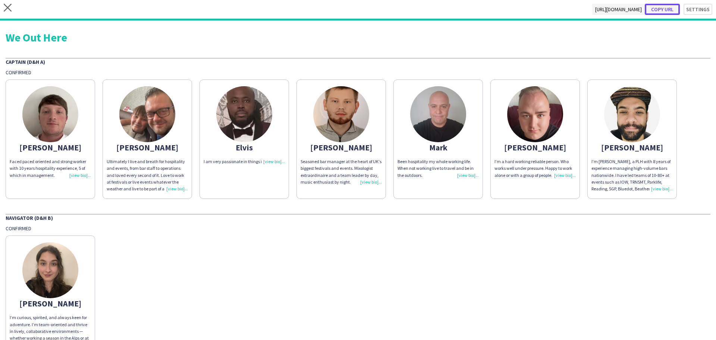
click at [661, 6] on button "Copy url" at bounding box center [662, 9] width 35 height 11
type textarea "**********"
click at [7, 10] on icon "close" at bounding box center [8, 8] width 8 height 8
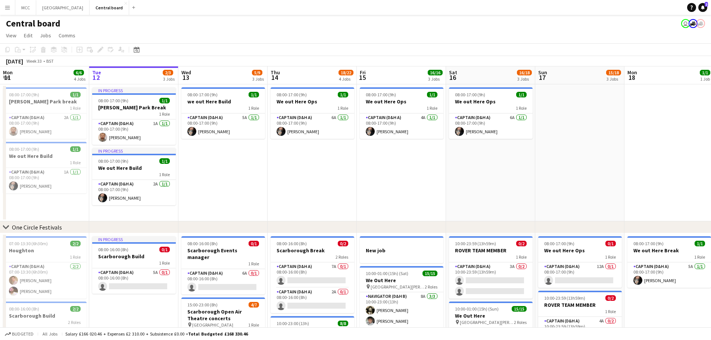
click at [6, 7] on app-icon "Menu" at bounding box center [7, 7] width 6 height 6
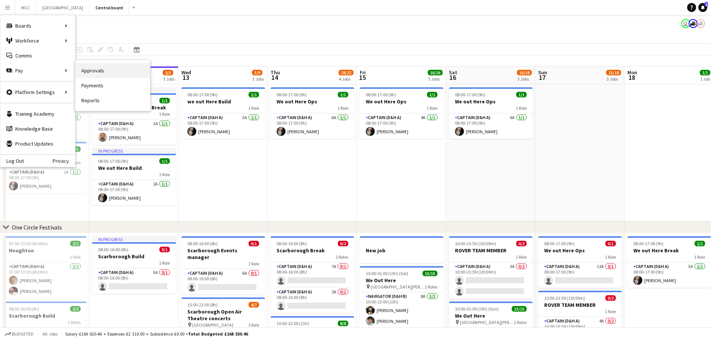
click at [96, 72] on link "Approvals" at bounding box center [112, 70] width 75 height 15
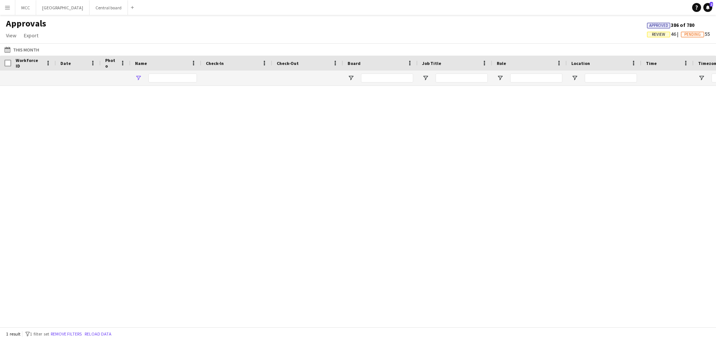
type input "******"
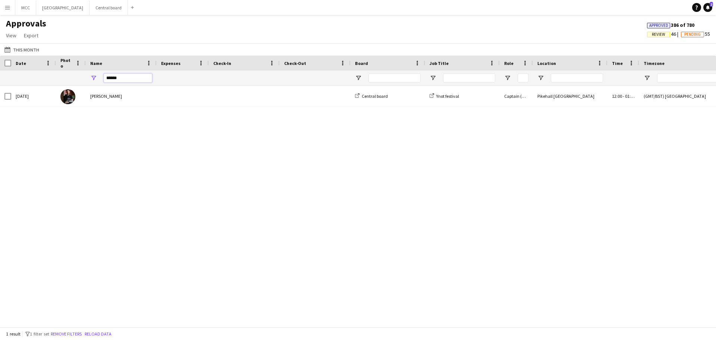
drag, startPoint x: 128, startPoint y: 80, endPoint x: 96, endPoint y: 79, distance: 32.5
click at [96, 79] on div "******" at bounding box center [121, 78] width 71 height 15
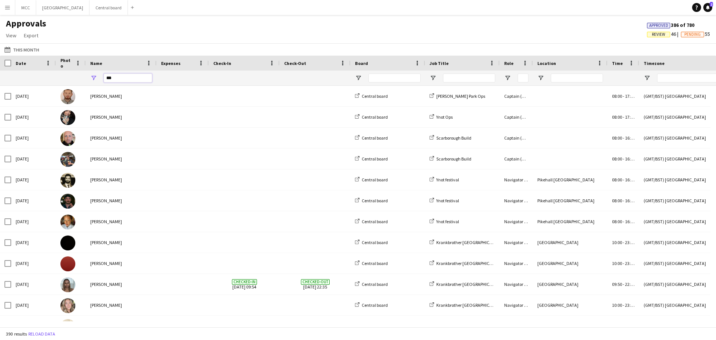
type input "****"
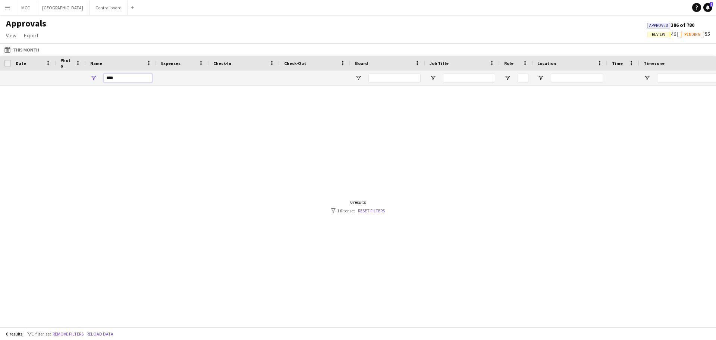
drag, startPoint x: 125, startPoint y: 78, endPoint x: 94, endPoint y: 78, distance: 31.7
click at [94, 78] on div "****" at bounding box center [121, 78] width 71 height 15
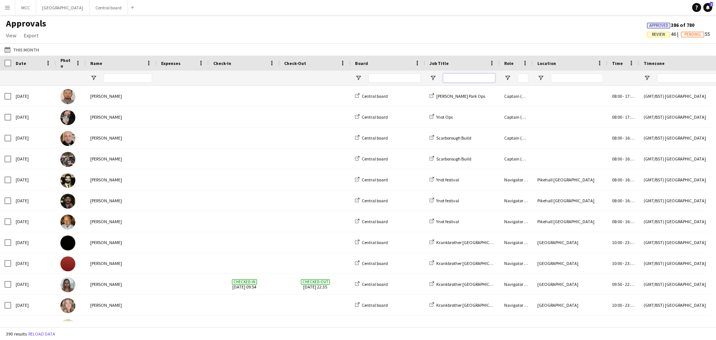
click at [477, 81] on input "Job Title Filter Input" at bounding box center [469, 78] width 52 height 9
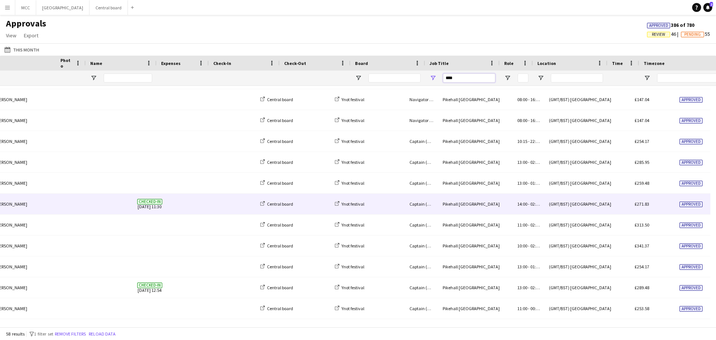
scroll to position [0, 161]
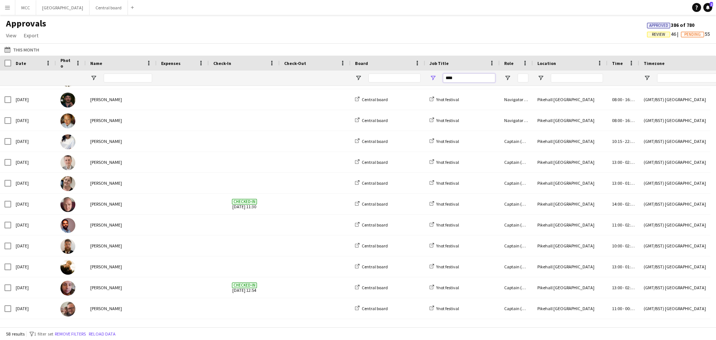
type input "****"
click at [19, 63] on span "Date" at bounding box center [21, 63] width 10 height 6
click at [14, 49] on button "This Month This Month" at bounding box center [22, 49] width 38 height 9
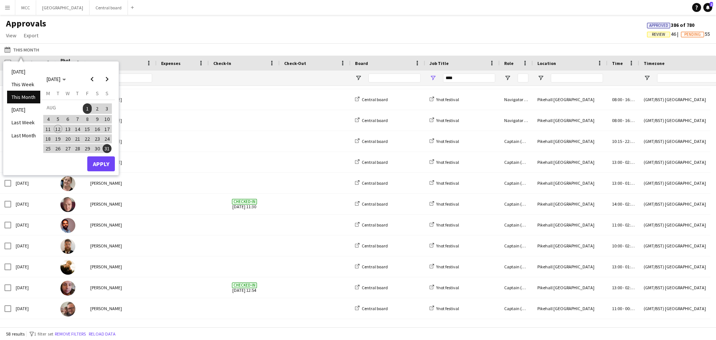
click at [87, 108] on span "1" at bounding box center [87, 108] width 9 height 10
click at [95, 110] on span "2" at bounding box center [97, 108] width 9 height 10
click at [88, 112] on span "1" at bounding box center [87, 108] width 9 height 10
click at [97, 108] on span "2" at bounding box center [97, 108] width 9 height 10
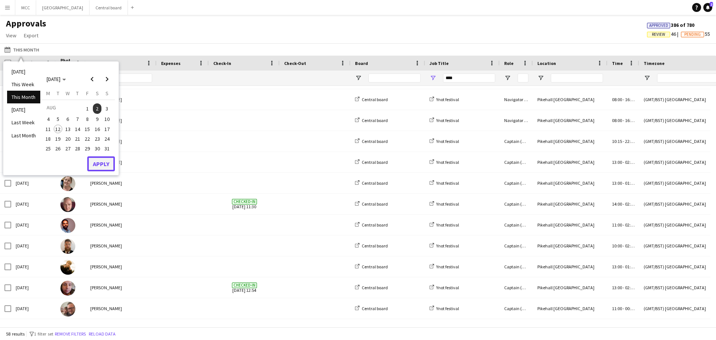
click at [99, 169] on button "Apply" at bounding box center [101, 163] width 28 height 15
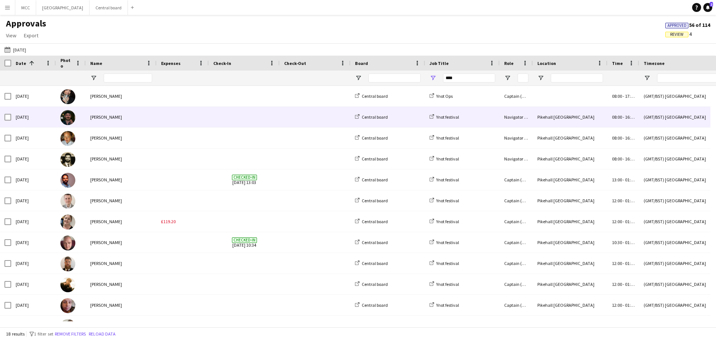
click at [558, 118] on div "Pikehall [GEOGRAPHIC_DATA]" at bounding box center [570, 117] width 75 height 21
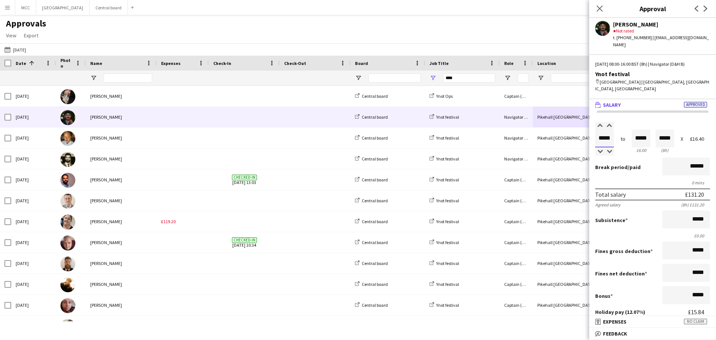
click at [609, 129] on input "*****" at bounding box center [605, 138] width 19 height 18
click at [610, 129] on input "*****" at bounding box center [605, 138] width 19 height 18
type input "*****"
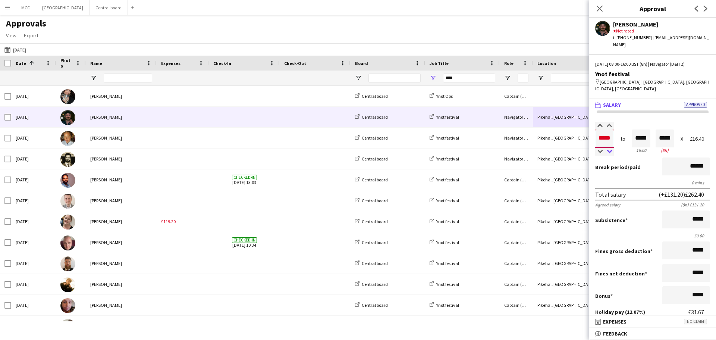
type input "*****"
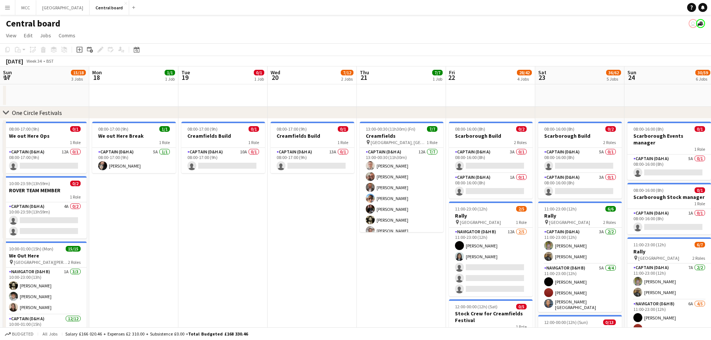
scroll to position [0, 241]
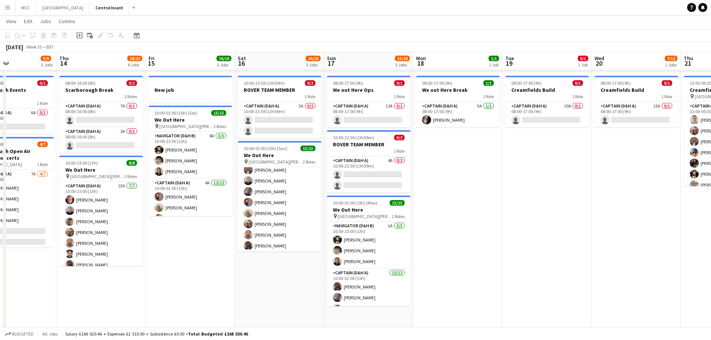
scroll to position [92, 0]
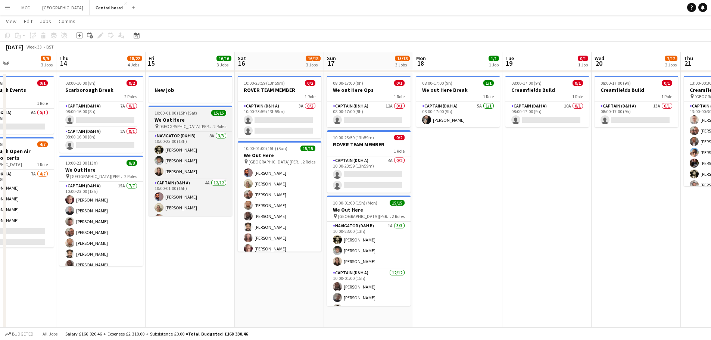
click at [201, 124] on span "[GEOGRAPHIC_DATA][PERSON_NAME] [GEOGRAPHIC_DATA]" at bounding box center [186, 127] width 54 height 6
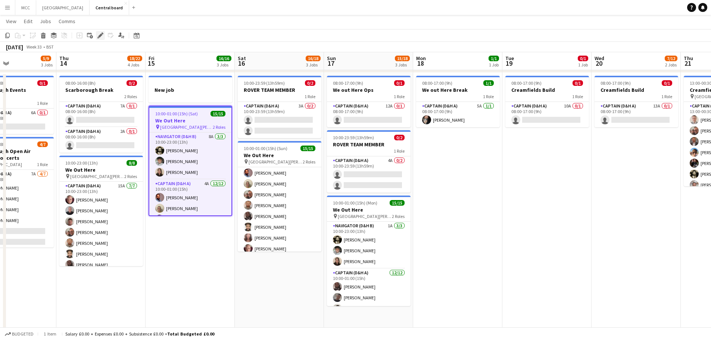
click at [101, 38] on icon "Edit" at bounding box center [100, 35] width 6 height 6
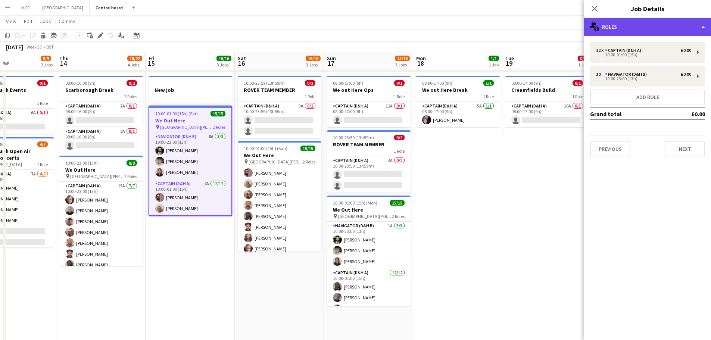
click at [705, 28] on div "multiple-users-add Roles" at bounding box center [647, 27] width 127 height 18
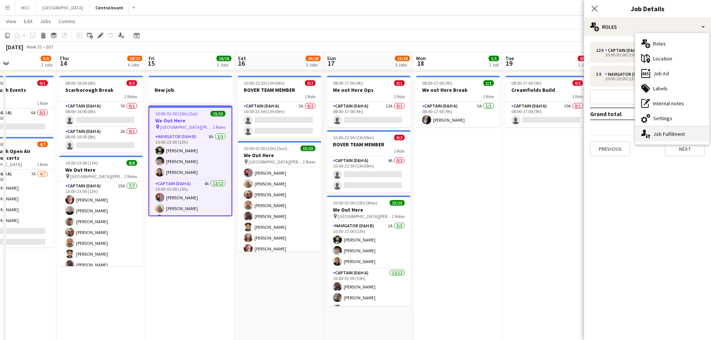
click at [675, 135] on div "single-neutral-actions-up-down Job Fulfilment" at bounding box center [672, 133] width 74 height 15
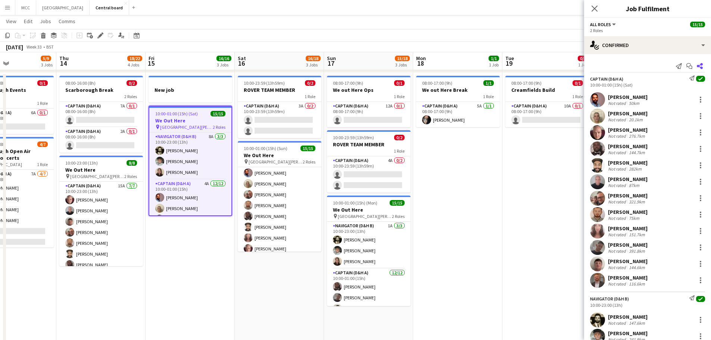
click at [697, 66] on icon "Share" at bounding box center [700, 66] width 6 height 6
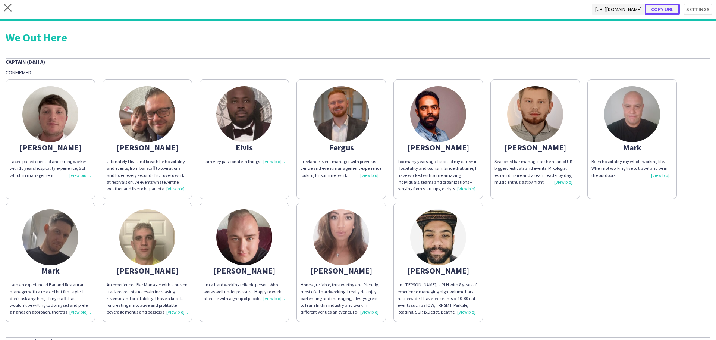
click at [664, 12] on button "Copy url" at bounding box center [662, 9] width 35 height 11
click at [5, 8] on icon "close" at bounding box center [8, 8] width 8 height 8
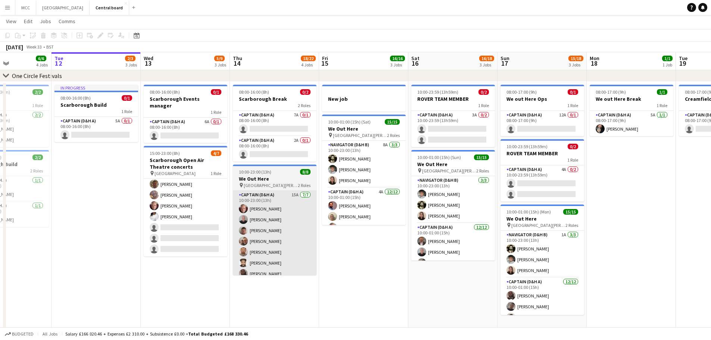
scroll to position [0, 216]
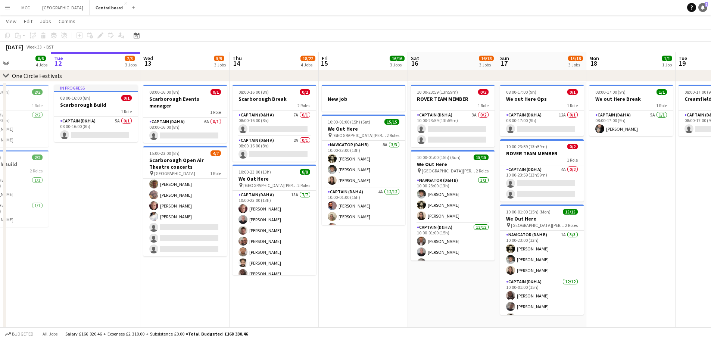
click at [701, 10] on link "Notifications 2" at bounding box center [702, 7] width 9 height 9
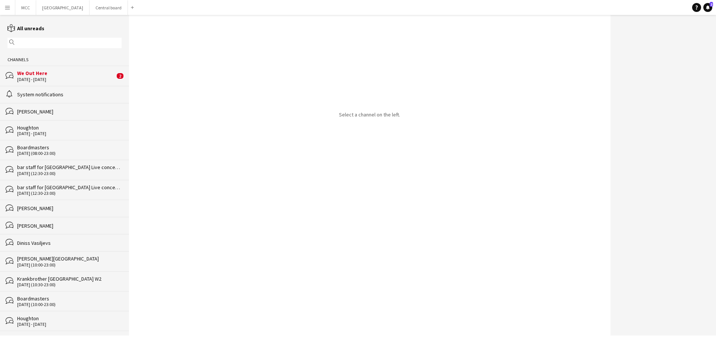
click at [80, 75] on div "We Out Here" at bounding box center [66, 73] width 98 height 7
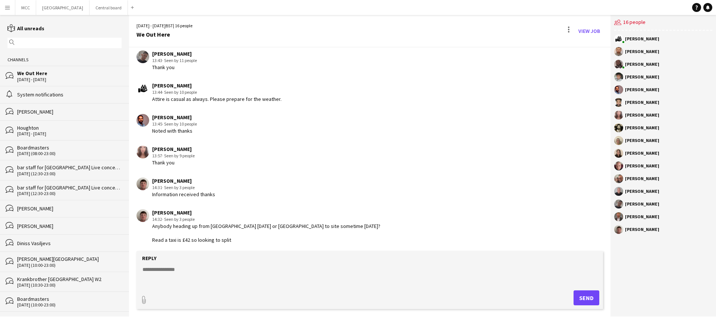
scroll to position [172, 0]
click at [117, 11] on button "Central board Close" at bounding box center [109, 7] width 38 height 15
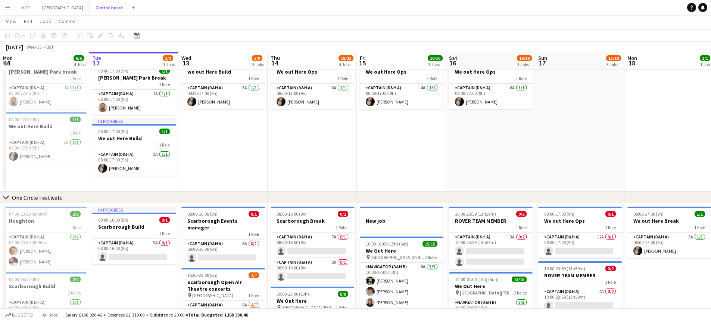
scroll to position [29, 0]
click at [6, 5] on app-icon "Menu" at bounding box center [7, 7] width 6 height 6
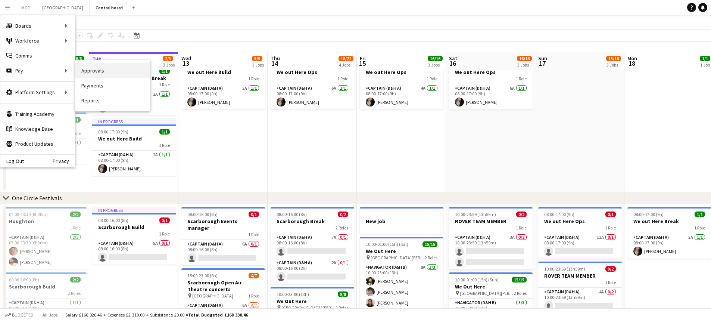
click at [96, 74] on link "Approvals" at bounding box center [112, 70] width 75 height 15
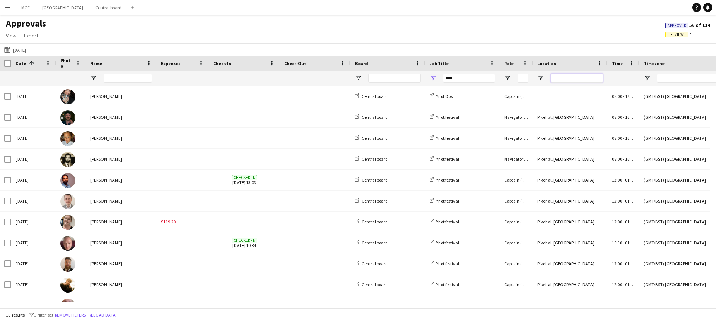
click at [560, 77] on input "Location Filter Input" at bounding box center [577, 78] width 52 height 9
click at [565, 80] on input "Location Filter Input" at bounding box center [577, 78] width 52 height 9
click at [468, 81] on input "****" at bounding box center [469, 78] width 52 height 9
drag, startPoint x: 468, startPoint y: 81, endPoint x: 434, endPoint y: 84, distance: 34.4
click at [434, 84] on div "****" at bounding box center [462, 78] width 75 height 15
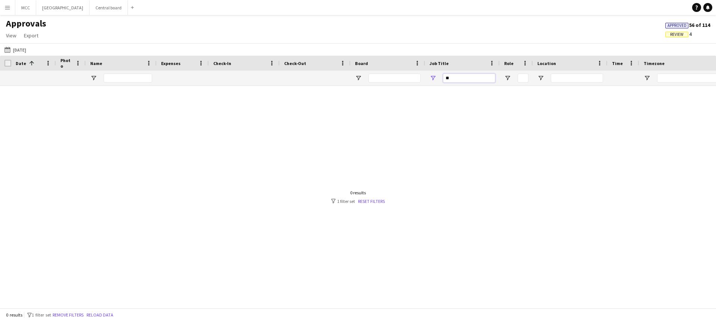
type input "*"
click at [12, 53] on button "[DATE] [DATE]" at bounding box center [15, 49] width 25 height 9
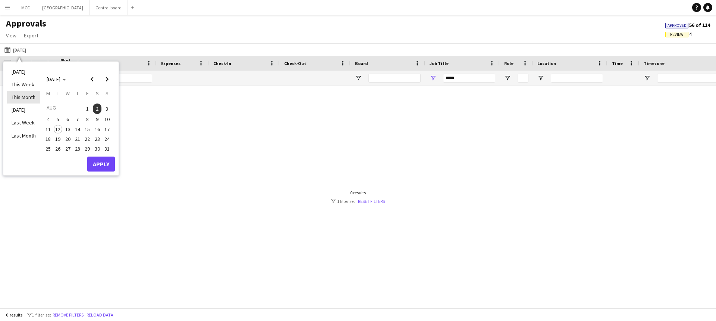
click at [30, 96] on li "This Month" at bounding box center [23, 97] width 33 height 13
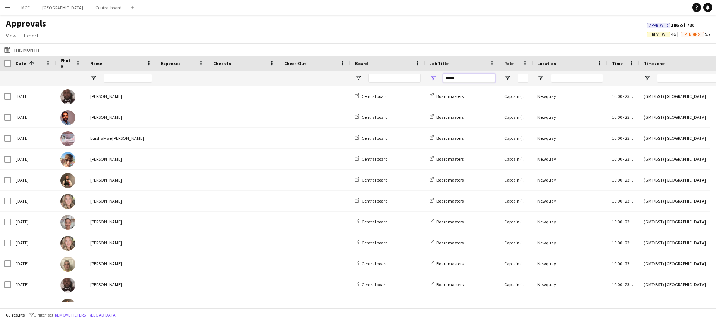
click at [469, 79] on input "*****" at bounding box center [469, 78] width 52 height 9
type input "**********"
click at [22, 49] on button "[DATE] This Month" at bounding box center [22, 49] width 38 height 9
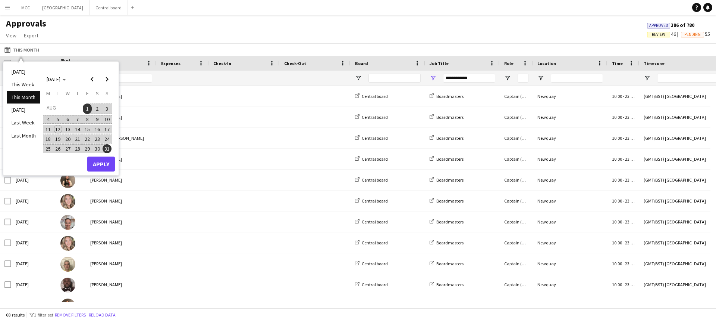
click at [68, 118] on span "6" at bounding box center [67, 119] width 9 height 9
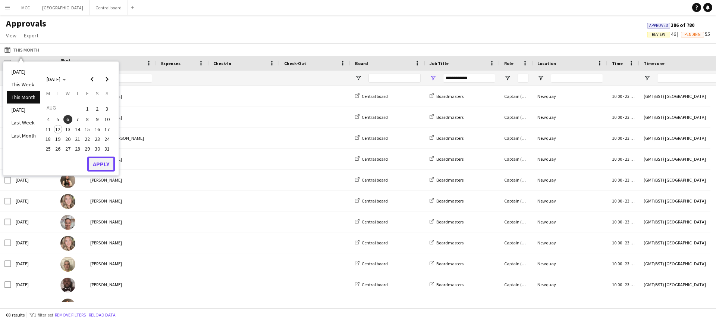
click at [98, 163] on button "Apply" at bounding box center [101, 163] width 28 height 15
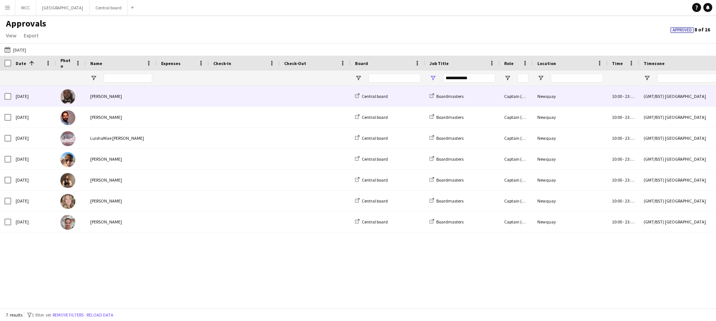
click at [621, 94] on span "10:00" at bounding box center [617, 96] width 10 height 6
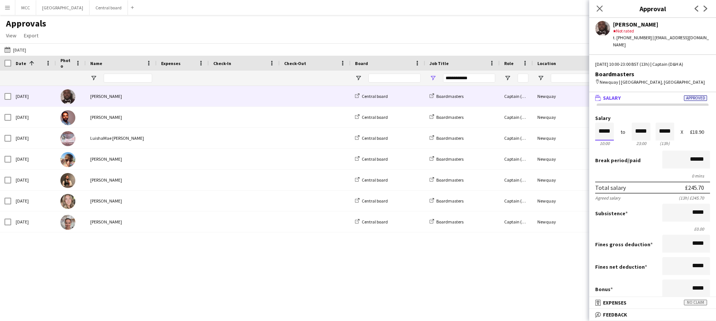
click at [608, 124] on input "*****" at bounding box center [605, 131] width 19 height 18
click at [612, 125] on input "*****" at bounding box center [605, 131] width 19 height 18
type input "*****"
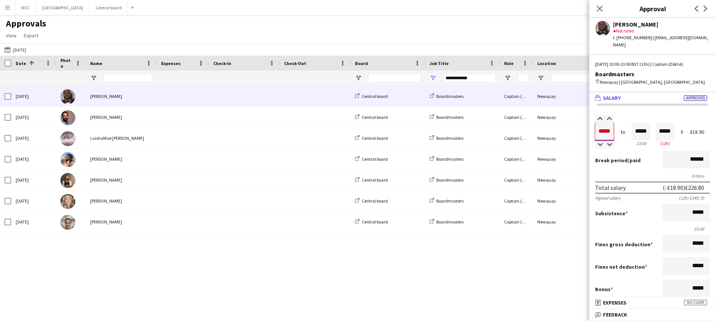
type input "*****"
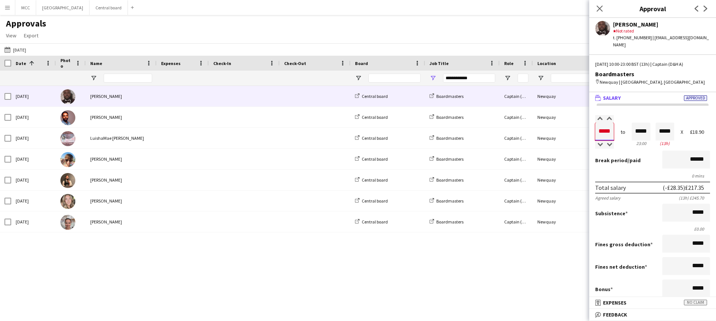
type input "*****"
click at [644, 125] on input "*****" at bounding box center [641, 131] width 19 height 18
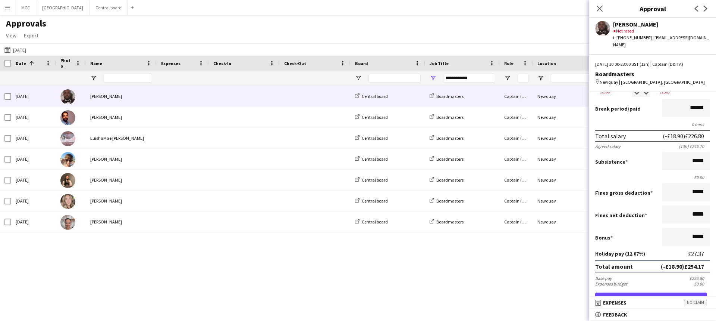
scroll to position [152, 0]
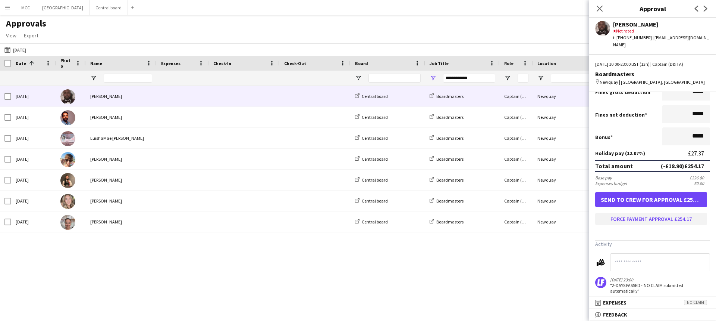
type input "*****"
click at [647, 213] on button "Force payment approval £254.17" at bounding box center [652, 219] width 112 height 12
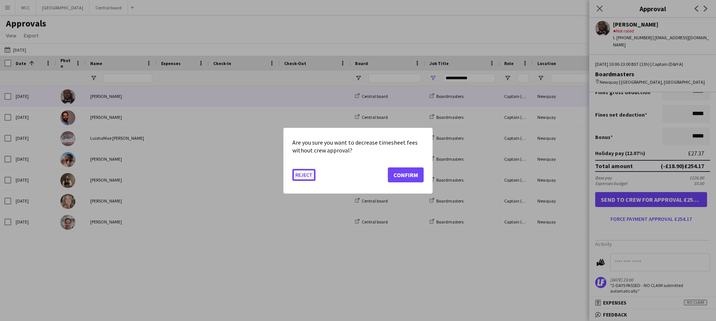
click at [302, 176] on button "Reject" at bounding box center [304, 174] width 23 height 12
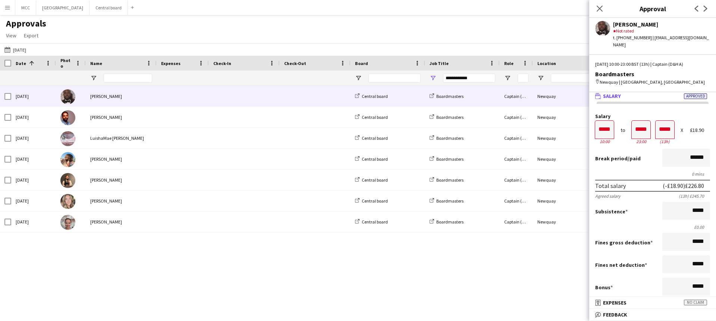
scroll to position [1, 0]
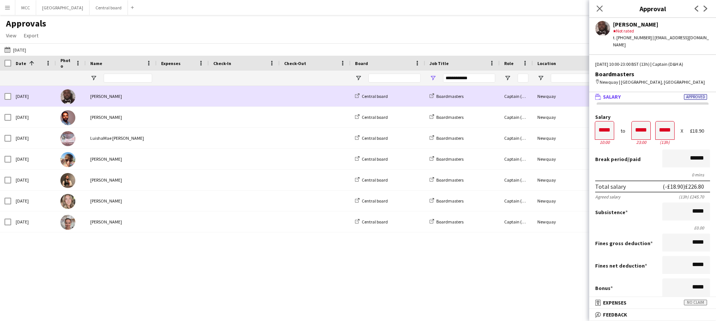
click at [308, 101] on span at bounding box center [315, 96] width 62 height 21
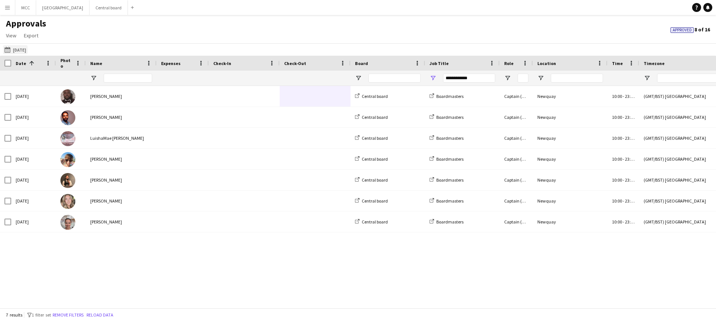
click at [9, 46] on button "[DATE] [DATE]" at bounding box center [15, 49] width 25 height 9
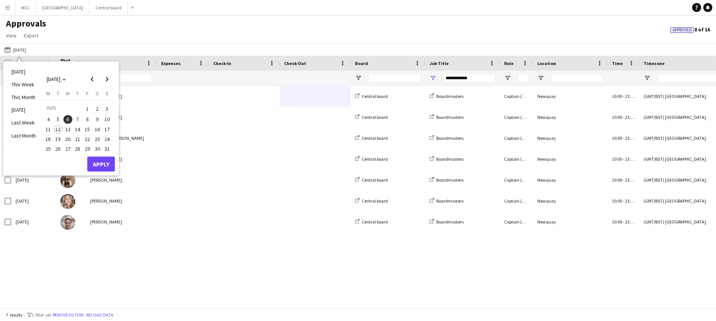
click at [75, 119] on span "7" at bounding box center [77, 119] width 9 height 9
click at [106, 165] on button "Apply" at bounding box center [101, 163] width 28 height 15
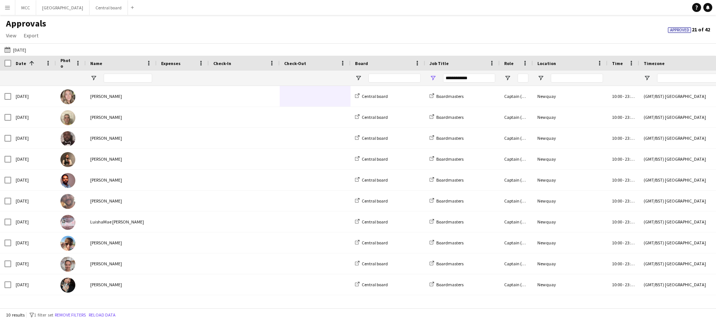
click at [28, 63] on span at bounding box center [31, 63] width 7 height 7
click at [22, 63] on span "Date" at bounding box center [21, 63] width 10 height 6
click at [16, 51] on button "[DATE] [DATE]" at bounding box center [15, 49] width 25 height 9
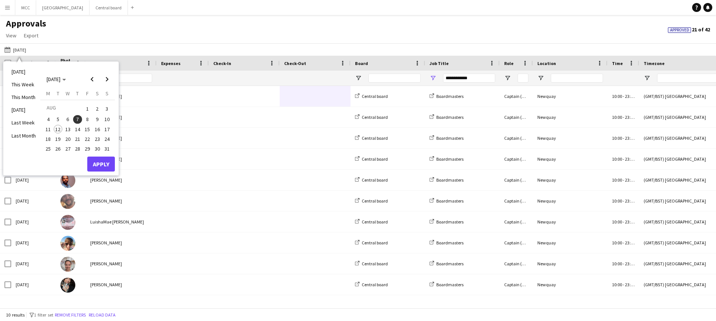
click at [71, 119] on span "6" at bounding box center [67, 119] width 9 height 9
click at [110, 119] on span "10" at bounding box center [107, 119] width 9 height 9
click at [105, 164] on button "Apply" at bounding box center [101, 163] width 28 height 15
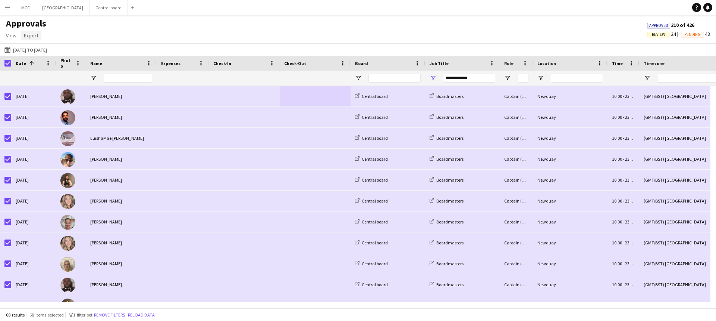
click at [33, 38] on span "Export" at bounding box center [31, 35] width 15 height 7
click at [48, 83] on span "Export as PDF" at bounding box center [42, 83] width 31 height 7
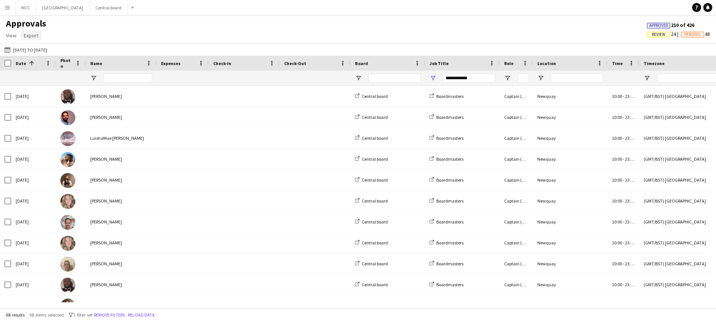
click at [27, 37] on span "Export" at bounding box center [31, 35] width 15 height 7
click at [39, 50] on span "Export as XLSX" at bounding box center [43, 51] width 32 height 7
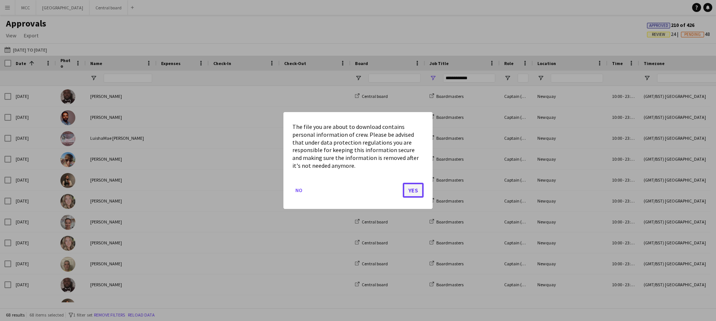
click at [416, 187] on button "Yes" at bounding box center [413, 189] width 21 height 15
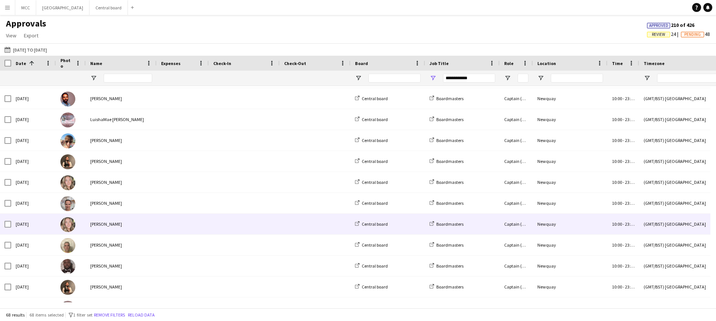
scroll to position [19, 0]
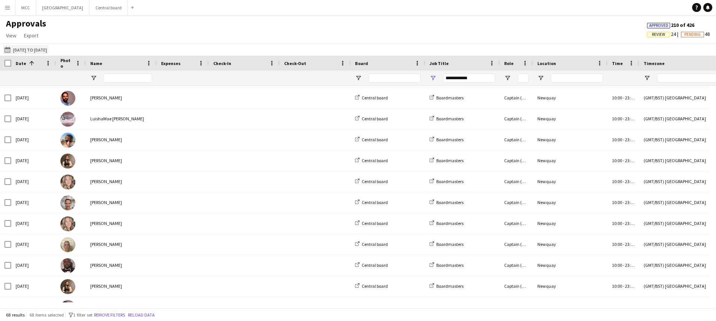
click at [8, 47] on app-icon "[DATE]" at bounding box center [8, 50] width 9 height 6
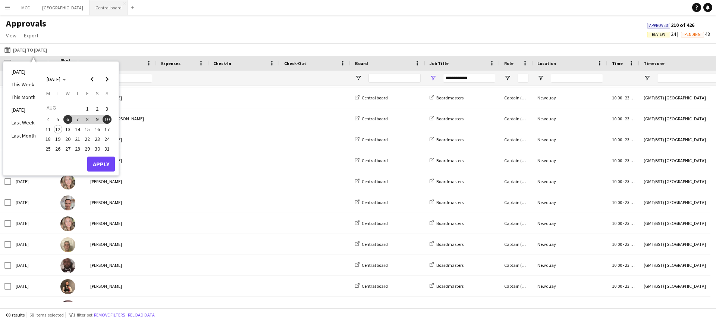
click at [110, 11] on button "Central board Close" at bounding box center [109, 7] width 38 height 15
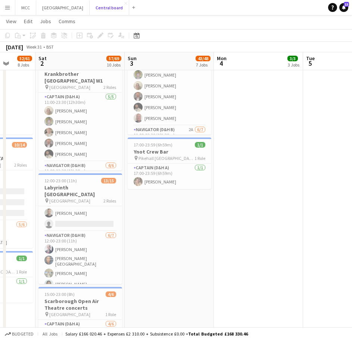
scroll to position [0, 159]
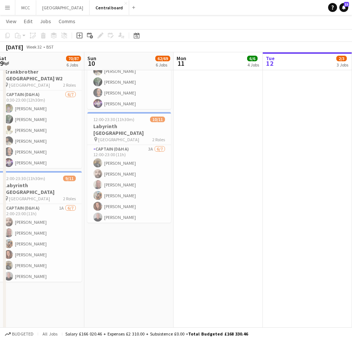
scroll to position [0, 202]
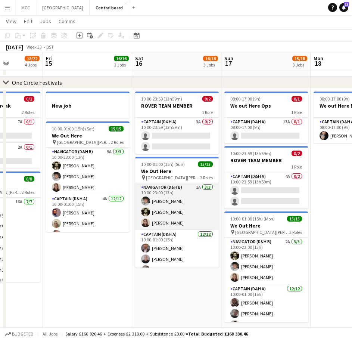
scroll to position [0, 194]
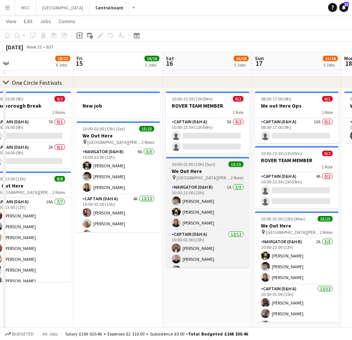
click at [199, 168] on h3 "We Out Here" at bounding box center [208, 171] width 84 height 7
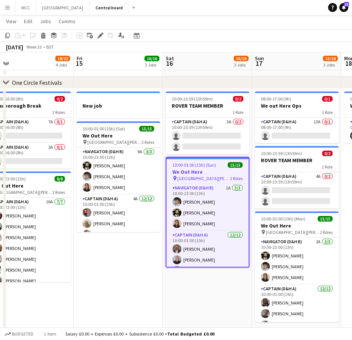
click at [299, 87] on div "chevron-right One Circle Festivals" at bounding box center [176, 82] width 352 height 12
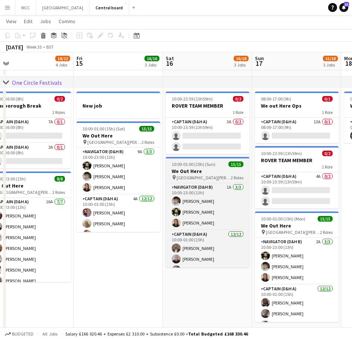
click at [199, 170] on h3 "We Out Here" at bounding box center [208, 171] width 84 height 7
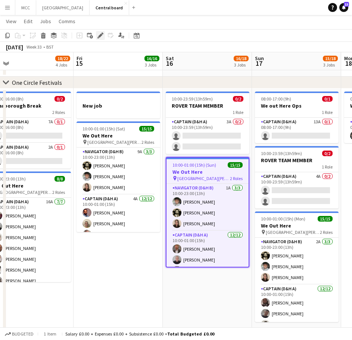
click at [99, 36] on icon at bounding box center [100, 36] width 4 height 4
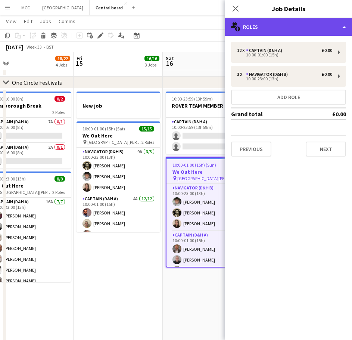
click at [344, 35] on div "multiple-users-add Roles" at bounding box center [288, 27] width 127 height 18
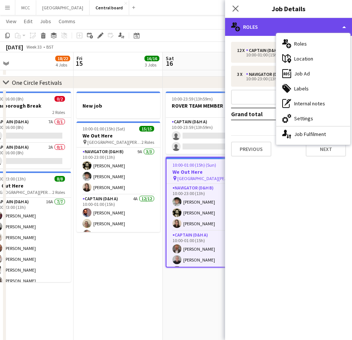
click at [343, 32] on div "multiple-users-add Roles" at bounding box center [288, 27] width 127 height 18
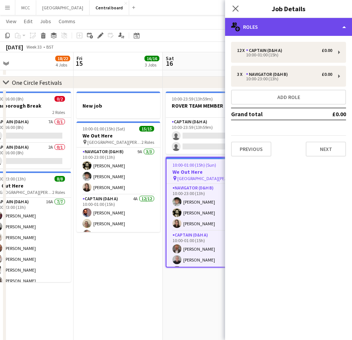
click at [341, 27] on div "multiple-users-add Roles" at bounding box center [288, 27] width 127 height 18
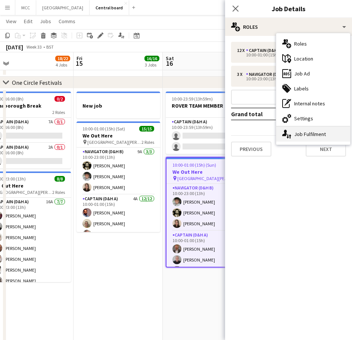
click at [311, 140] on div "single-neutral-actions-up-down Job Fulfilment" at bounding box center [313, 133] width 74 height 15
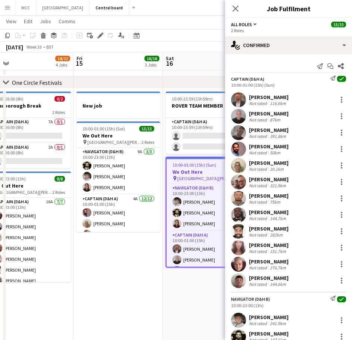
click at [282, 103] on div "116.6km" at bounding box center [277, 103] width 19 height 6
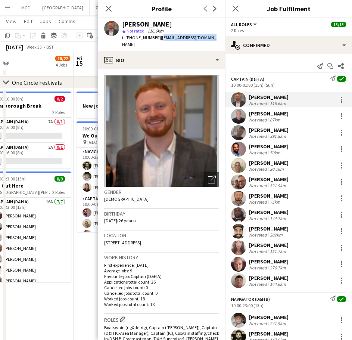
drag, startPoint x: 206, startPoint y: 38, endPoint x: 157, endPoint y: 37, distance: 48.1
click at [157, 37] on span "| [EMAIL_ADDRESS][DOMAIN_NAME]" at bounding box center [169, 41] width 94 height 12
copy span "[EMAIL_ADDRESS][DOMAIN_NAME]"
click at [272, 115] on div "[PERSON_NAME]" at bounding box center [269, 113] width 40 height 7
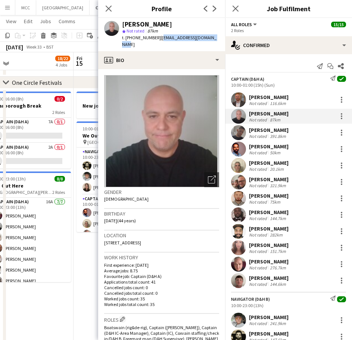
drag, startPoint x: 215, startPoint y: 40, endPoint x: 157, endPoint y: 37, distance: 57.9
click at [157, 37] on div "[PERSON_NAME] star Not rated 87km t. [PHONE_NUMBER] | [EMAIL_ADDRESS][DOMAIN_NA…" at bounding box center [161, 34] width 127 height 33
copy span "[EMAIL_ADDRESS][DOMAIN_NAME]"
click at [283, 135] on div "391.8km" at bounding box center [277, 136] width 19 height 6
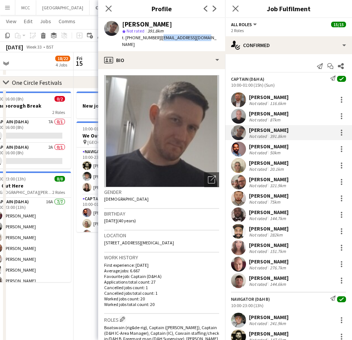
drag, startPoint x: 206, startPoint y: 37, endPoint x: 158, endPoint y: 37, distance: 48.1
click at [158, 37] on div "[PERSON_NAME] star Not rated 391.8km t. [PHONE_NUMBER] | [EMAIL_ADDRESS][DOMAIN…" at bounding box center [161, 34] width 127 height 33
copy span "[EMAIL_ADDRESS][DOMAIN_NAME]"
click at [277, 150] on div "50km" at bounding box center [274, 153] width 13 height 6
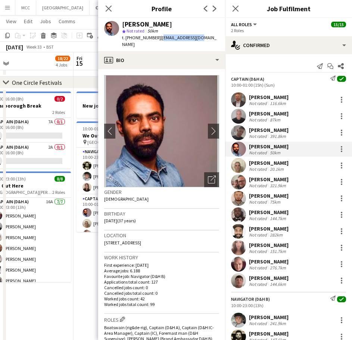
drag, startPoint x: 200, startPoint y: 37, endPoint x: 157, endPoint y: 38, distance: 43.3
click at [157, 38] on div "[PERSON_NAME] star Not rated 50km t. [PHONE_NUMBER] | [EMAIL_ADDRESS][DOMAIN_NA…" at bounding box center [161, 34] width 127 height 33
copy span "[EMAIL_ADDRESS][DOMAIN_NAME]"
click at [281, 167] on div "20.1km" at bounding box center [276, 169] width 17 height 6
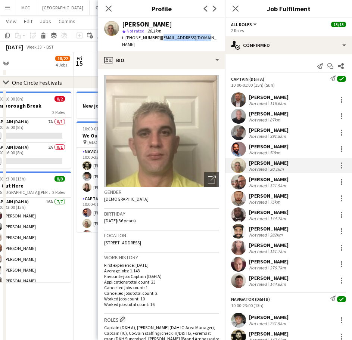
drag, startPoint x: 209, startPoint y: 38, endPoint x: 161, endPoint y: 38, distance: 48.1
click at [161, 38] on div "[PERSON_NAME] star Not rated 20.1km t. [PHONE_NUMBER] | [EMAIL_ADDRESS][DOMAIN_…" at bounding box center [161, 34] width 127 height 33
copy span "[EMAIL_ADDRESS][DOMAIN_NAME]"
click at [300, 184] on div "[PERSON_NAME] Not rated 321.9km" at bounding box center [288, 181] width 127 height 15
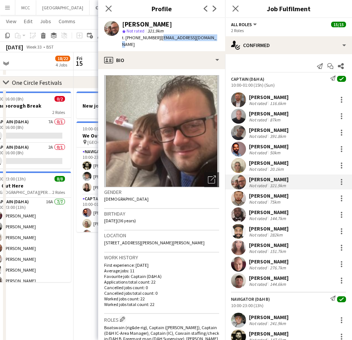
drag, startPoint x: 211, startPoint y: 38, endPoint x: 159, endPoint y: 37, distance: 52.6
click at [159, 37] on div "[PERSON_NAME] star Not rated 321.9km t. [PHONE_NUMBER] | [EMAIL_ADDRESS][DOMAIN…" at bounding box center [161, 34] width 127 height 33
copy span "[EMAIL_ADDRESS][DOMAIN_NAME]"
click at [297, 196] on div "[PERSON_NAME] Not rated 75km" at bounding box center [288, 198] width 127 height 15
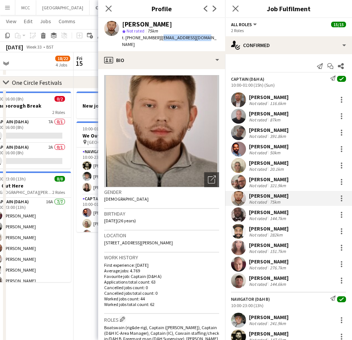
drag, startPoint x: 206, startPoint y: 38, endPoint x: 158, endPoint y: 40, distance: 48.5
click at [158, 40] on div "[PERSON_NAME] star Not rated 75km t. [PHONE_NUMBER] | [EMAIL_ADDRESS][DOMAIN_NA…" at bounding box center [161, 34] width 127 height 33
copy span "[EMAIL_ADDRESS][DOMAIN_NAME]"
click at [269, 215] on div "144.7km" at bounding box center [277, 218] width 19 height 6
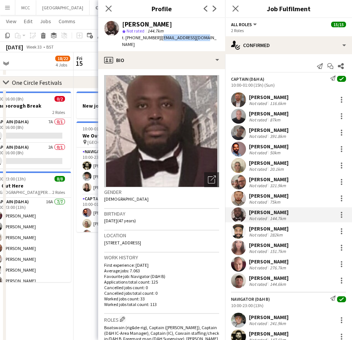
drag, startPoint x: 204, startPoint y: 38, endPoint x: 157, endPoint y: 41, distance: 46.4
click at [157, 41] on app-profile-header "[PERSON_NAME] star Not rated 144.7km t. [PHONE_NUMBER] | [EMAIL_ADDRESS][DOMAIN…" at bounding box center [161, 34] width 127 height 33
copy span "[EMAIL_ADDRESS][DOMAIN_NAME]"
click at [272, 235] on div "282km" at bounding box center [276, 235] width 16 height 6
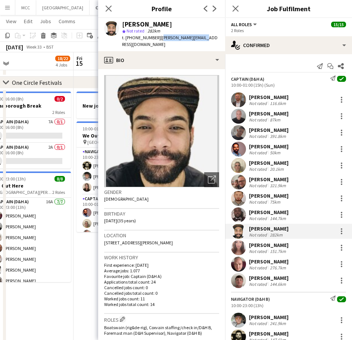
drag, startPoint x: 212, startPoint y: 37, endPoint x: 160, endPoint y: 40, distance: 52.3
click at [160, 40] on app-profile-header "[PERSON_NAME] star Not rated 282km t. [PHONE_NUMBER] | [PERSON_NAME][EMAIL_ADDR…" at bounding box center [161, 34] width 127 height 33
copy span "[PERSON_NAME][EMAIL_ADDRESS][DOMAIN_NAME]"
click at [265, 251] on div "Not rated" at bounding box center [258, 251] width 19 height 6
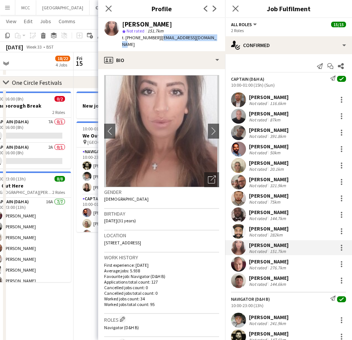
drag, startPoint x: 215, startPoint y: 41, endPoint x: 160, endPoint y: 38, distance: 54.2
click at [160, 38] on div "[PERSON_NAME] star Not rated 151.7km t. [PHONE_NUMBER] | [EMAIL_ADDRESS][DOMAIN…" at bounding box center [161, 34] width 127 height 33
copy span "[EMAIL_ADDRESS][DOMAIN_NAME]"
click at [282, 257] on div "[PERSON_NAME] Not rated 276.7km" at bounding box center [288, 263] width 127 height 15
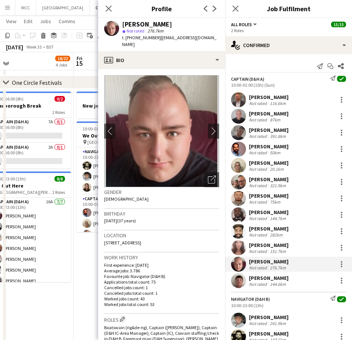
drag, startPoint x: 203, startPoint y: 38, endPoint x: 159, endPoint y: 38, distance: 44.8
click at [159, 38] on div "[PERSON_NAME] star Not rated 276.7km t. [PHONE_NUMBER] | [EMAIL_ADDRESS][DOMAIN…" at bounding box center [161, 34] width 127 height 33
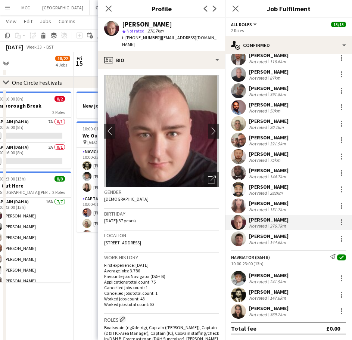
click at [272, 239] on div "144.6km" at bounding box center [277, 242] width 19 height 6
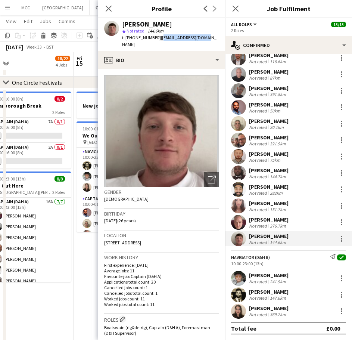
drag, startPoint x: 209, startPoint y: 39, endPoint x: 160, endPoint y: 39, distance: 49.3
click at [160, 39] on div "[PERSON_NAME] star Not rated 144.6km t. [PHONE_NUMBER] | [EMAIL_ADDRESS][DOMAIN…" at bounding box center [161, 34] width 127 height 33
click at [284, 278] on div "[PERSON_NAME]" at bounding box center [269, 275] width 40 height 7
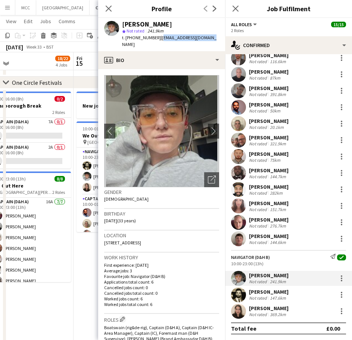
drag, startPoint x: 209, startPoint y: 38, endPoint x: 158, endPoint y: 38, distance: 51.5
click at [158, 38] on div "[PERSON_NAME] star Not rated 241.9km t. [PHONE_NUMBER] | [EMAIL_ADDRESS][DOMAIN…" at bounding box center [161, 34] width 127 height 33
click at [297, 297] on div "[PERSON_NAME] Not rated 147.6km" at bounding box center [288, 294] width 127 height 15
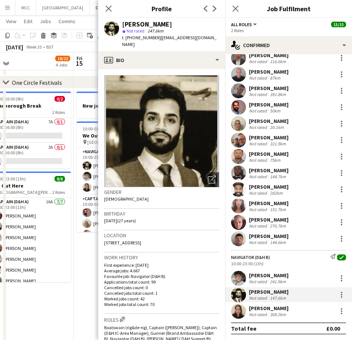
drag, startPoint x: 200, startPoint y: 36, endPoint x: 157, endPoint y: 35, distance: 42.9
click at [157, 35] on div "[PERSON_NAME] star Not rated 147.6km t. [PHONE_NUMBER] | [EMAIL_ADDRESS][DOMAIN…" at bounding box center [161, 34] width 127 height 33
click at [282, 308] on div "[PERSON_NAME]" at bounding box center [269, 307] width 40 height 7
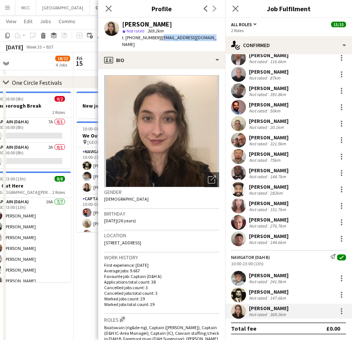
drag, startPoint x: 210, startPoint y: 38, endPoint x: 158, endPoint y: 38, distance: 52.2
click at [158, 38] on app-profile-header "[PERSON_NAME] star Not rated 369.2km t. [PHONE_NUMBER] | [EMAIL_ADDRESS][DOMAIN…" at bounding box center [161, 34] width 127 height 33
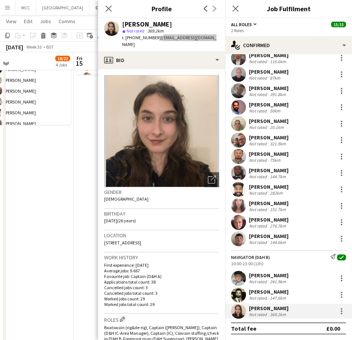
scroll to position [0, 0]
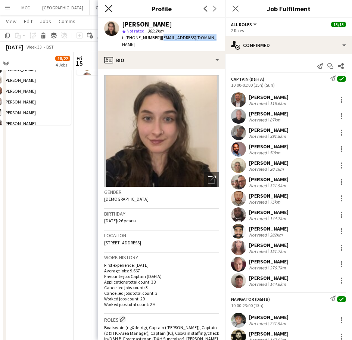
click at [68, 166] on app-date-cell "08:00-16:00 (8h) 0/2 Scarborough Break 2 Roles Captain (D&H A) 7A 0/1 08:00-16:…" at bounding box center [28, 322] width 89 height 783
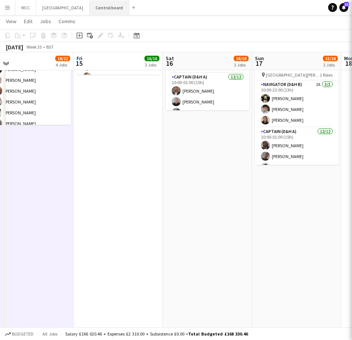
click at [109, 8] on button "Central board Close" at bounding box center [110, 7] width 40 height 15
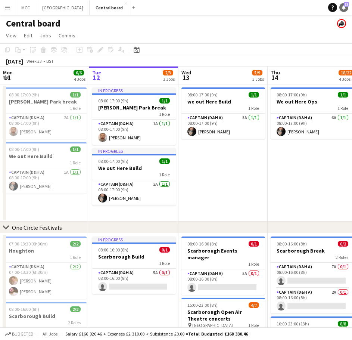
click at [346, 8] on link "Notifications 13" at bounding box center [343, 7] width 9 height 9
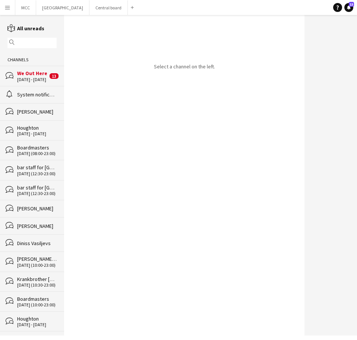
click at [35, 77] on div "[DATE] - [DATE]" at bounding box center [32, 79] width 31 height 5
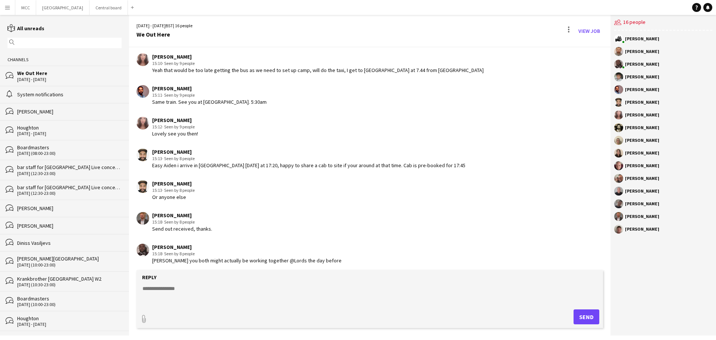
scroll to position [579, 0]
